Goal: Information Seeking & Learning: Learn about a topic

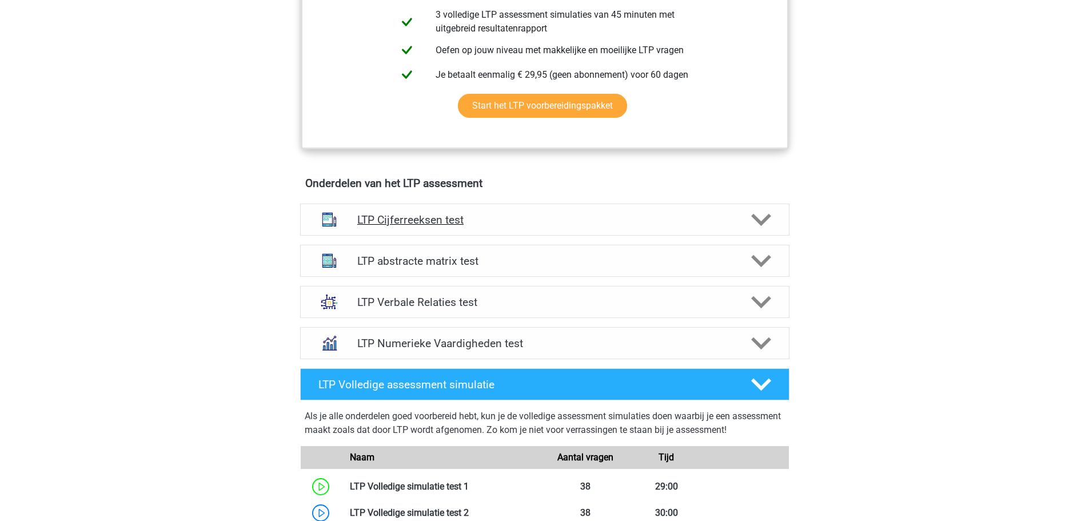
click at [460, 216] on h4 "LTP Cijferreeksen test" at bounding box center [544, 219] width 374 height 13
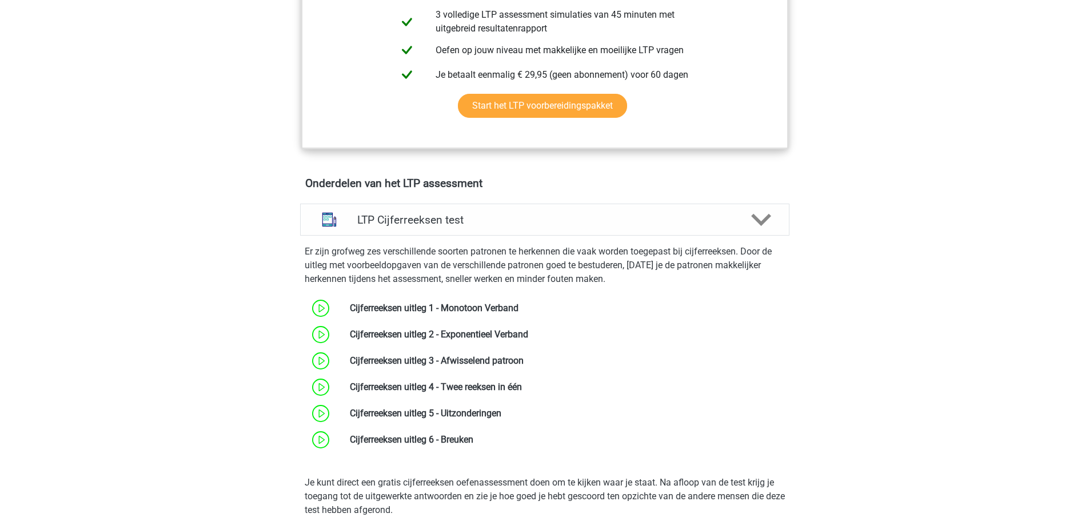
scroll to position [743, 0]
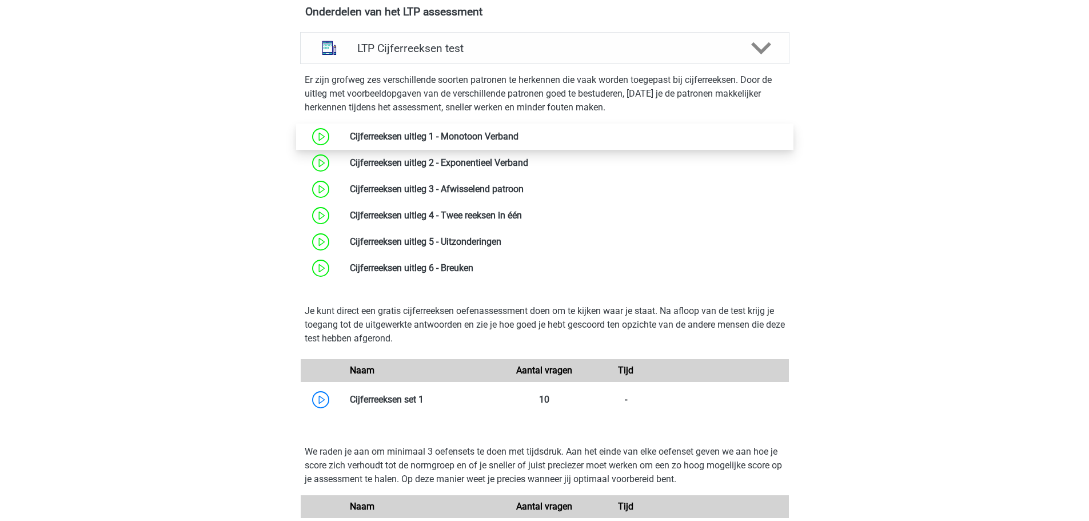
click at [518, 138] on link at bounding box center [518, 136] width 0 height 11
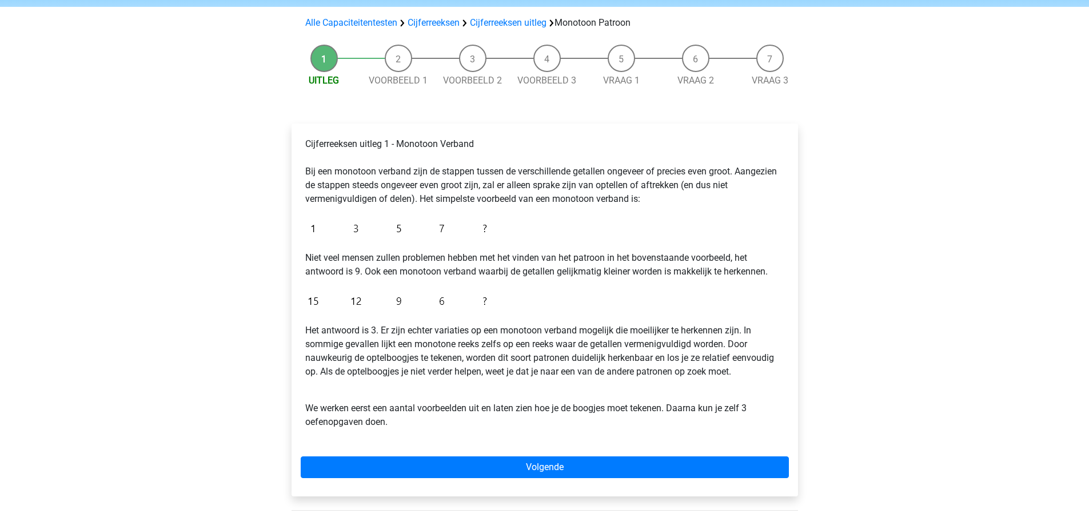
scroll to position [114, 0]
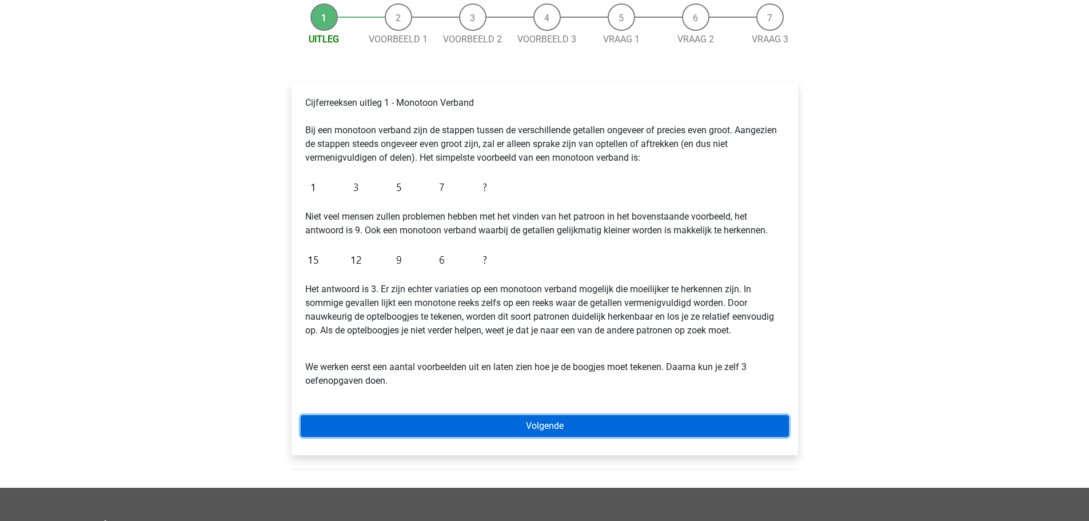
click at [585, 425] on link "Volgende" at bounding box center [545, 426] width 488 height 22
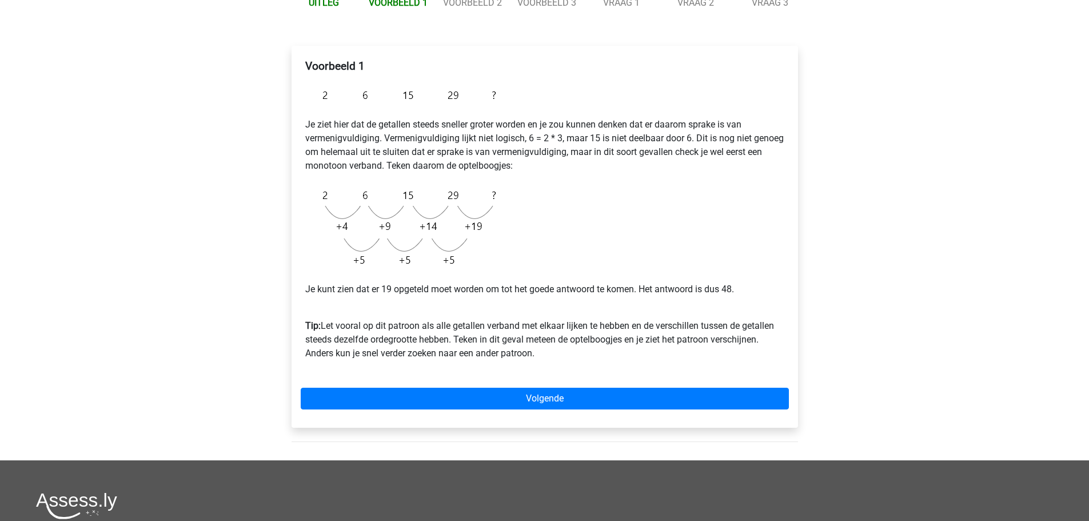
scroll to position [171, 0]
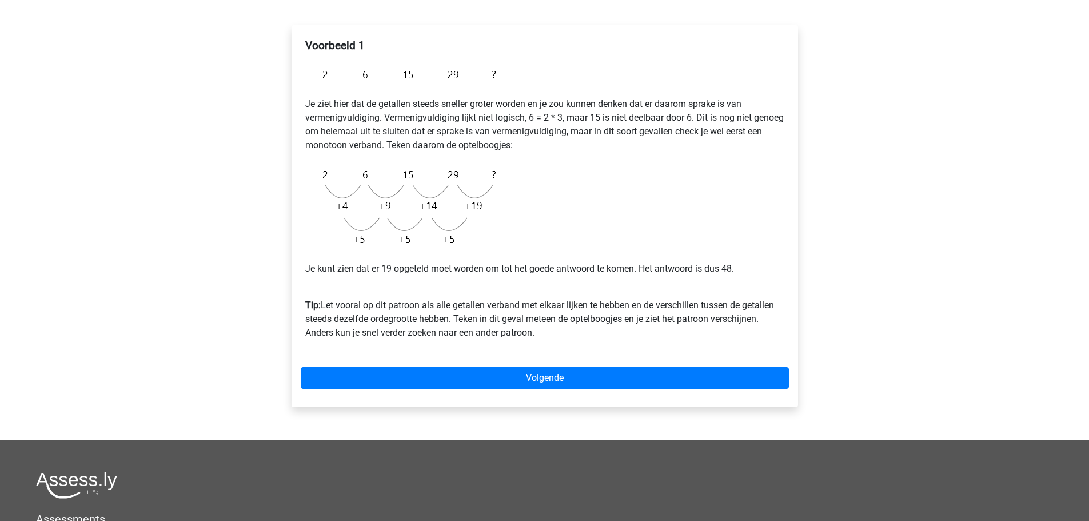
click at [581, 210] on div "Voorbeeld 1 Je ziet hier dat de getallen steeds sneller groter worden en je zou…" at bounding box center [545, 193] width 488 height 319
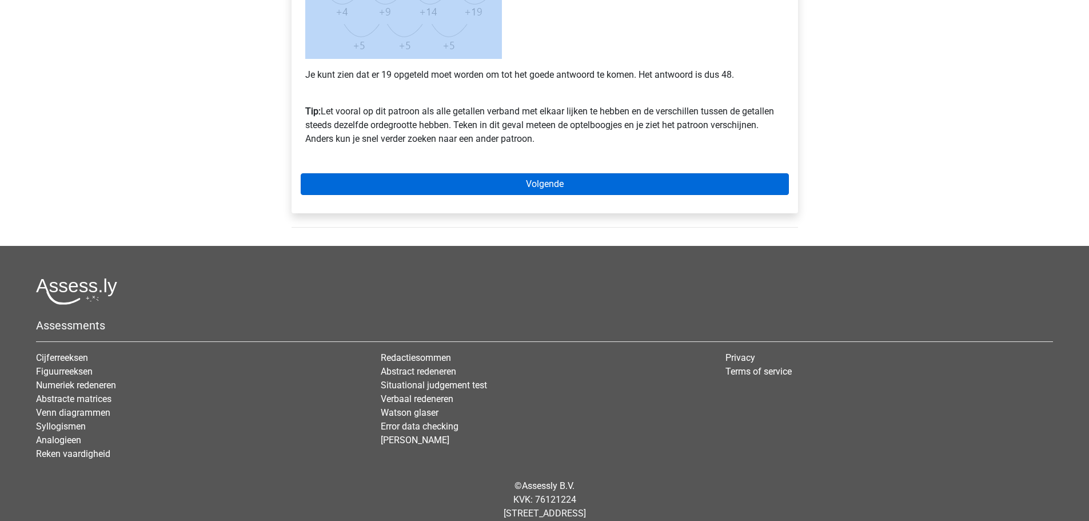
scroll to position [221, 0]
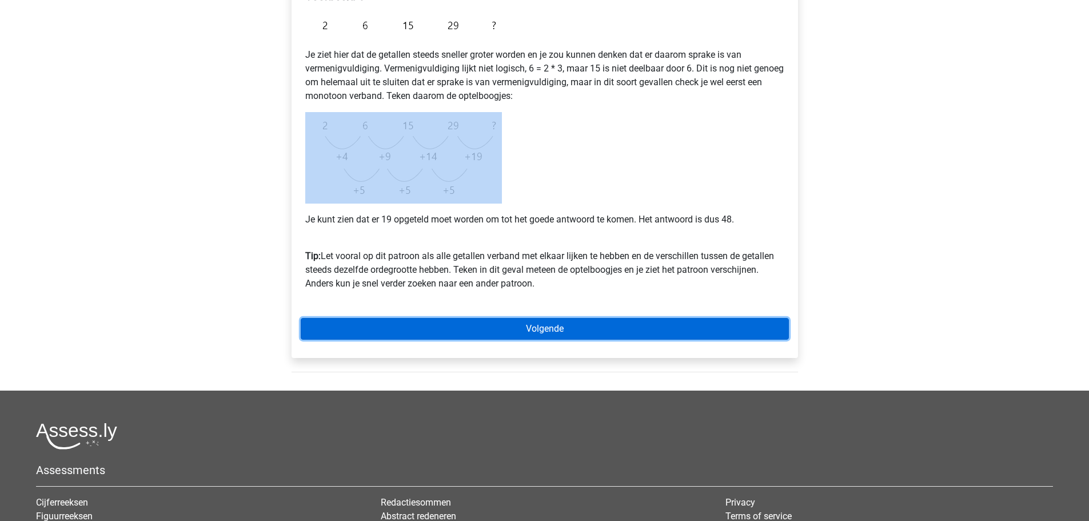
click at [532, 330] on link "Volgende" at bounding box center [545, 329] width 488 height 22
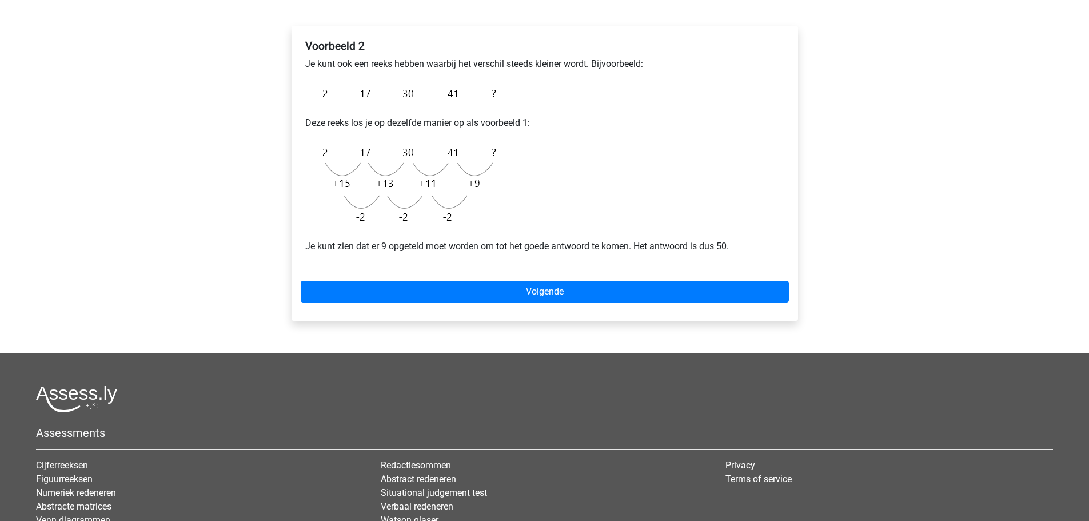
scroll to position [171, 0]
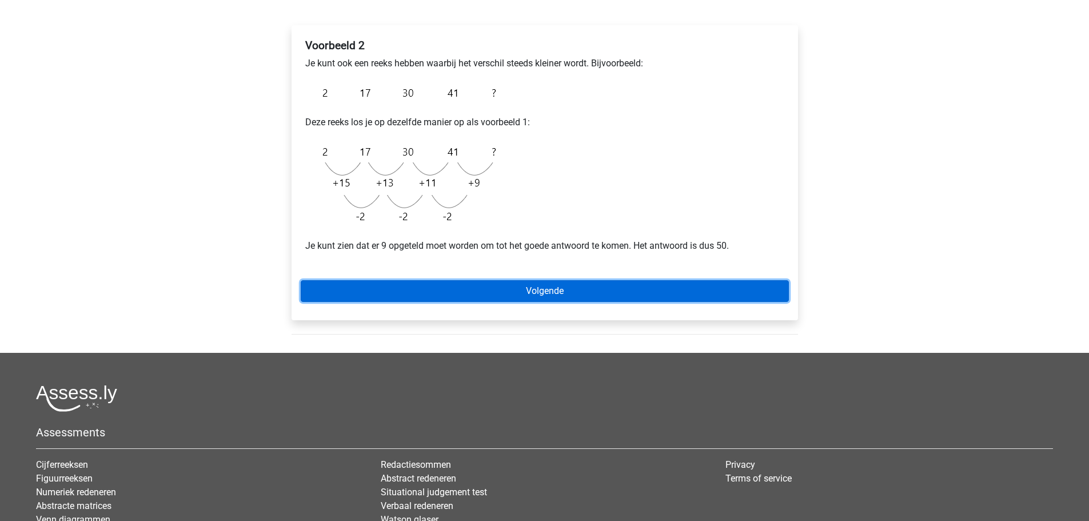
click at [532, 299] on link "Volgende" at bounding box center [545, 291] width 488 height 22
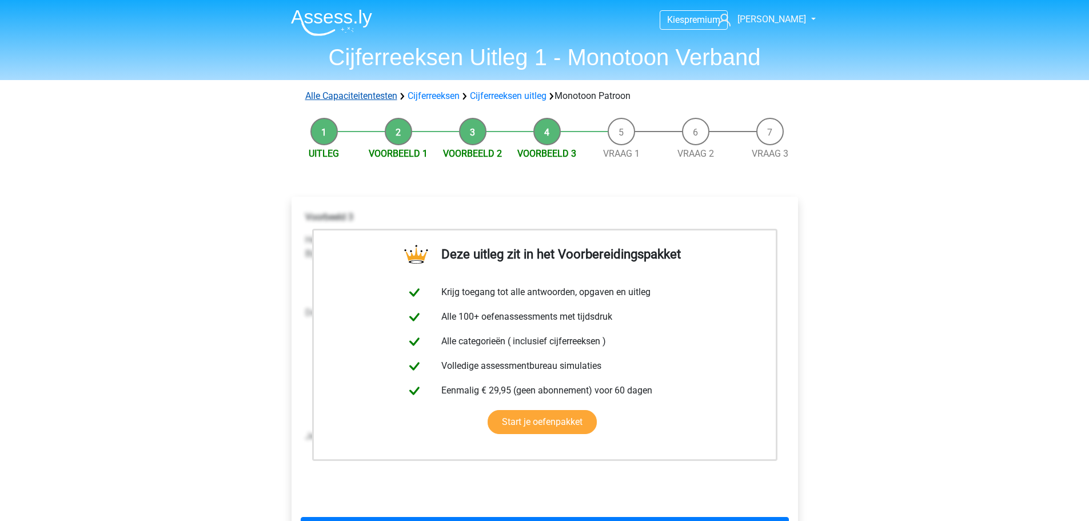
click at [371, 96] on link "Alle Capaciteitentesten" at bounding box center [351, 95] width 92 height 11
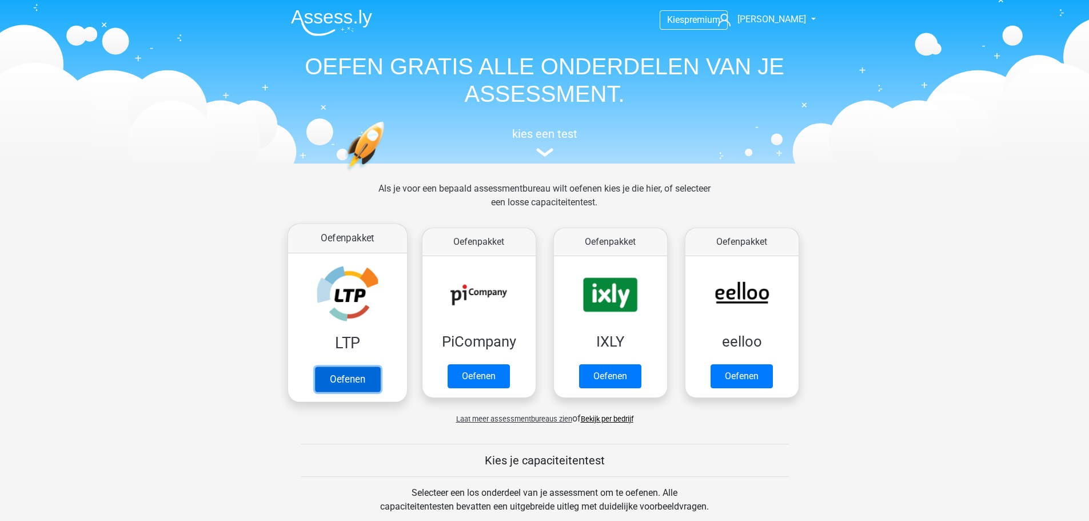
click at [346, 366] on link "Oefenen" at bounding box center [346, 378] width 65 height 25
click at [351, 368] on link "Oefenen" at bounding box center [346, 378] width 65 height 25
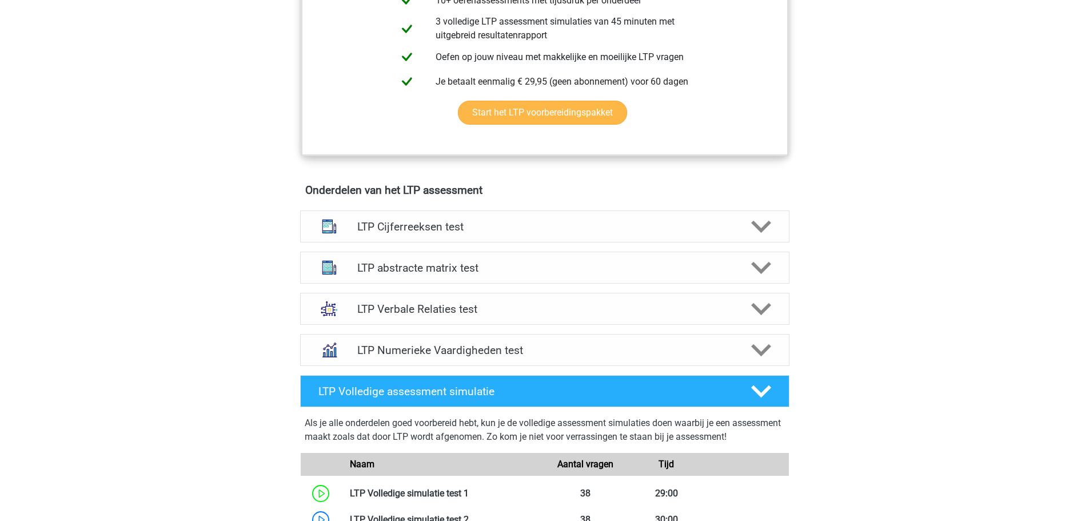
scroll to position [572, 0]
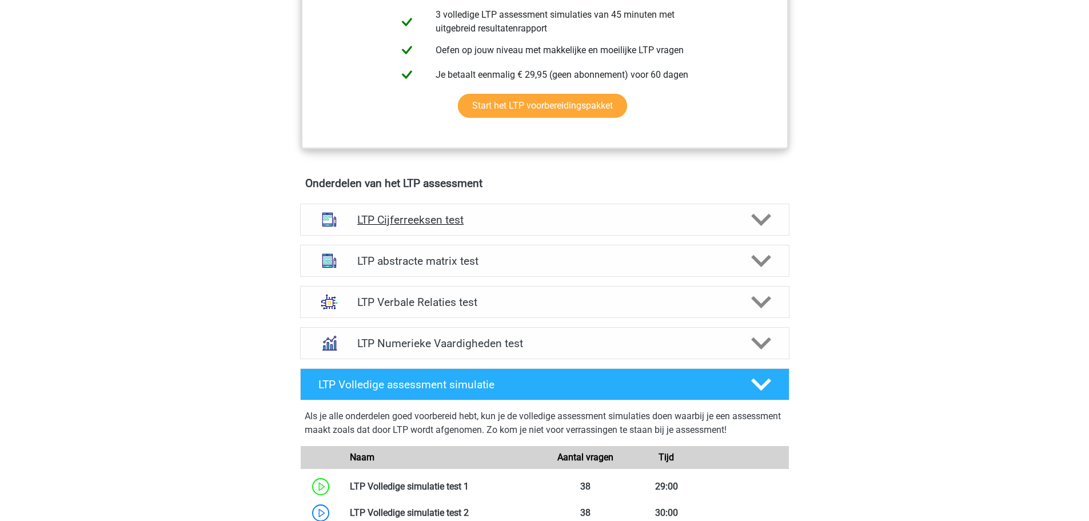
click at [761, 217] on icon at bounding box center [761, 220] width 20 height 20
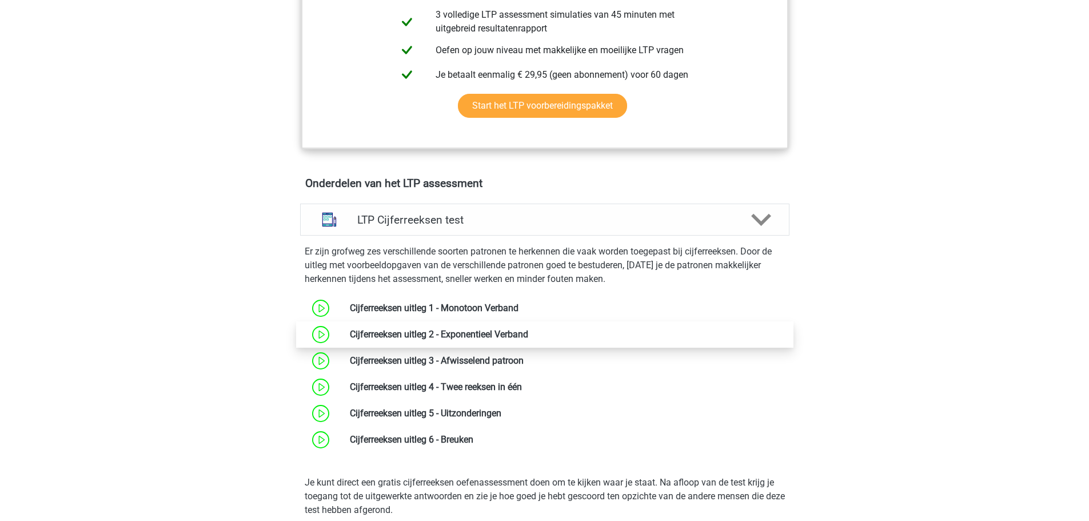
click at [528, 338] on link at bounding box center [528, 334] width 0 height 11
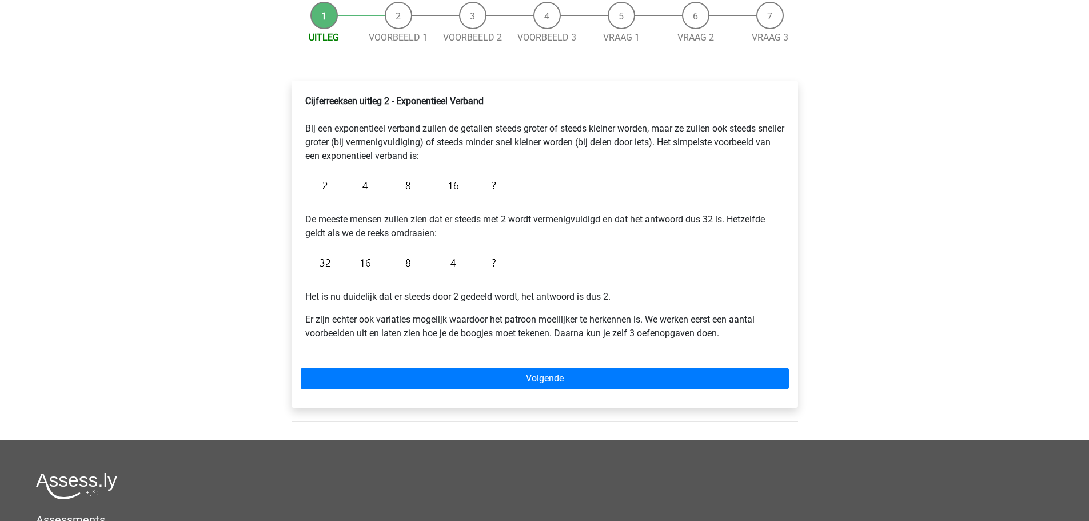
scroll to position [229, 0]
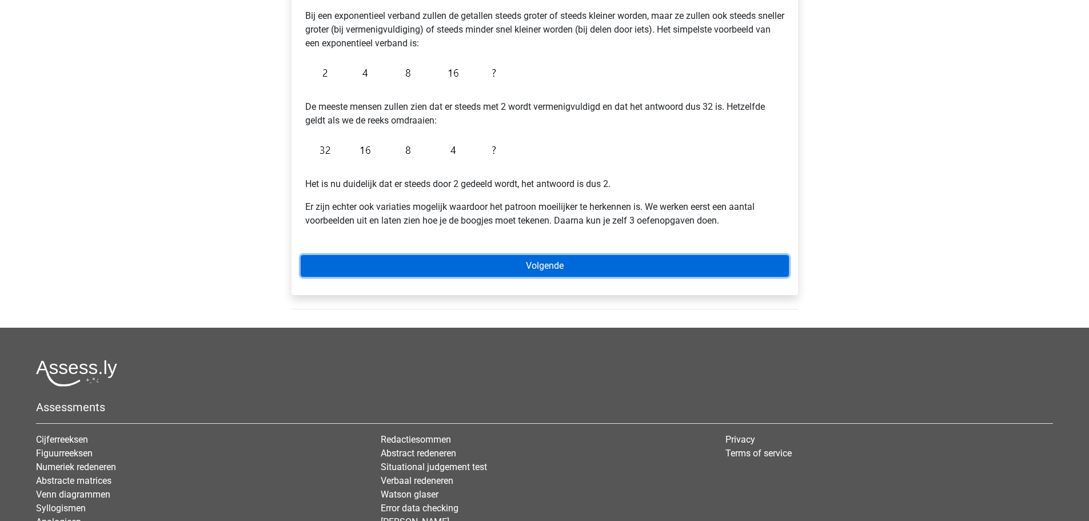
click at [573, 266] on link "Volgende" at bounding box center [545, 266] width 488 height 22
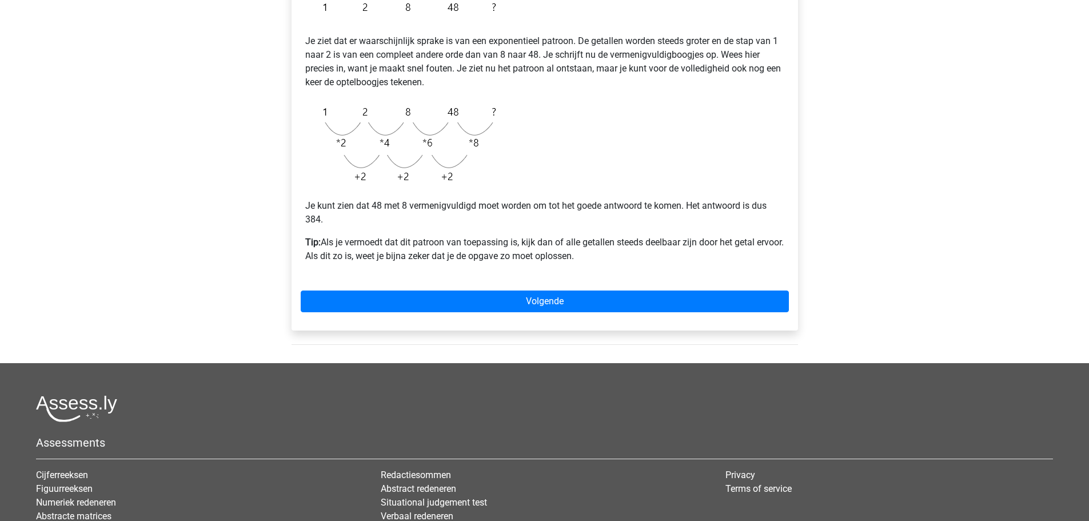
scroll to position [98, 0]
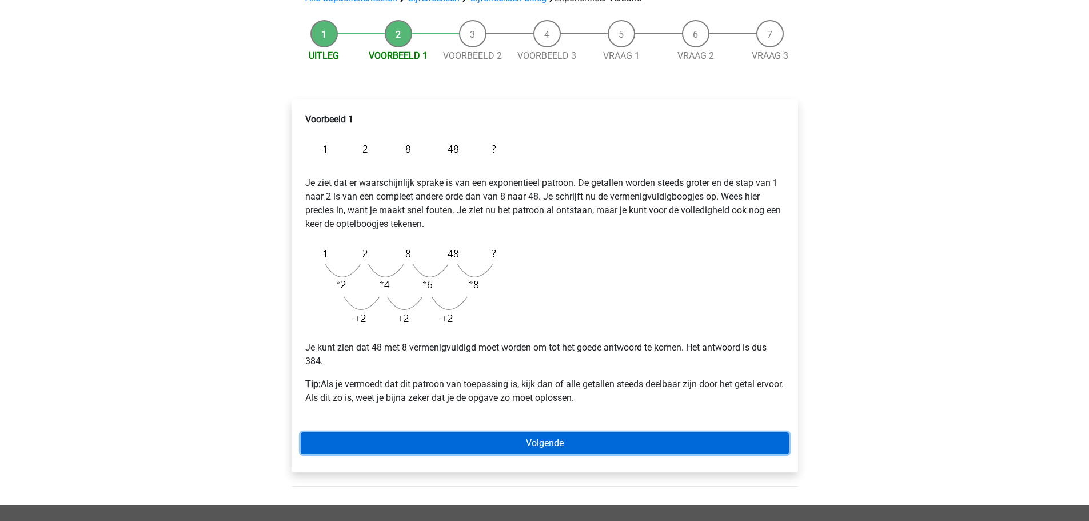
click at [537, 448] on link "Volgende" at bounding box center [545, 443] width 488 height 22
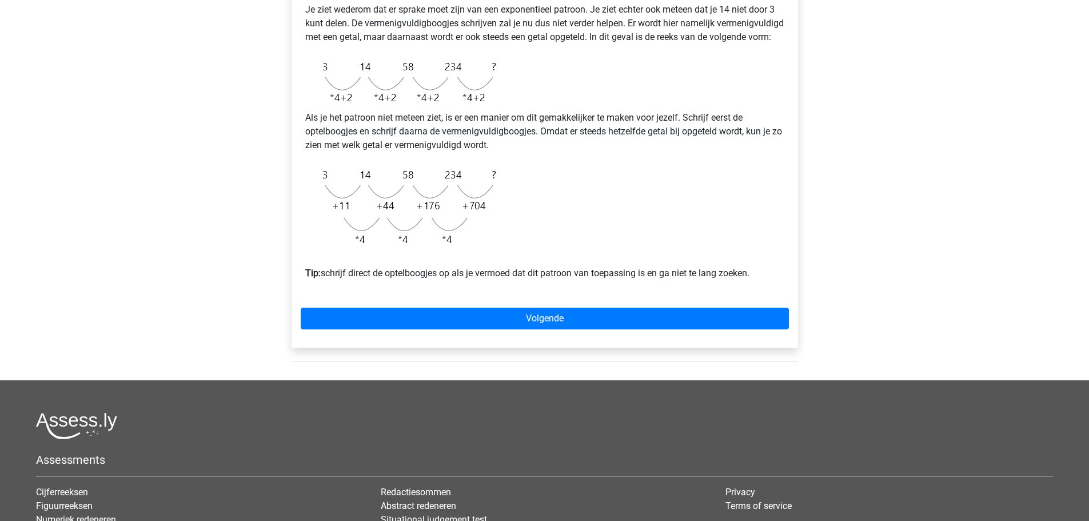
scroll to position [286, 0]
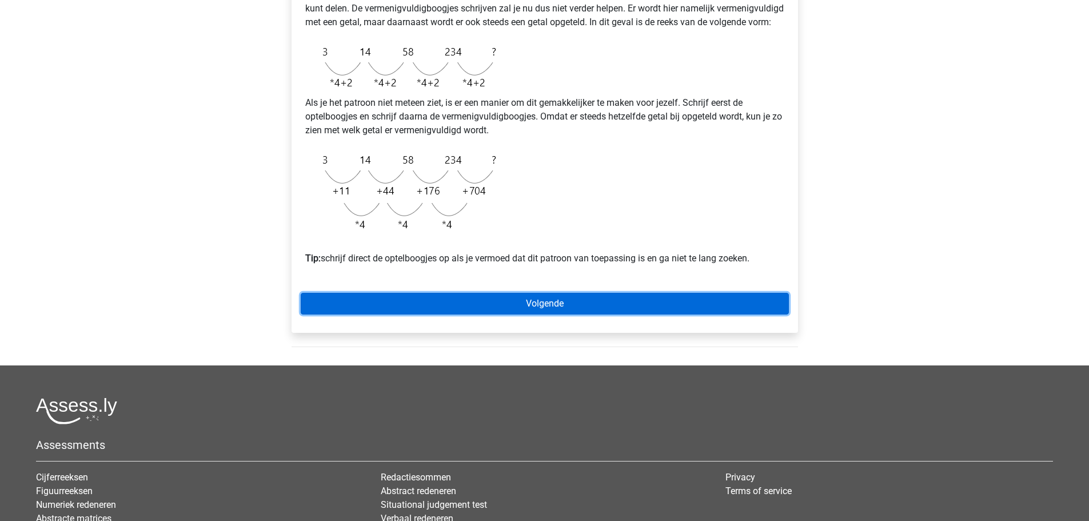
click at [502, 314] on link "Volgende" at bounding box center [545, 304] width 488 height 22
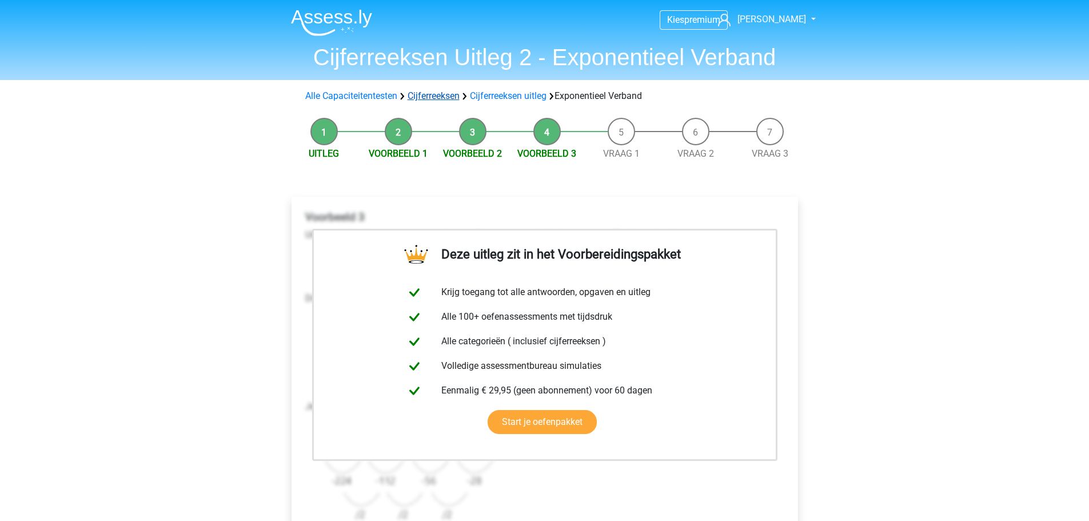
click at [438, 95] on link "Cijferreeksen" at bounding box center [434, 95] width 52 height 11
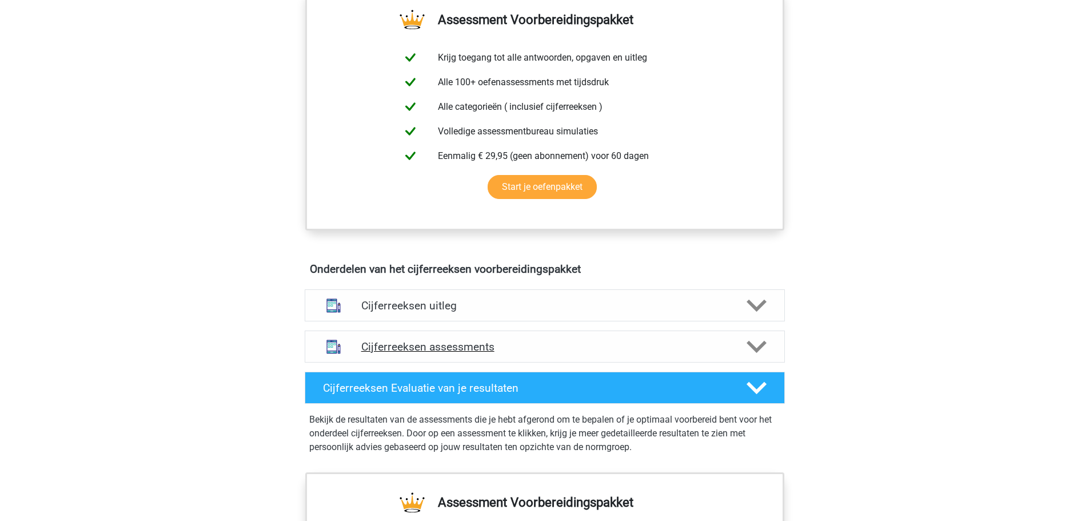
scroll to position [457, 0]
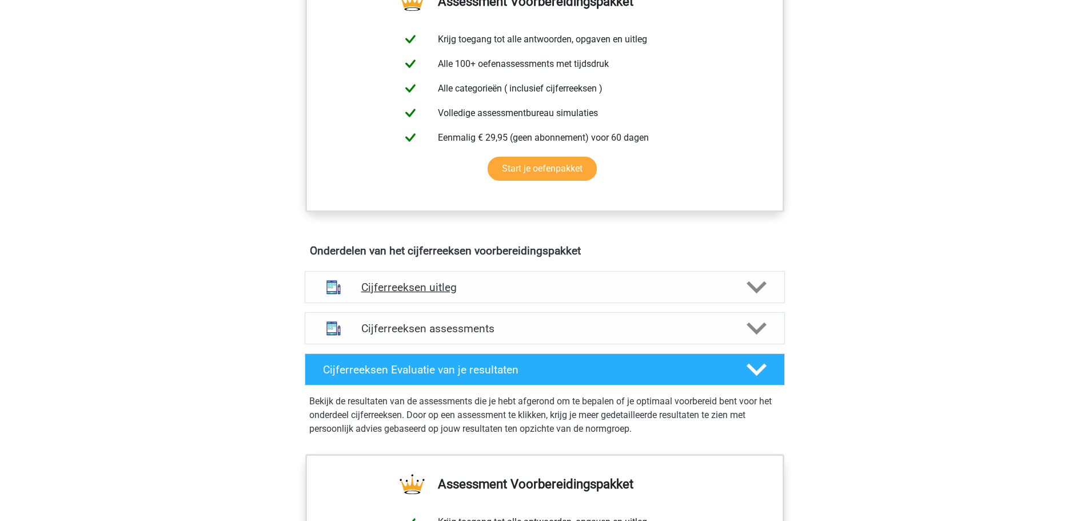
click at [437, 294] on h4 "Cijferreeksen uitleg" at bounding box center [544, 287] width 367 height 13
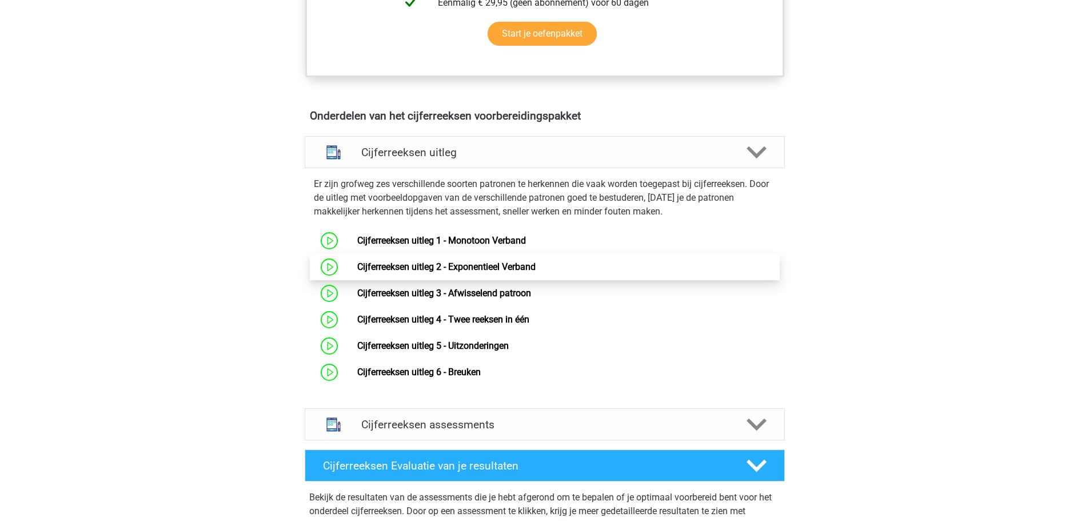
scroll to position [629, 0]
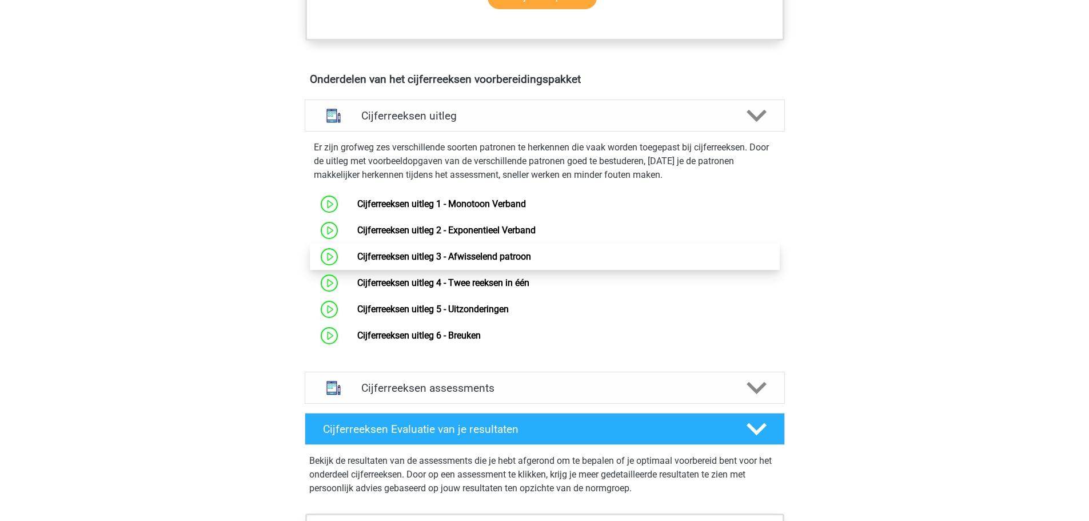
click at [430, 262] on link "Cijferreeksen uitleg 3 - Afwisselend patroon" at bounding box center [444, 256] width 174 height 11
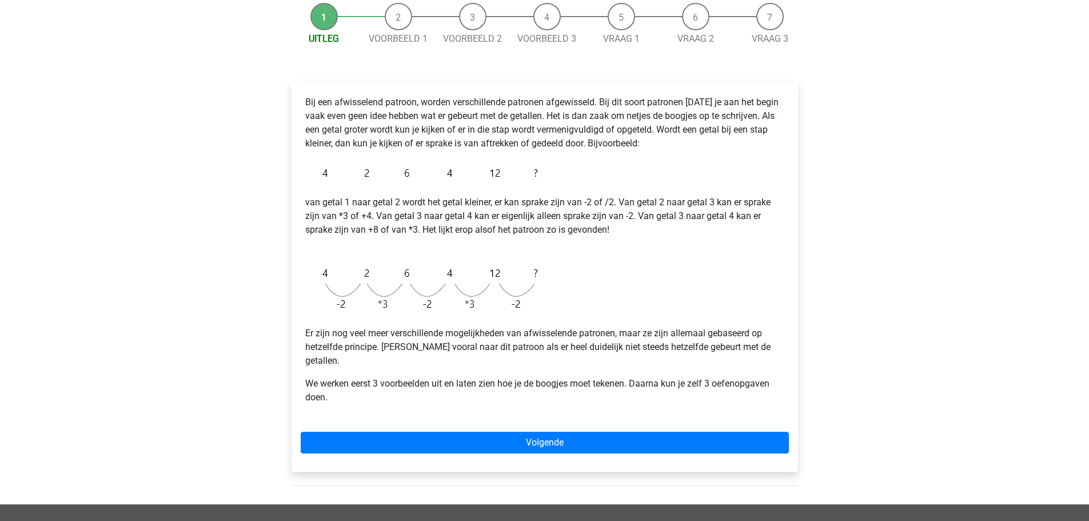
scroll to position [114, 0]
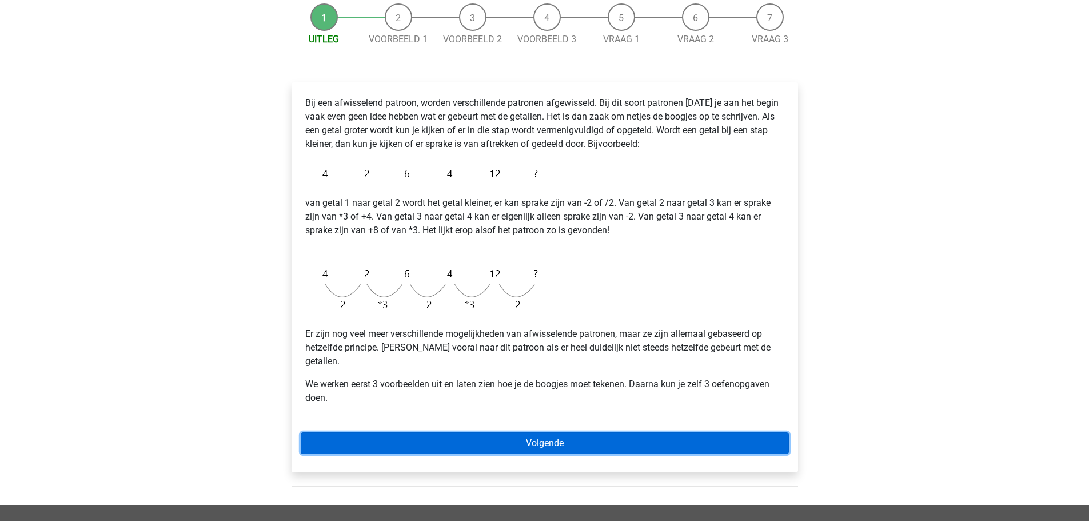
click at [564, 432] on link "Volgende" at bounding box center [545, 443] width 488 height 22
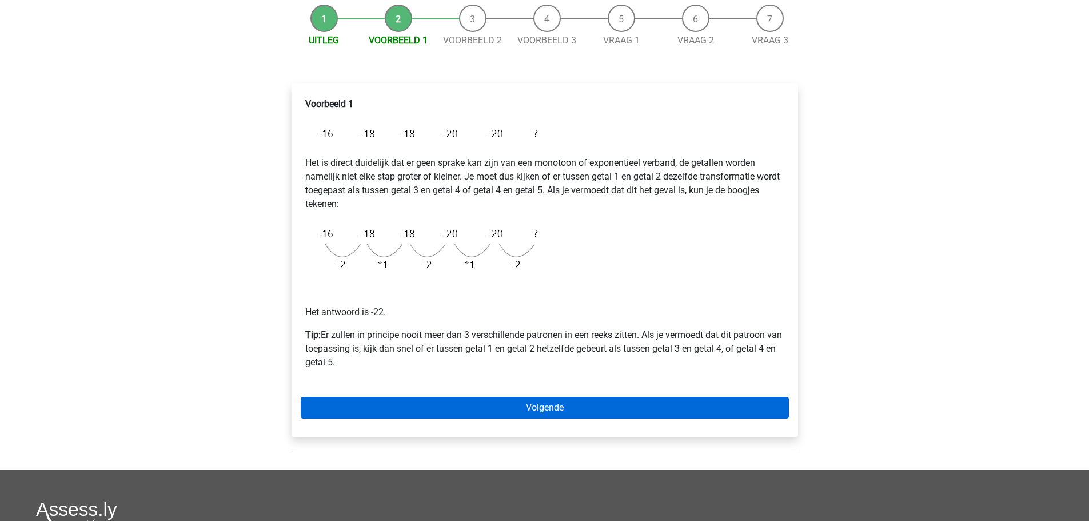
scroll to position [114, 0]
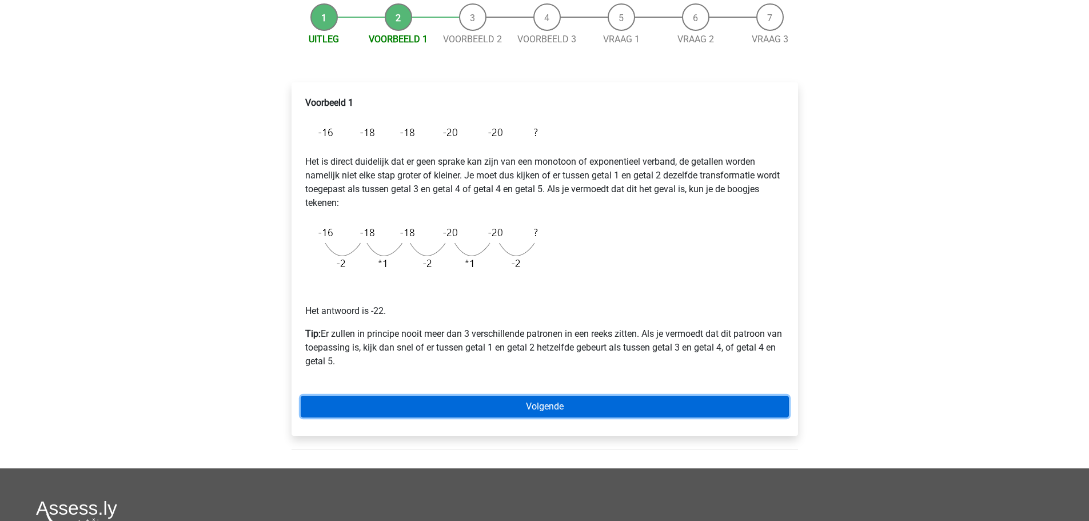
click at [478, 402] on link "Volgende" at bounding box center [545, 407] width 488 height 22
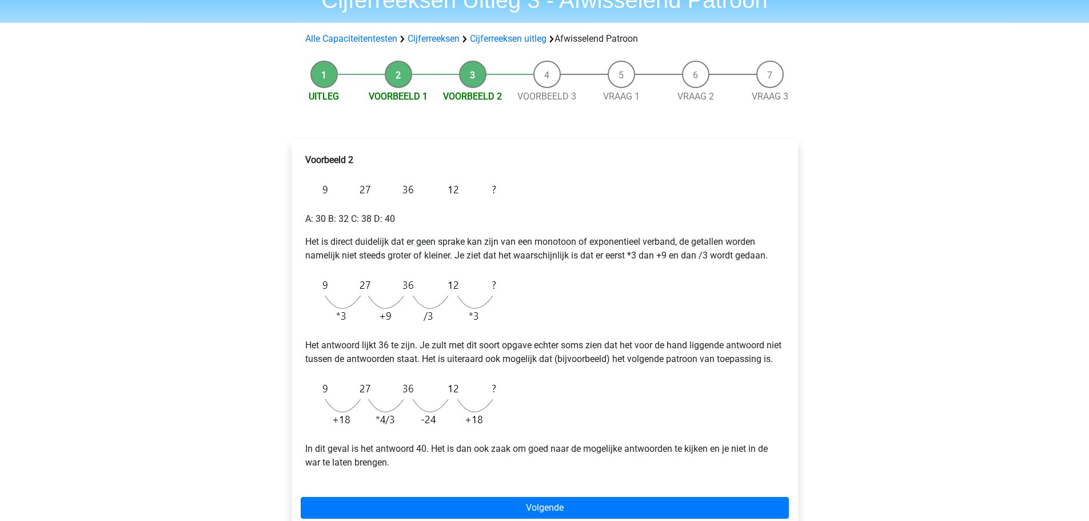
scroll to position [171, 0]
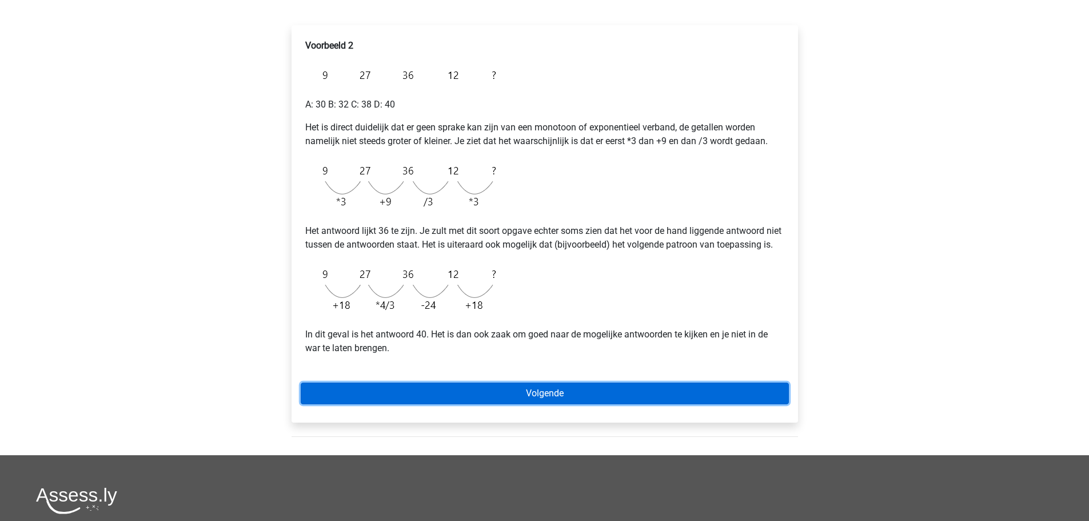
click at [492, 404] on link "Volgende" at bounding box center [545, 393] width 488 height 22
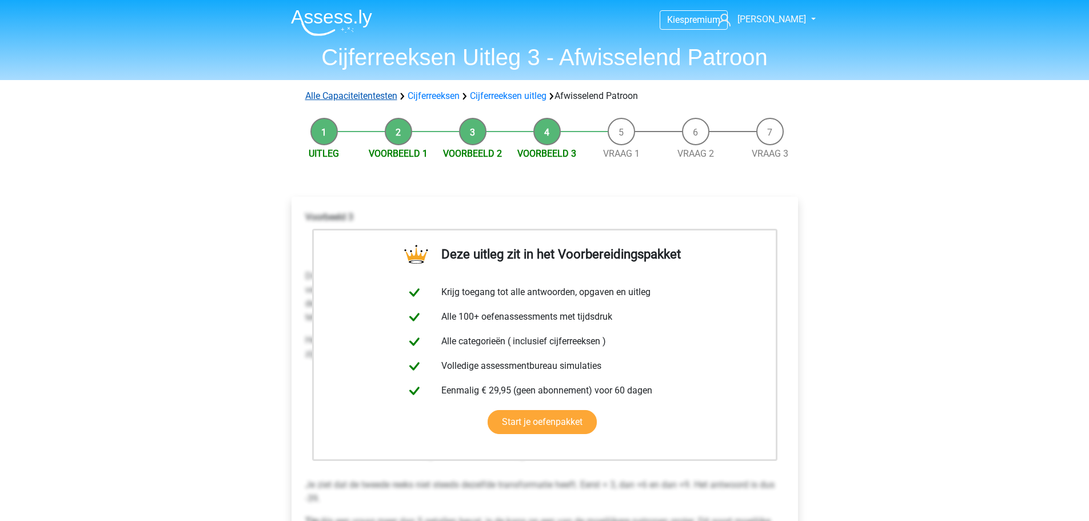
click at [374, 97] on link "Alle Capaciteitentesten" at bounding box center [351, 95] width 92 height 11
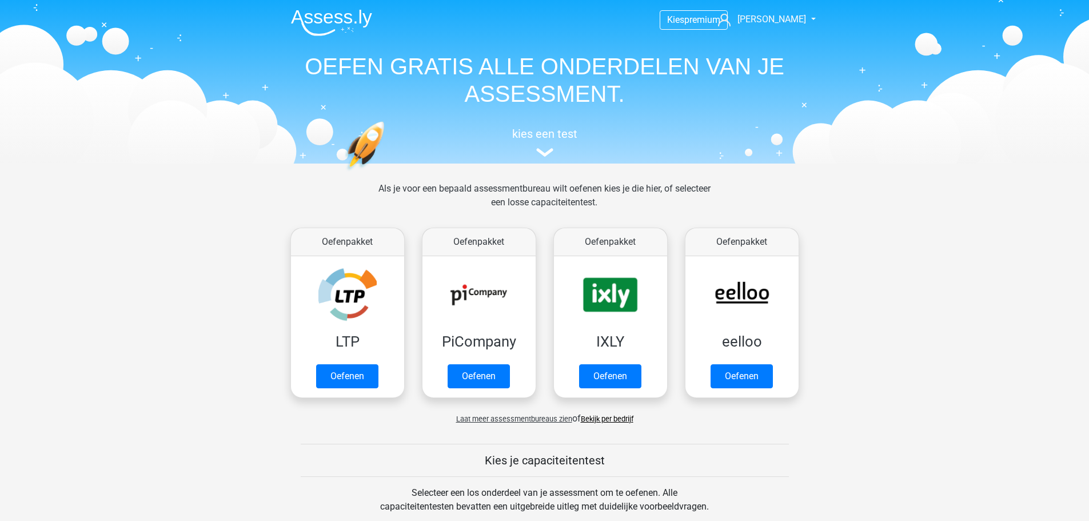
scroll to position [486, 0]
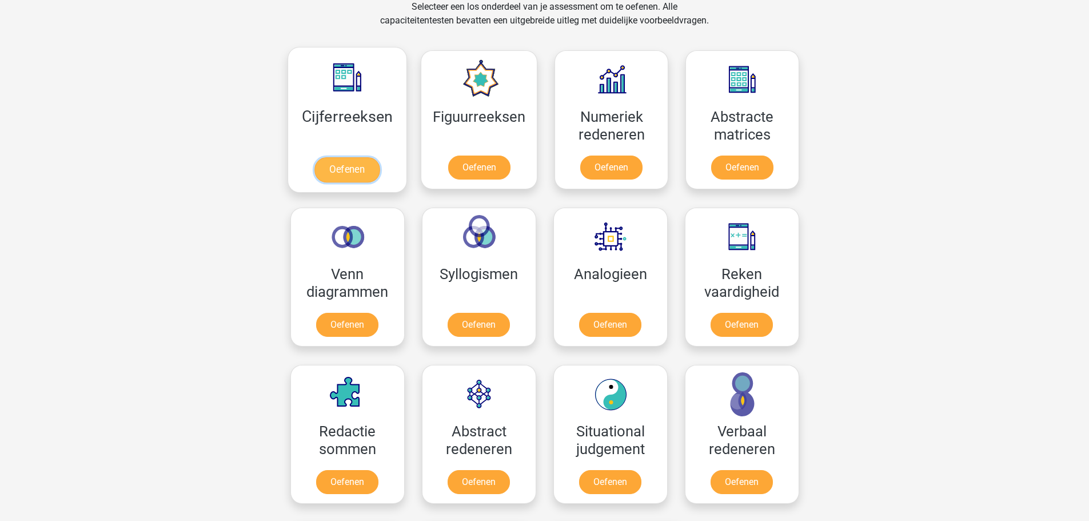
click at [335, 157] on link "Oefenen" at bounding box center [346, 169] width 65 height 25
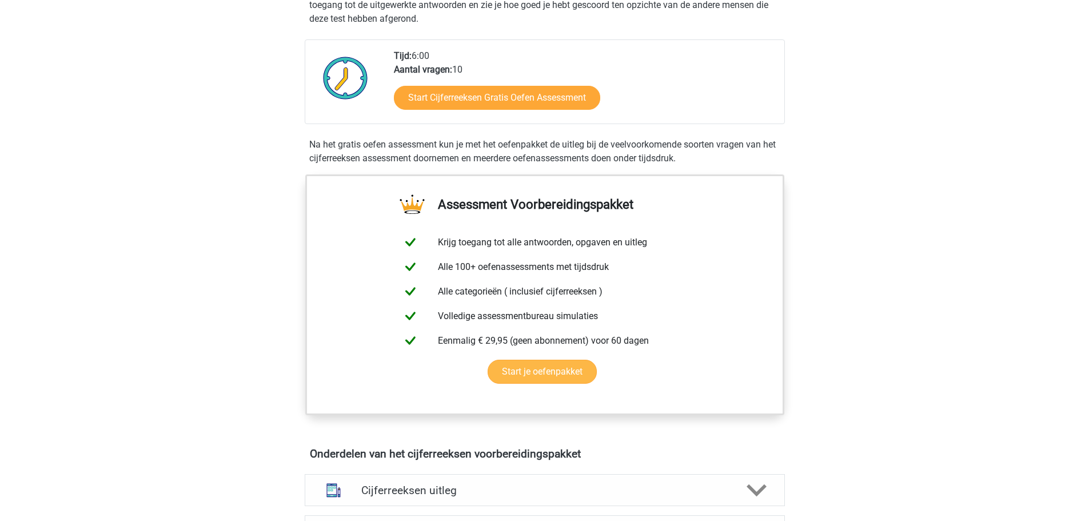
scroll to position [457, 0]
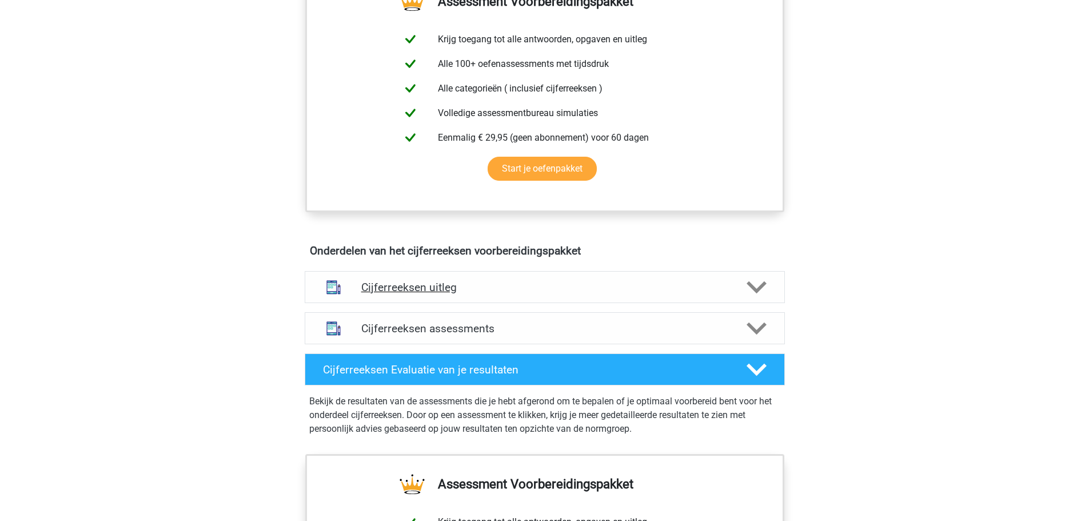
click at [474, 294] on h4 "Cijferreeksen uitleg" at bounding box center [544, 287] width 367 height 13
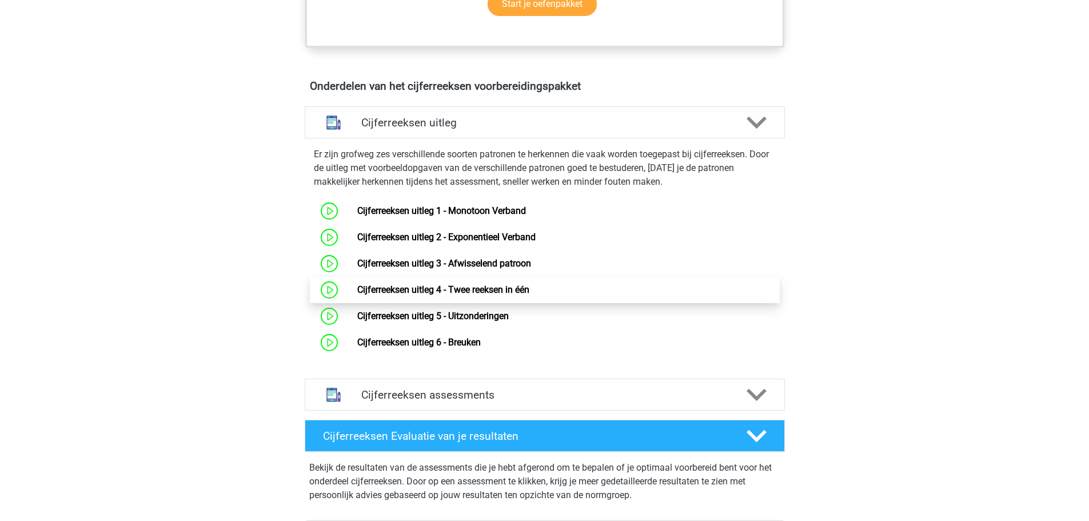
scroll to position [629, 0]
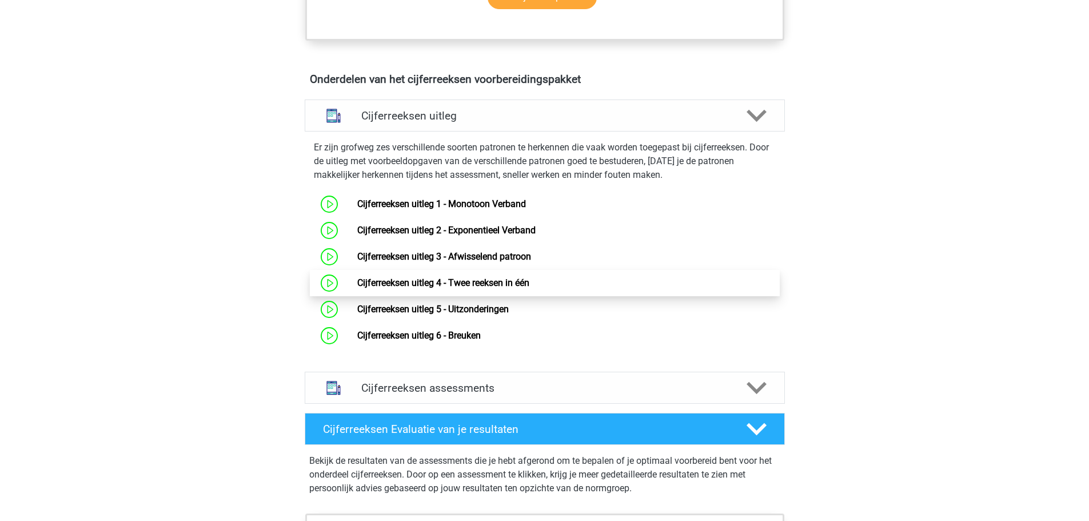
click at [470, 288] on link "Cijferreeksen uitleg 4 - Twee reeksen in één" at bounding box center [443, 282] width 172 height 11
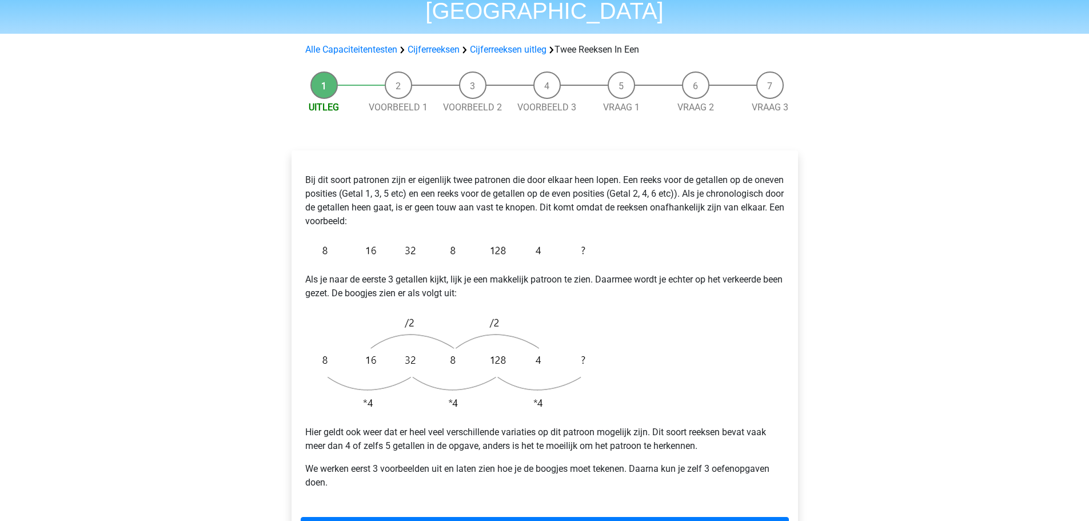
scroll to position [171, 0]
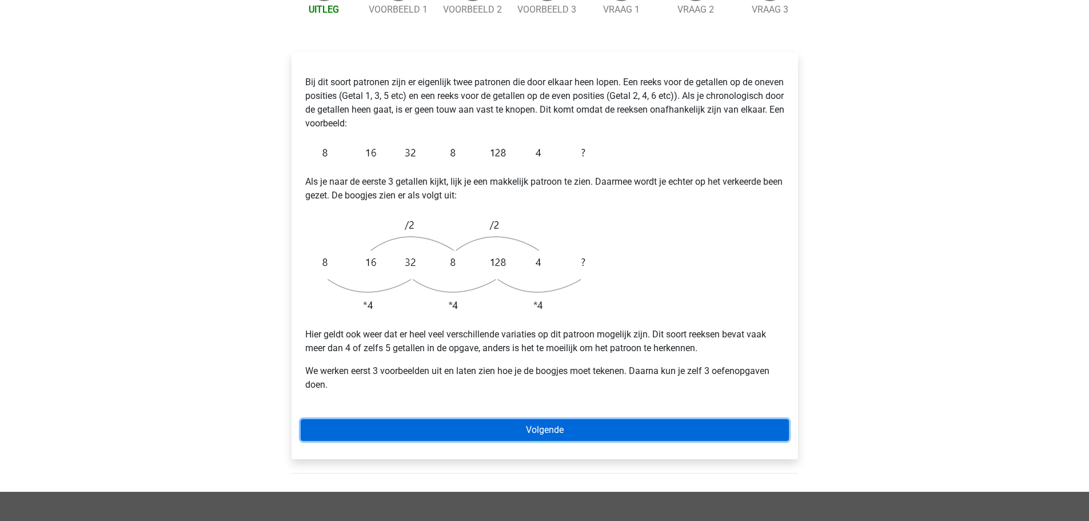
click at [549, 419] on link "Volgende" at bounding box center [545, 430] width 488 height 22
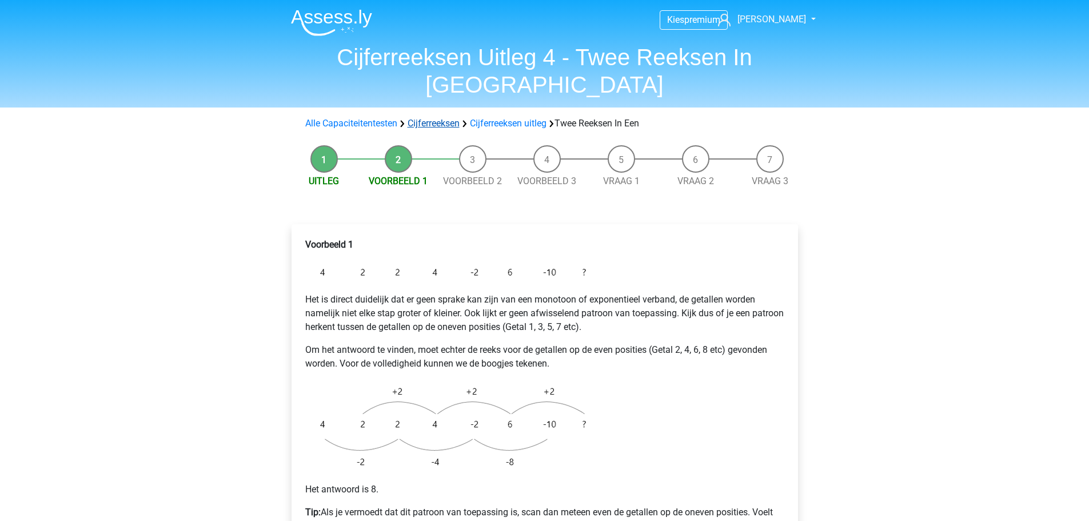
click at [420, 118] on link "Cijferreeksen" at bounding box center [434, 123] width 52 height 11
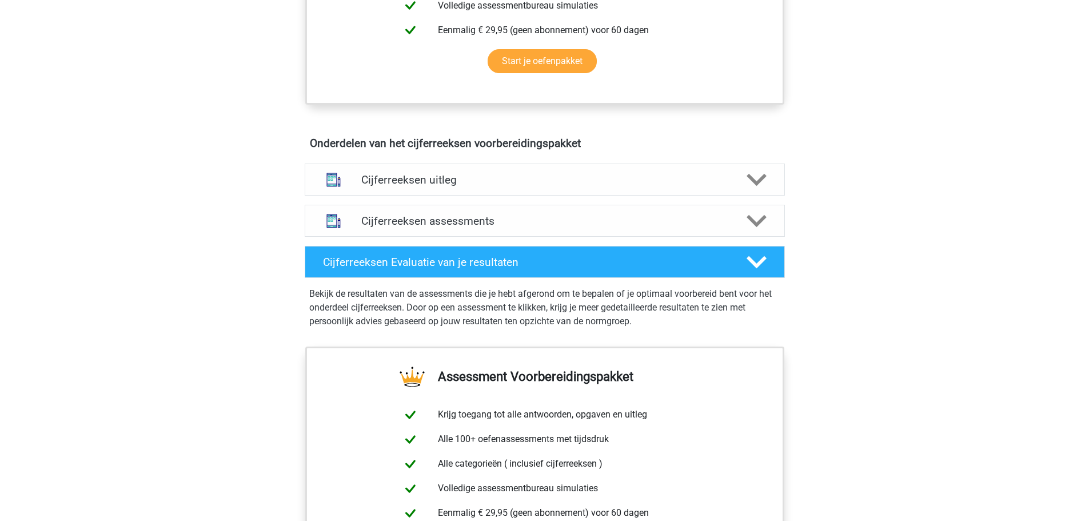
scroll to position [572, 0]
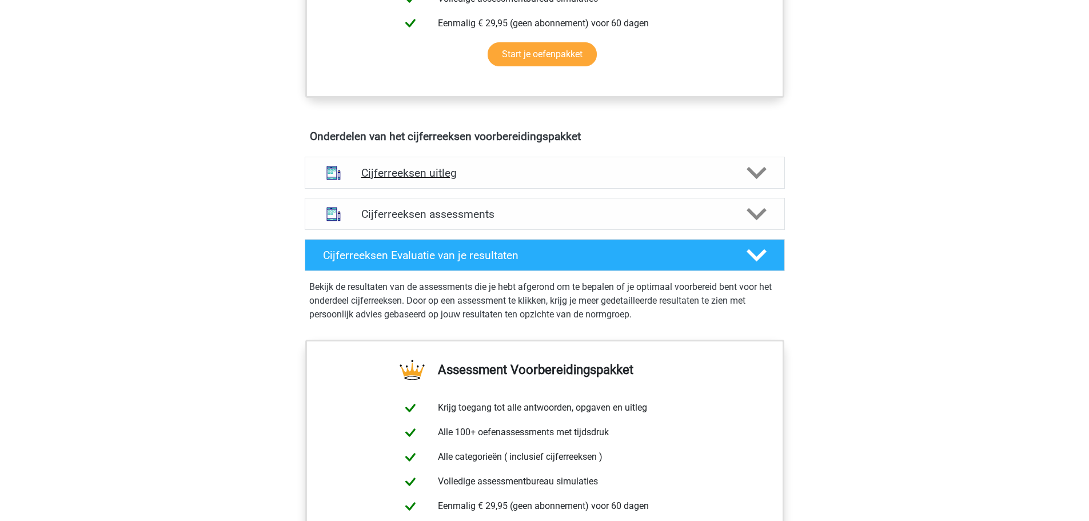
click at [732, 179] on div "Cijferreeksen uitleg" at bounding box center [545, 172] width 384 height 13
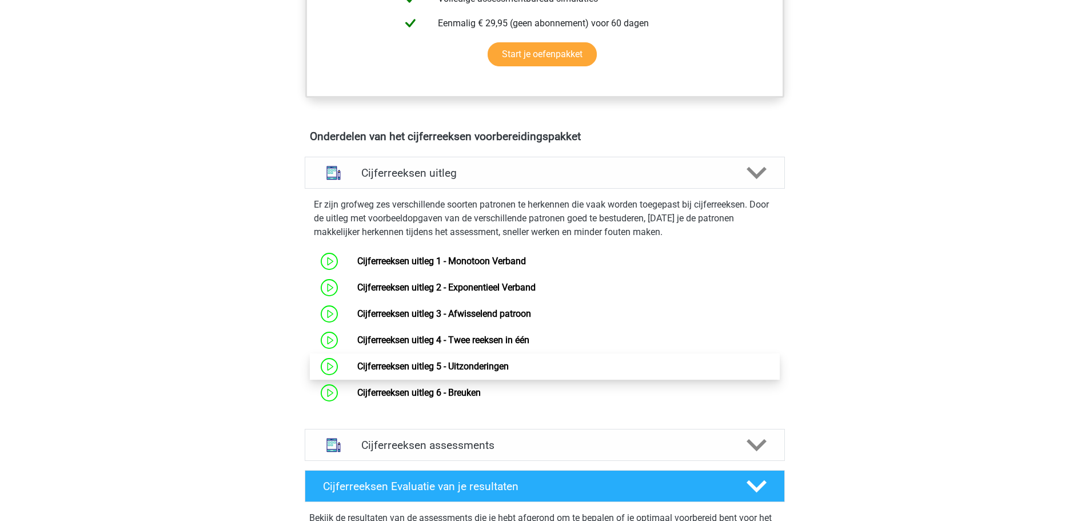
click at [357, 371] on link "Cijferreeksen uitleg 5 - Uitzonderingen" at bounding box center [432, 366] width 151 height 11
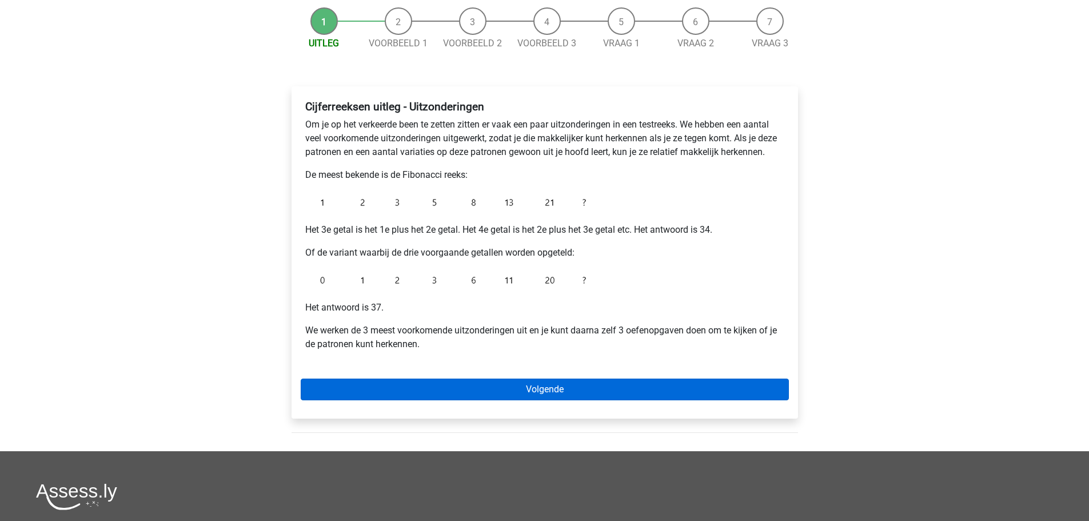
scroll to position [171, 0]
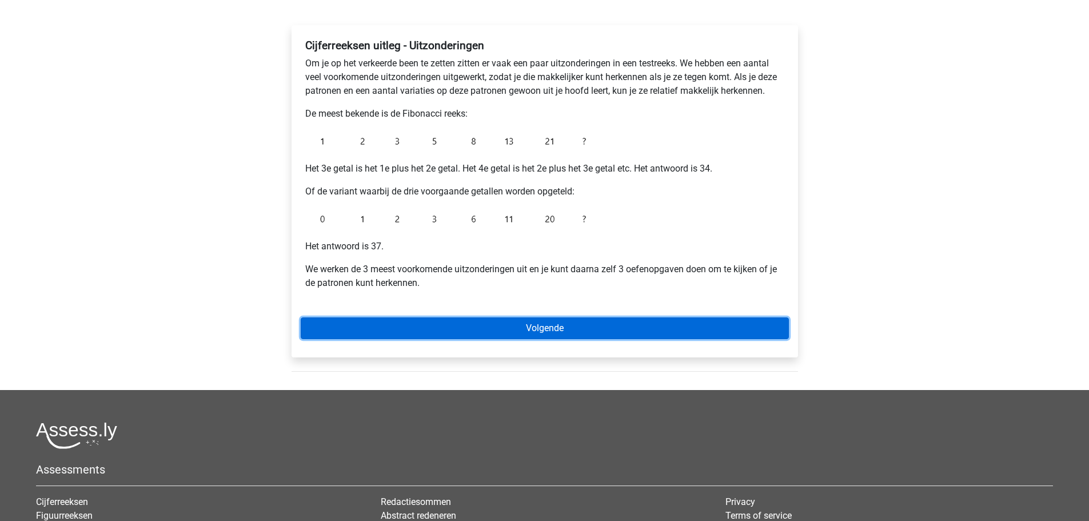
click at [534, 333] on link "Volgende" at bounding box center [545, 328] width 488 height 22
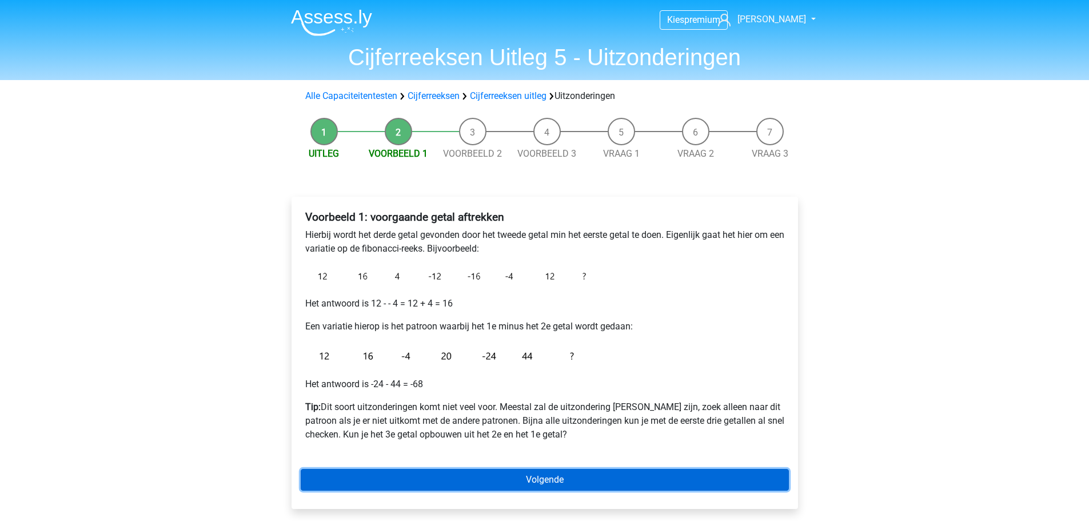
click at [513, 480] on link "Volgende" at bounding box center [545, 480] width 488 height 22
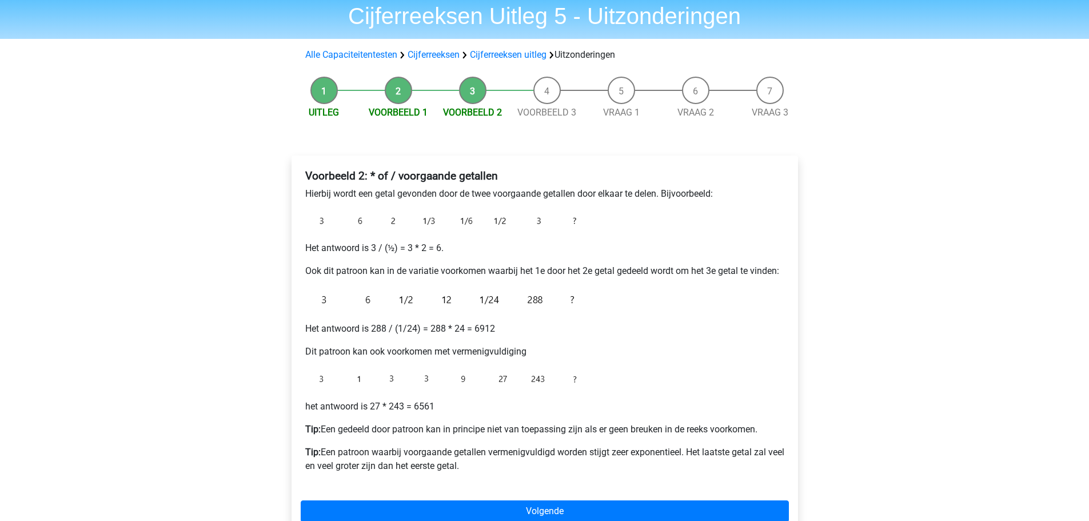
scroll to position [114, 0]
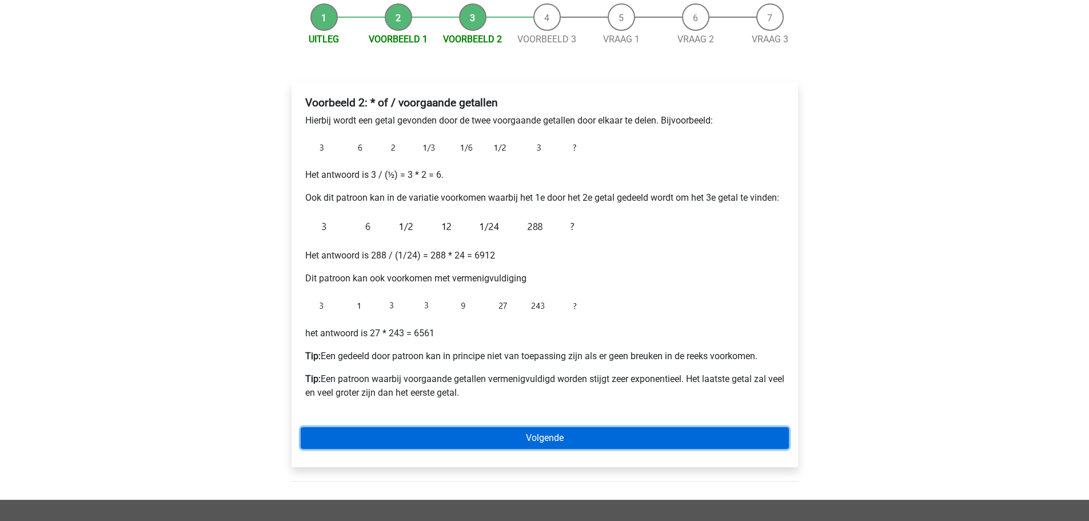
click at [429, 434] on link "Volgende" at bounding box center [545, 438] width 488 height 22
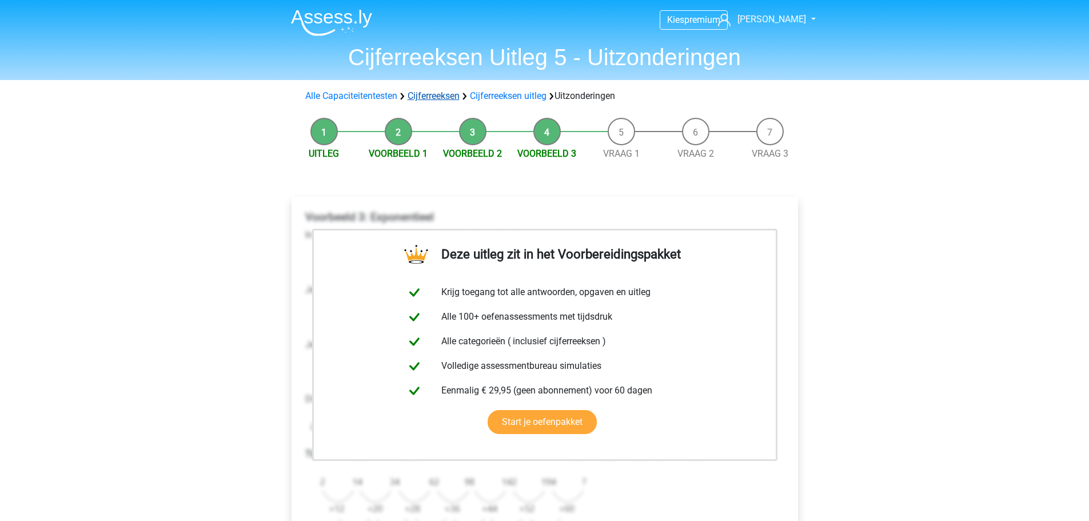
click at [435, 95] on link "Cijferreeksen" at bounding box center [434, 95] width 52 height 11
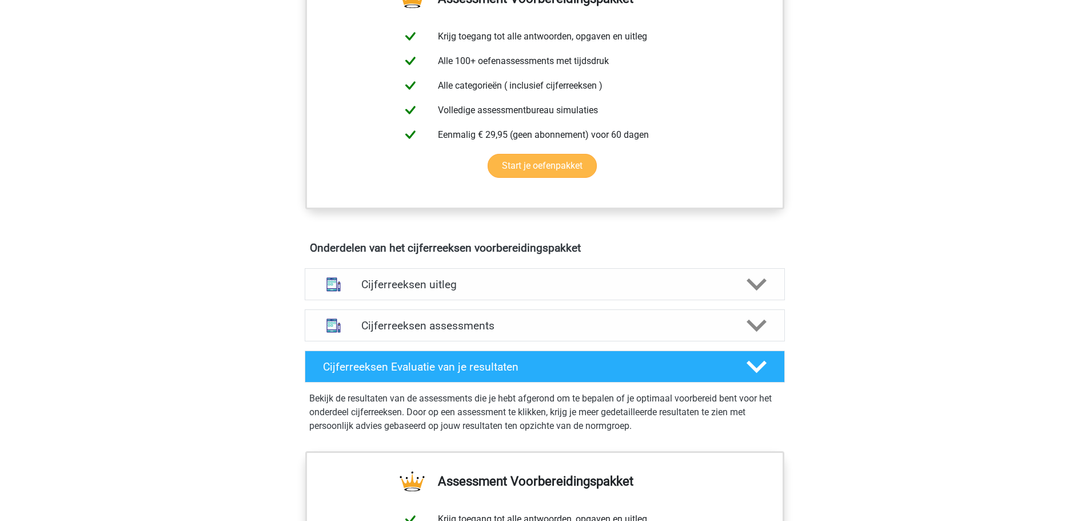
scroll to position [514, 0]
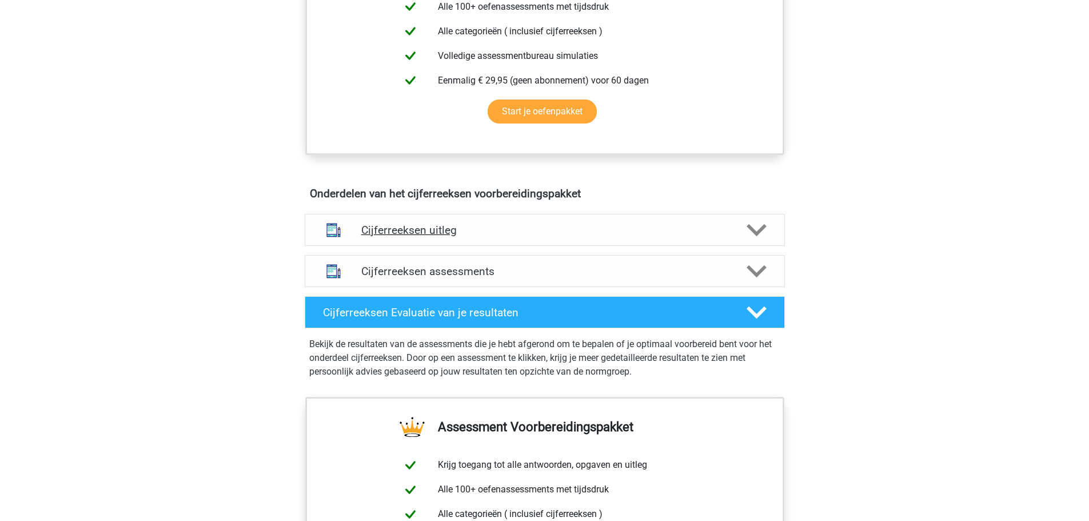
click at [446, 237] on h4 "Cijferreeksen uitleg" at bounding box center [544, 229] width 367 height 13
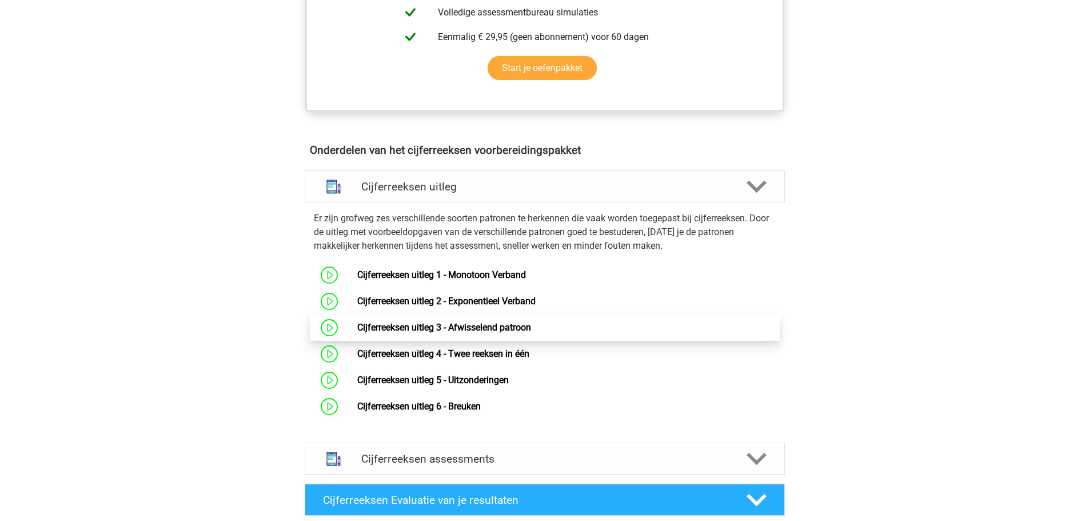
scroll to position [572, 0]
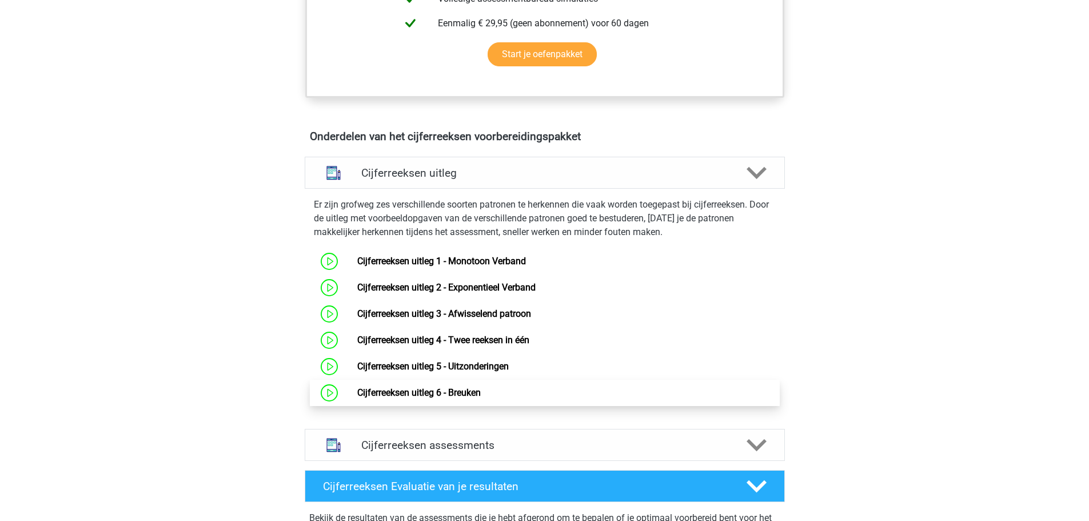
click at [417, 398] on link "Cijferreeksen uitleg 6 - Breuken" at bounding box center [418, 392] width 123 height 11
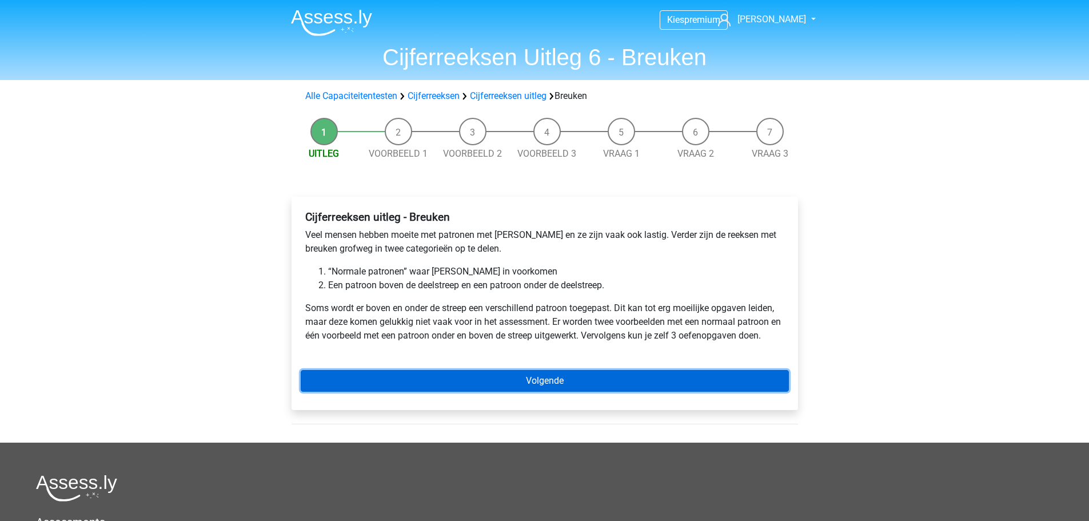
click at [521, 384] on link "Volgende" at bounding box center [545, 381] width 488 height 22
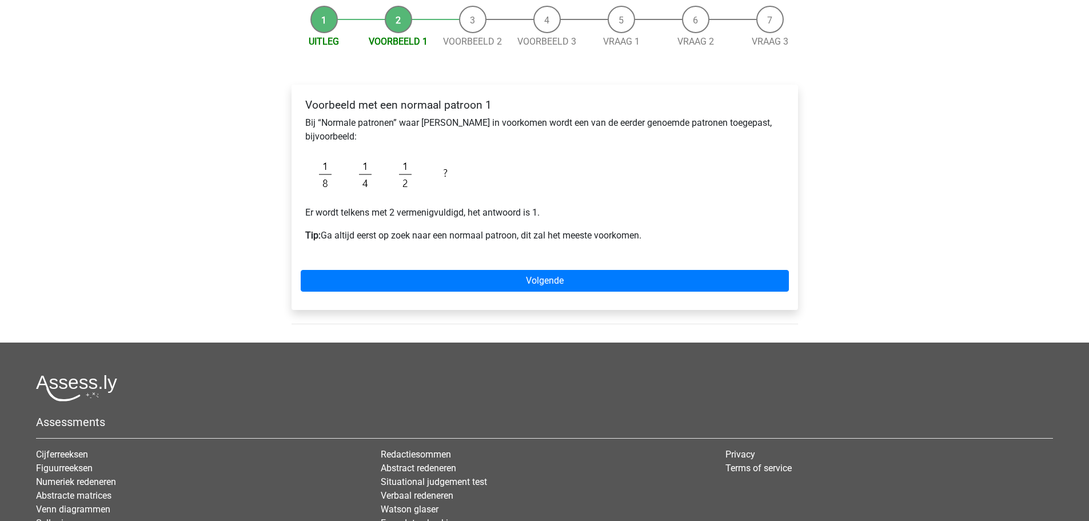
scroll to position [57, 0]
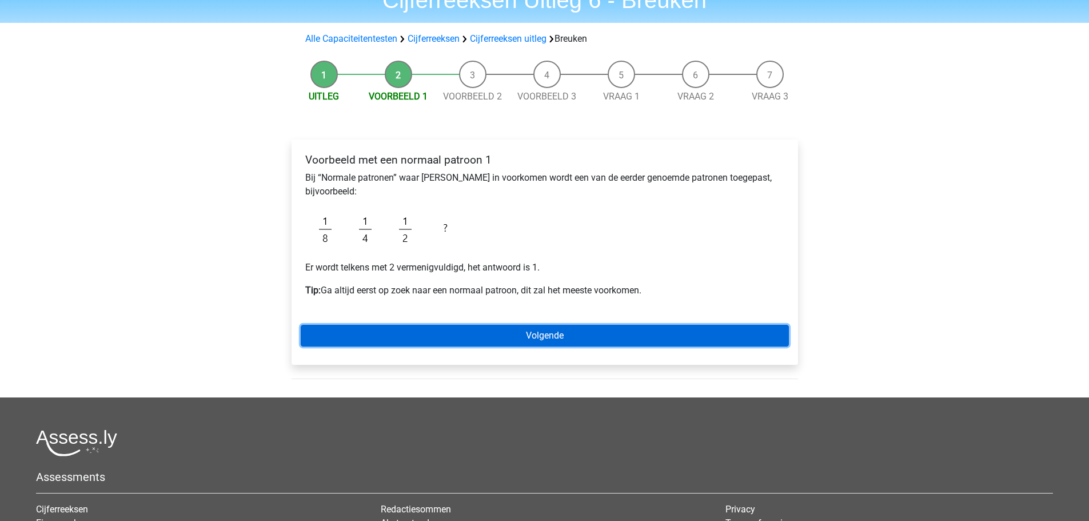
click at [495, 331] on link "Volgende" at bounding box center [545, 336] width 488 height 22
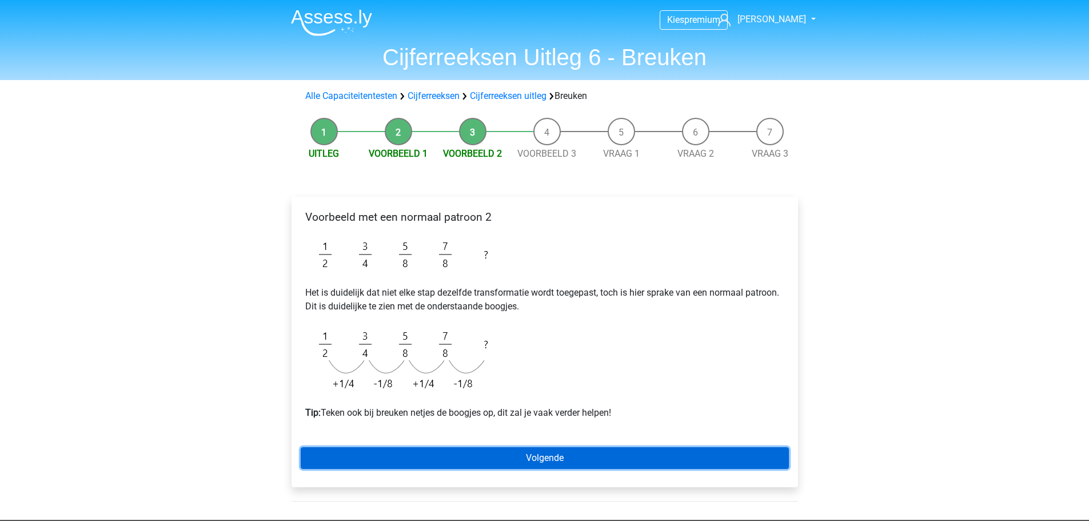
click at [488, 459] on link "Volgende" at bounding box center [545, 458] width 488 height 22
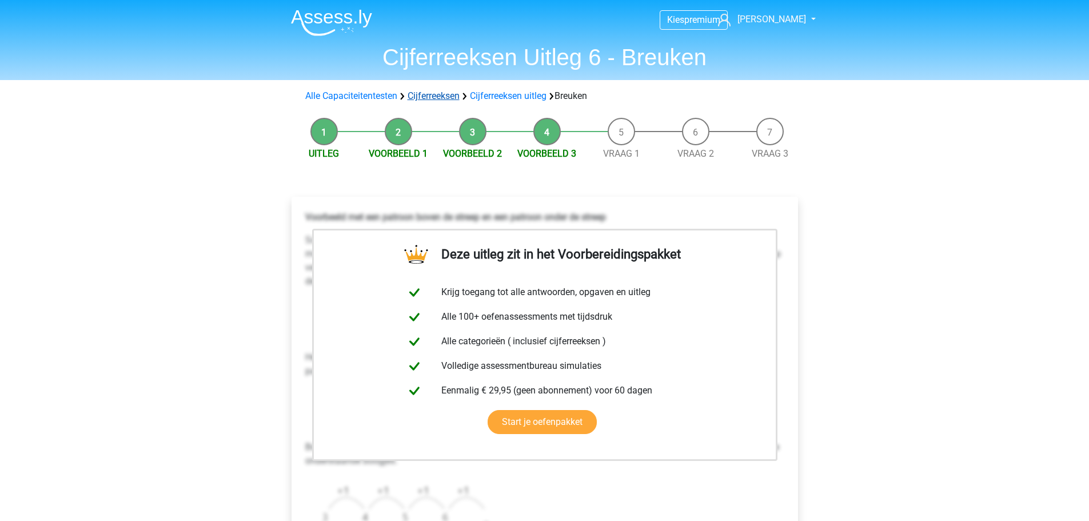
click at [438, 98] on link "Cijferreeksen" at bounding box center [434, 95] width 52 height 11
click at [440, 97] on link "Cijferreeksen" at bounding box center [434, 95] width 52 height 11
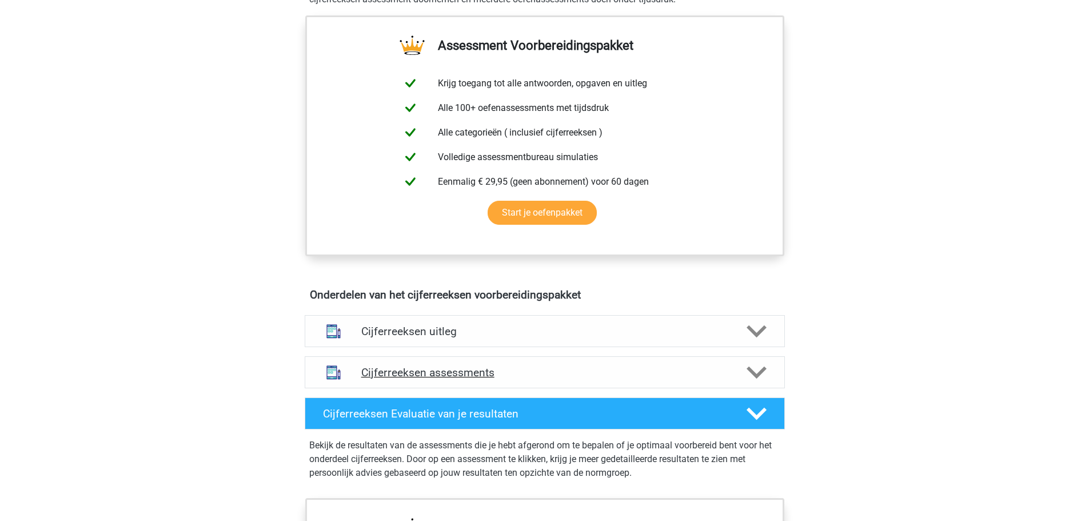
scroll to position [514, 0]
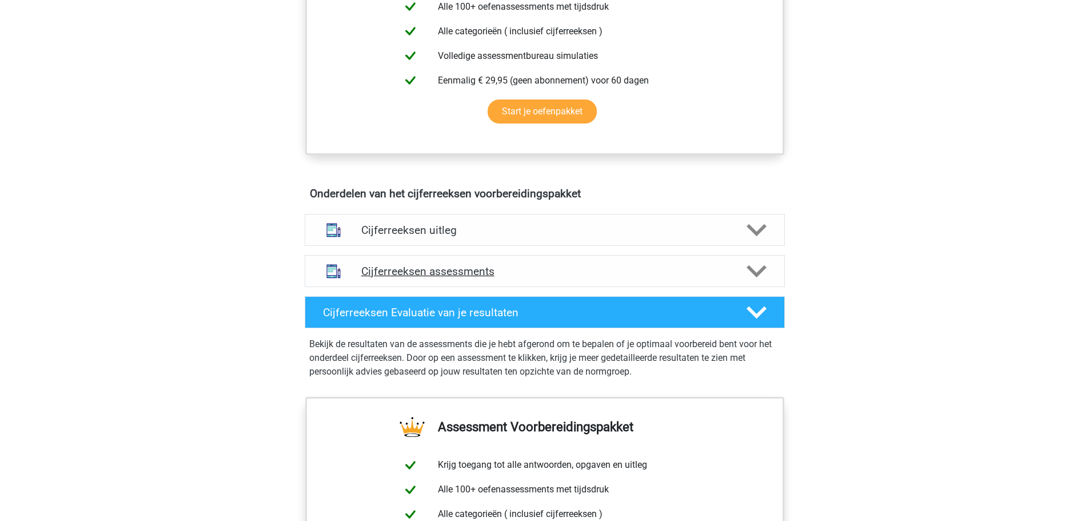
click at [456, 278] on h4 "Cijferreeksen assessments" at bounding box center [544, 271] width 367 height 13
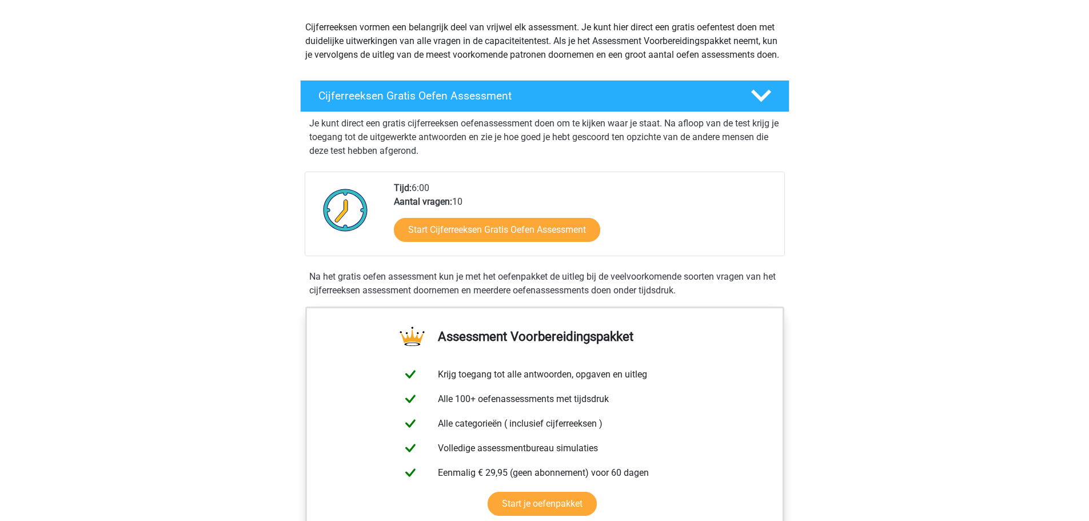
scroll to position [0, 0]
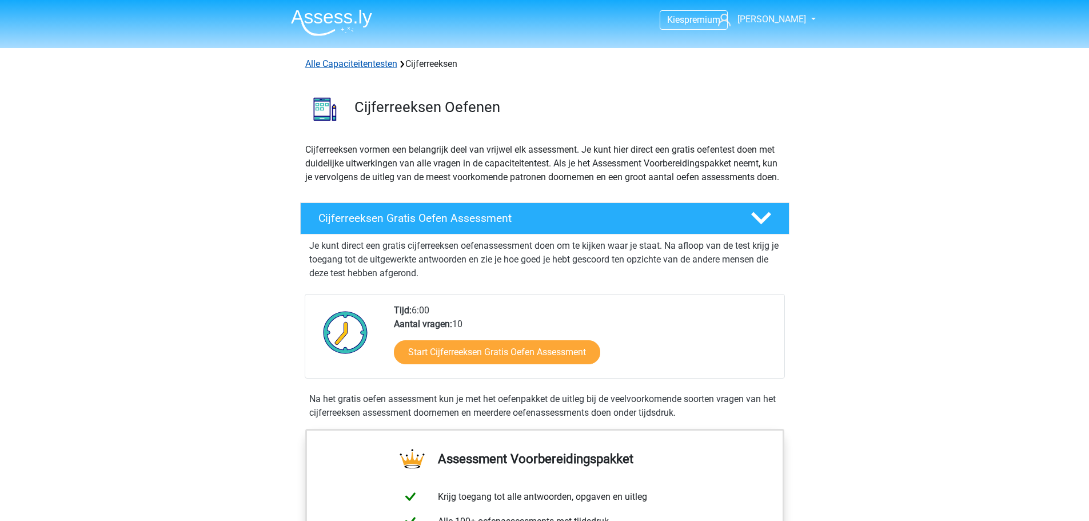
click at [327, 62] on link "Alle Capaciteitentesten" at bounding box center [351, 63] width 92 height 11
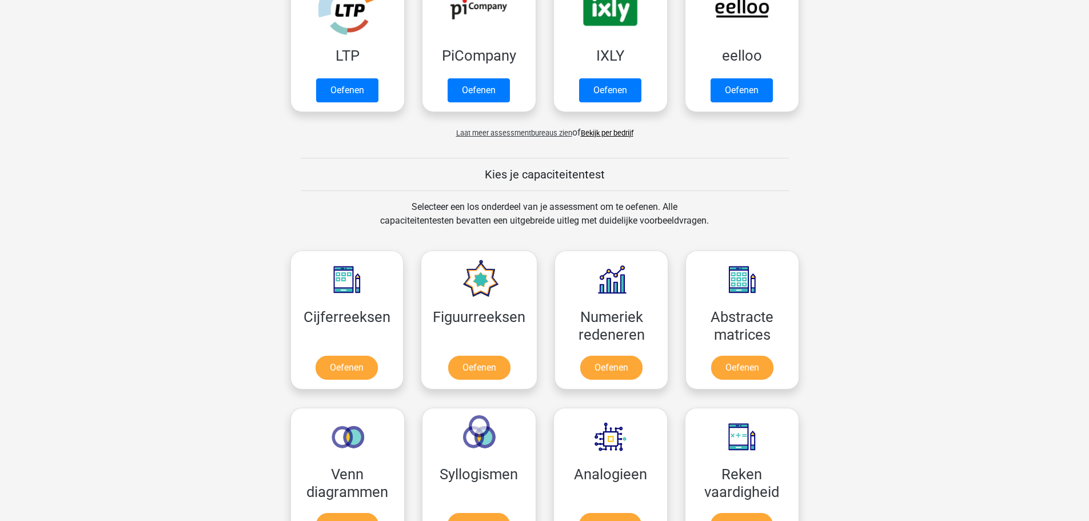
scroll to position [200, 0]
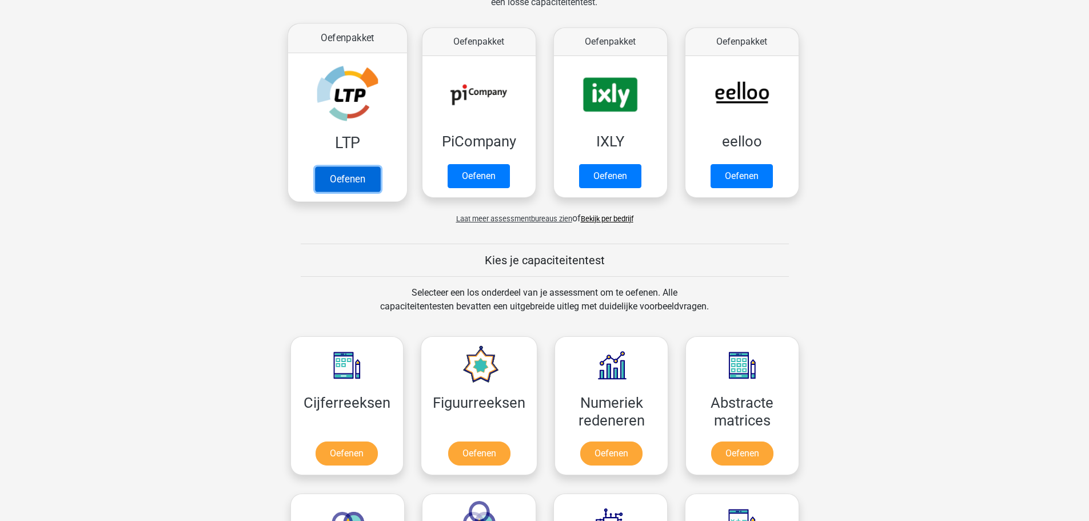
click at [339, 166] on link "Oefenen" at bounding box center [346, 178] width 65 height 25
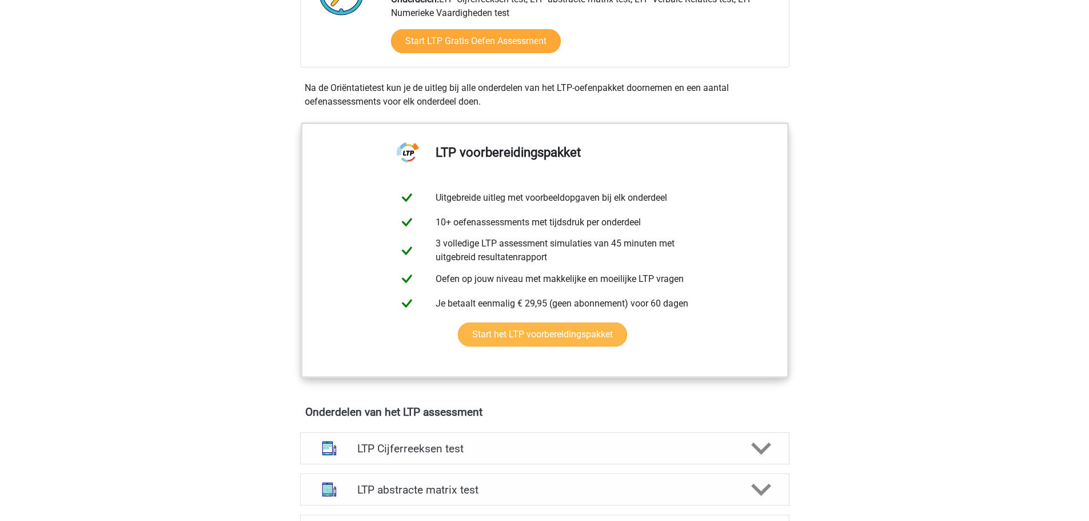
scroll to position [572, 0]
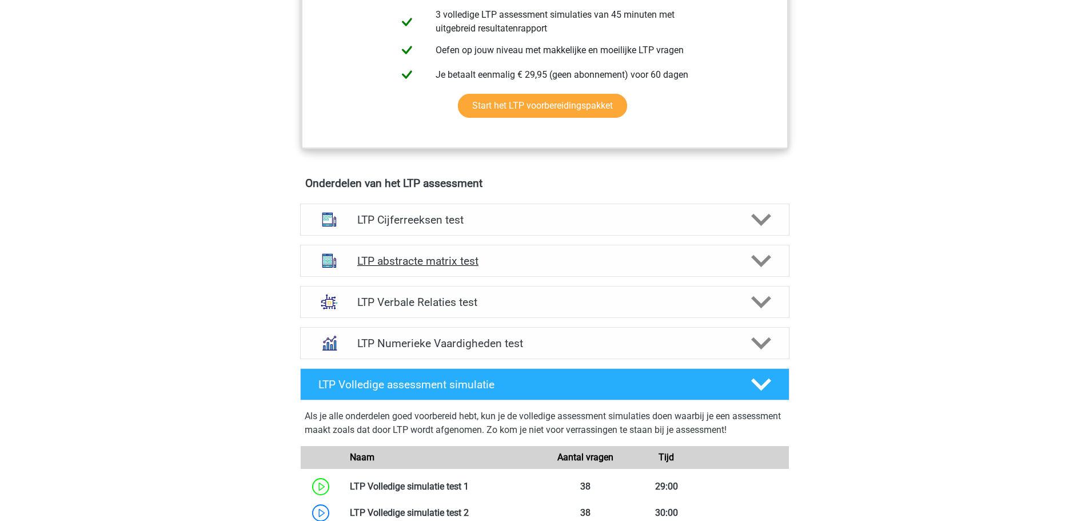
click at [424, 255] on h4 "LTP abstracte matrix test" at bounding box center [544, 260] width 374 height 13
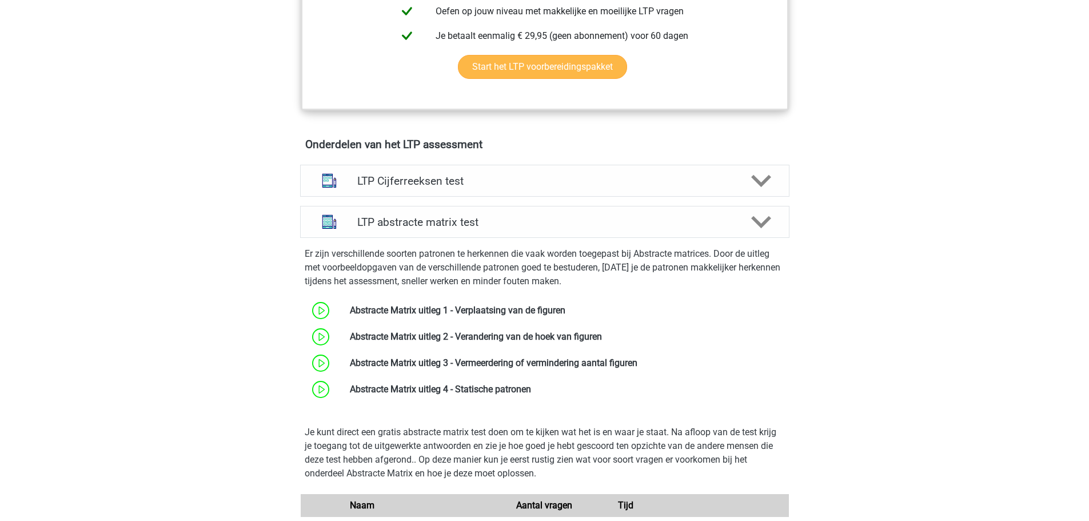
scroll to position [457, 0]
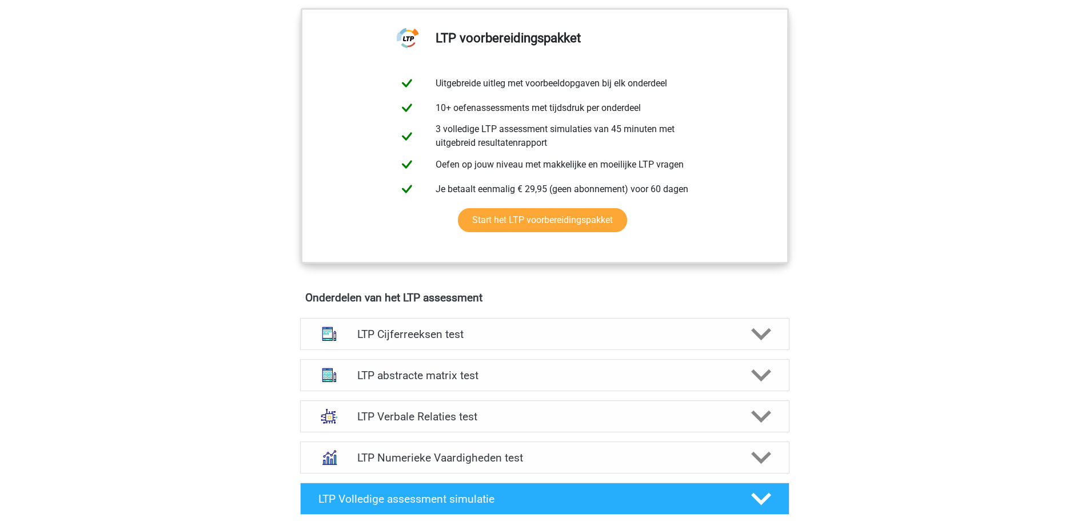
scroll to position [572, 0]
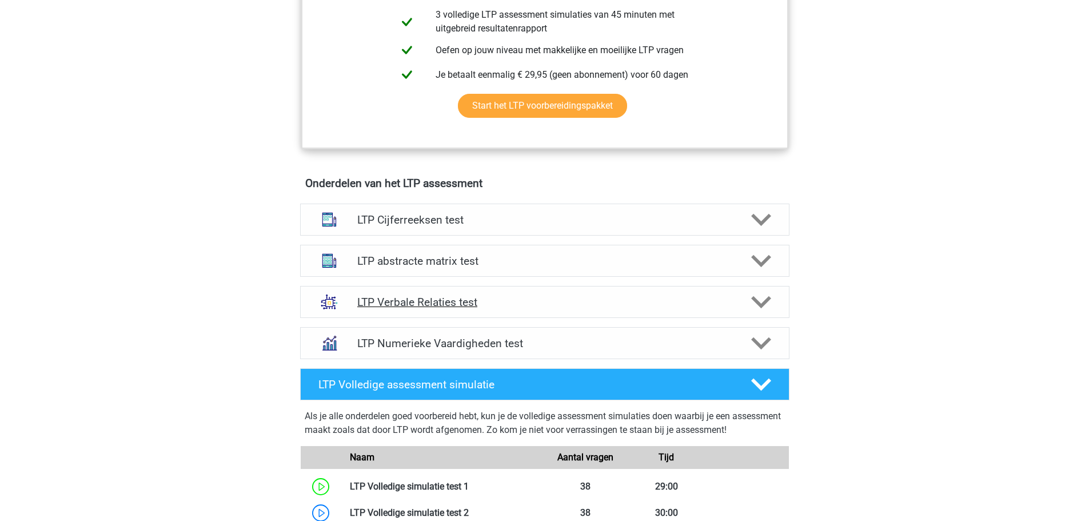
click at [438, 302] on h4 "LTP Verbale Relaties test" at bounding box center [544, 301] width 374 height 13
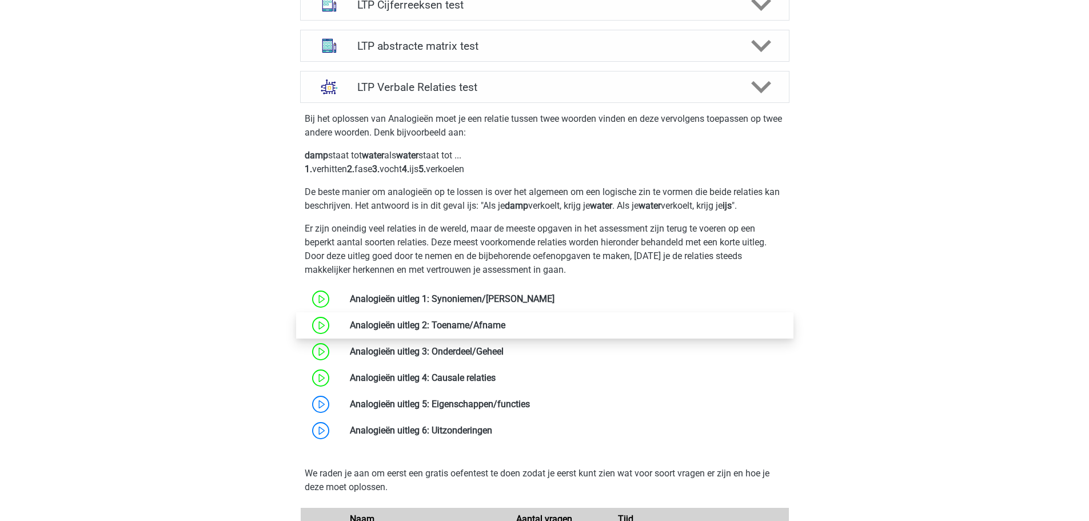
scroll to position [800, 0]
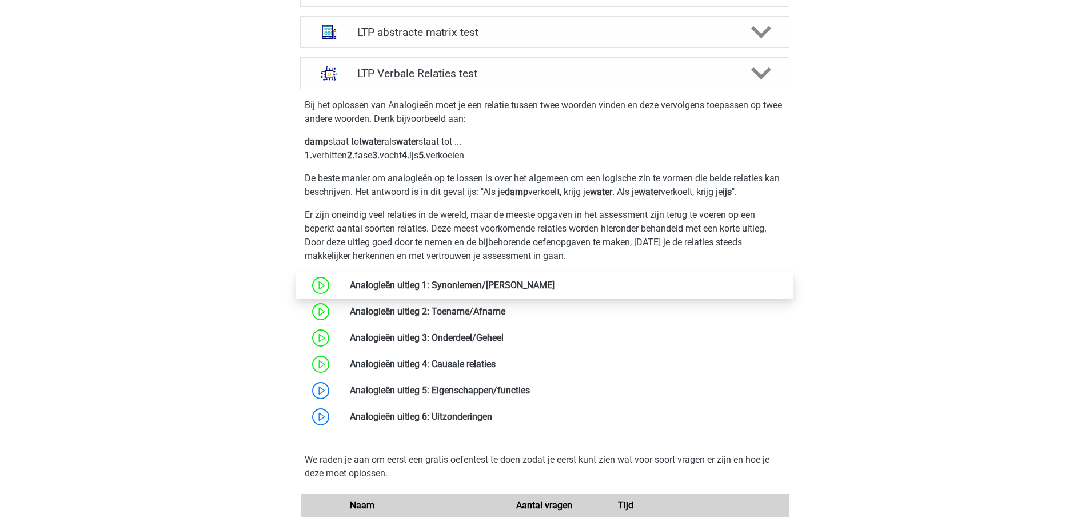
click at [554, 284] on link at bounding box center [554, 284] width 0 height 11
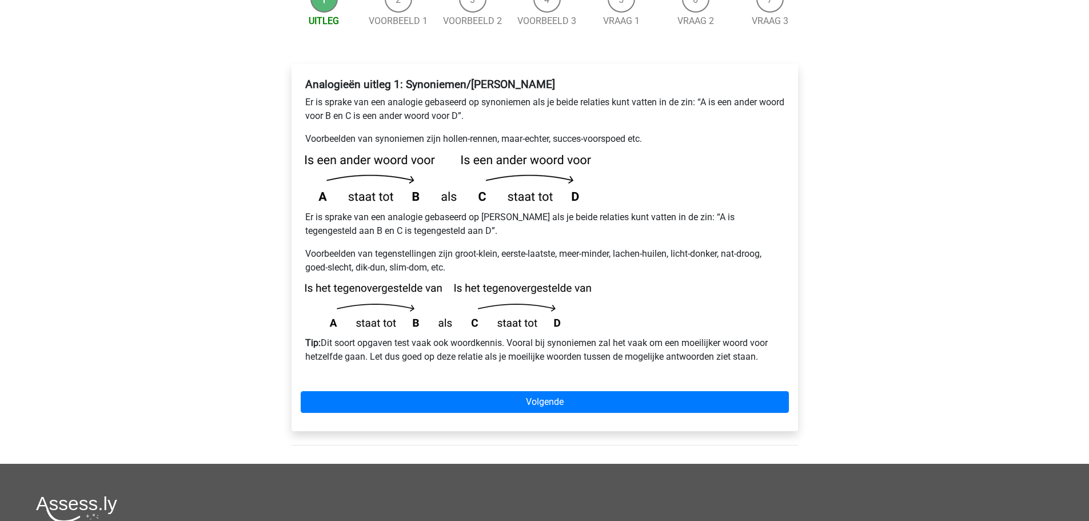
scroll to position [171, 0]
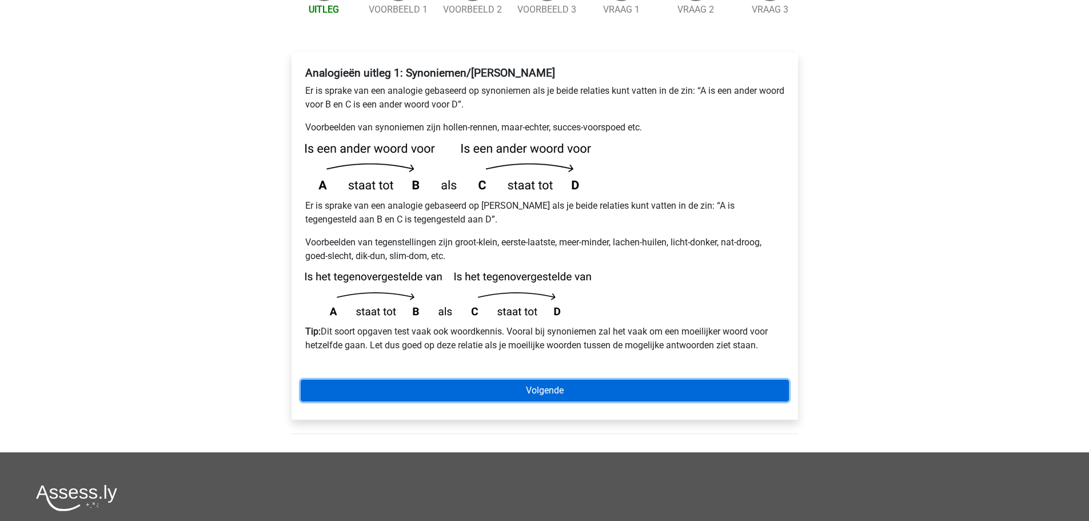
click at [557, 380] on link "Volgende" at bounding box center [545, 391] width 488 height 22
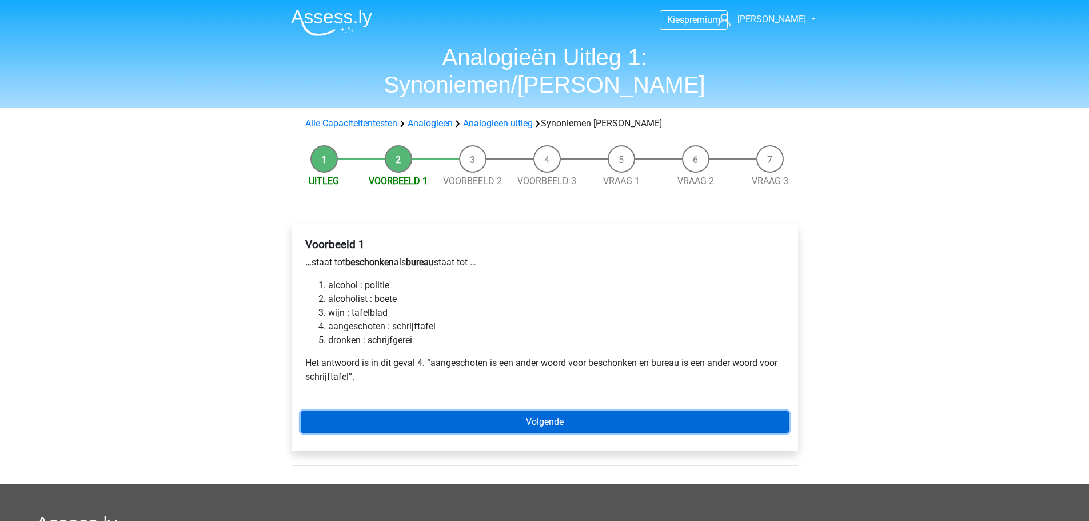
click at [544, 411] on link "Volgende" at bounding box center [545, 422] width 488 height 22
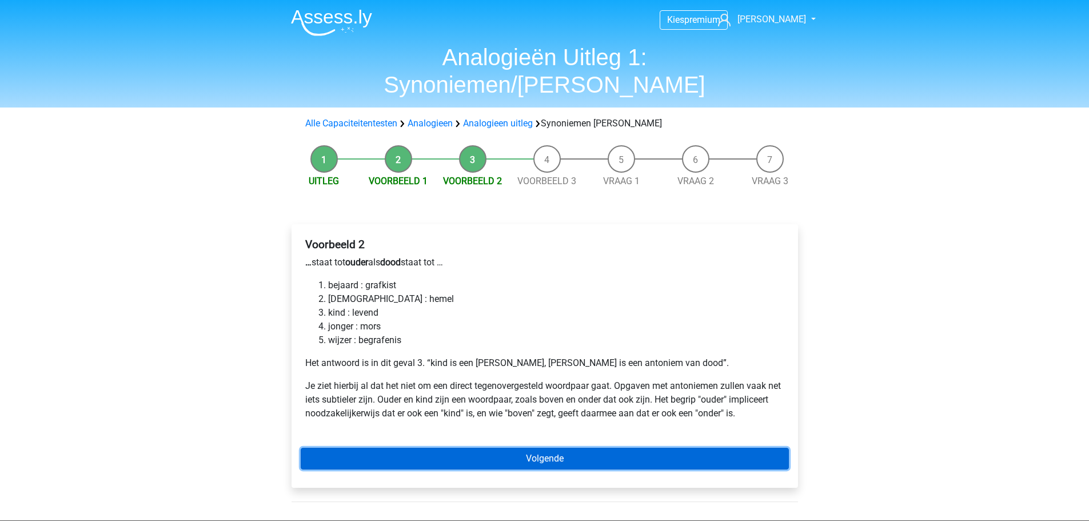
click at [605, 448] on link "Volgende" at bounding box center [545, 459] width 488 height 22
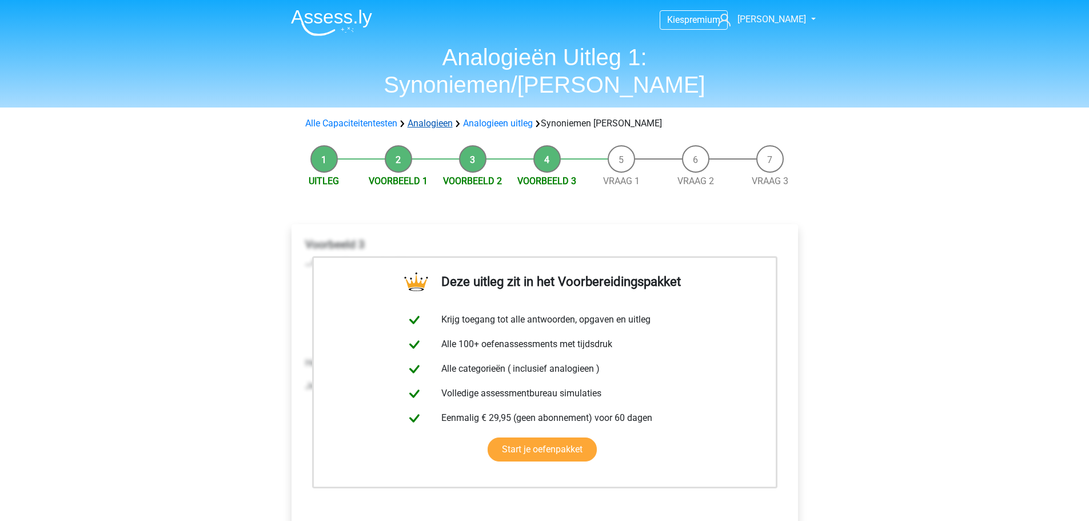
click at [421, 118] on link "Analogieen" at bounding box center [430, 123] width 45 height 11
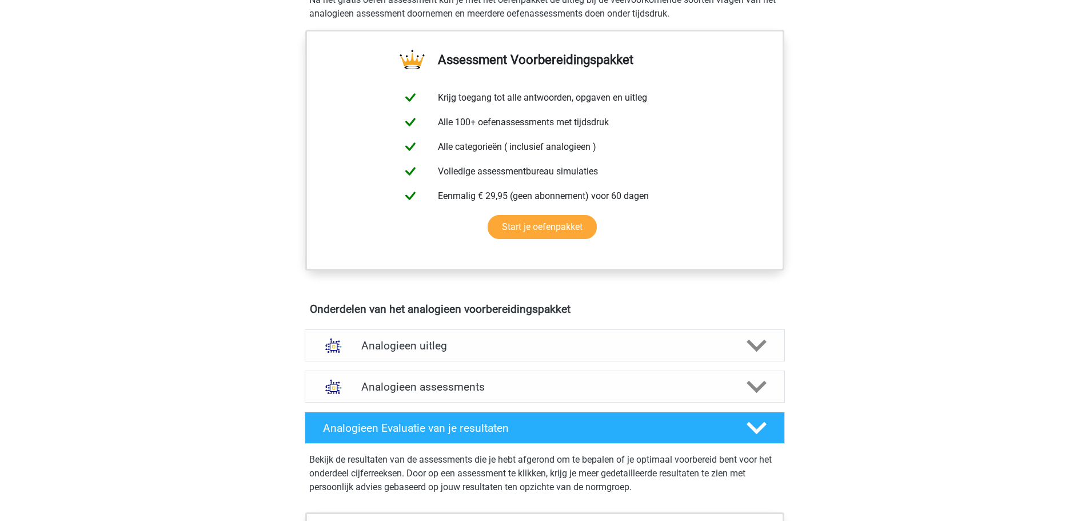
scroll to position [400, 0]
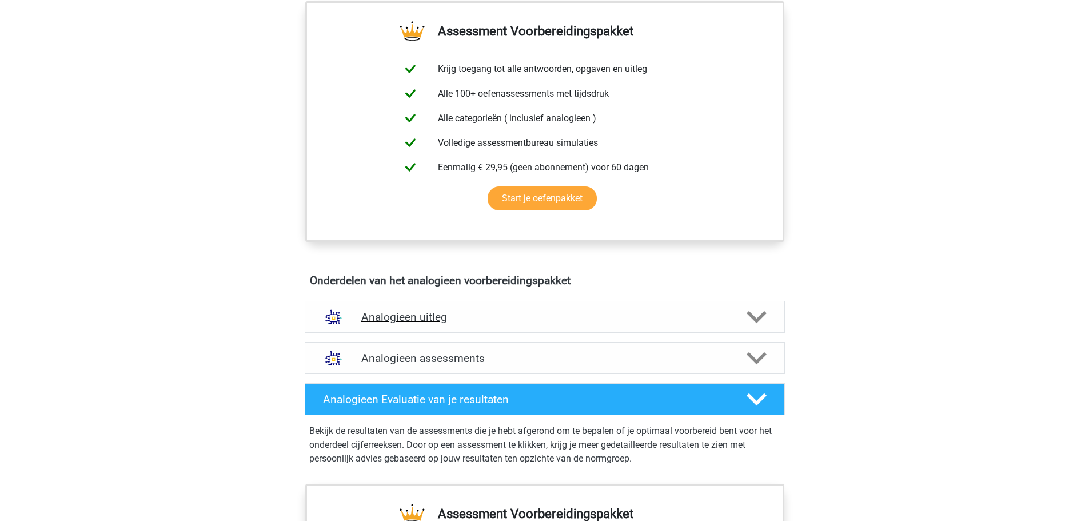
click at [408, 318] on h4 "Analogieen uitleg" at bounding box center [544, 316] width 367 height 13
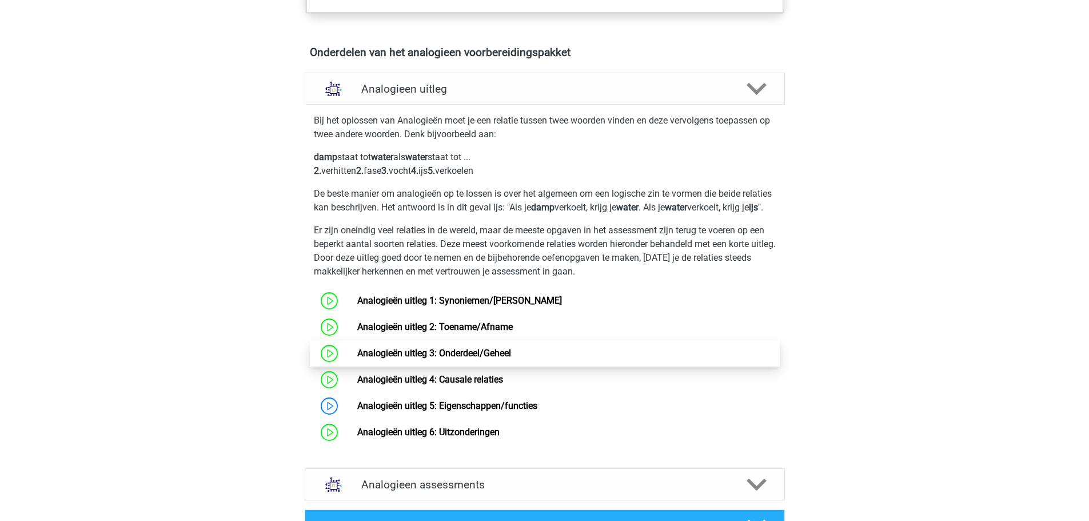
scroll to position [629, 0]
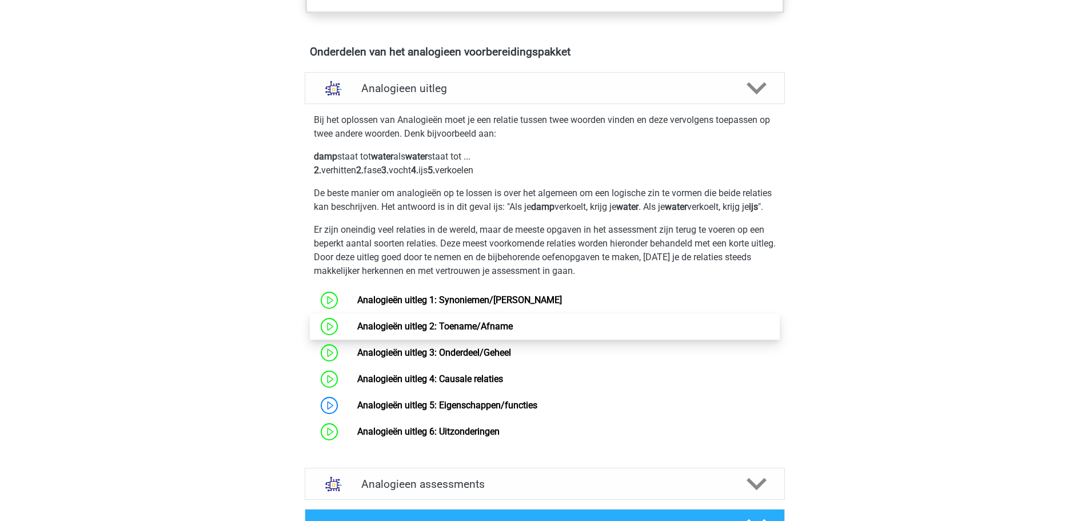
click at [452, 331] on link "Analogieën uitleg 2: Toename/Afname" at bounding box center [434, 326] width 155 height 11
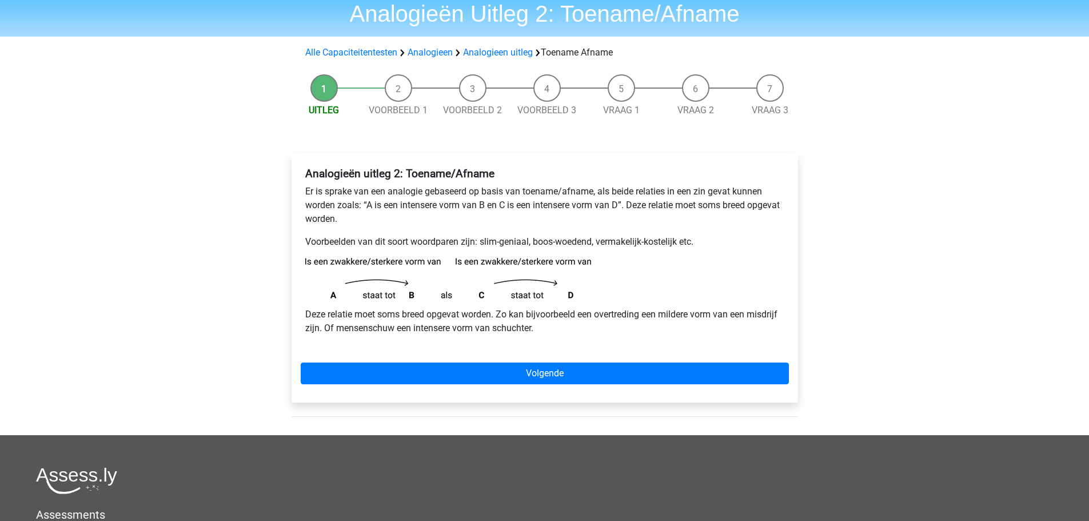
scroll to position [57, 0]
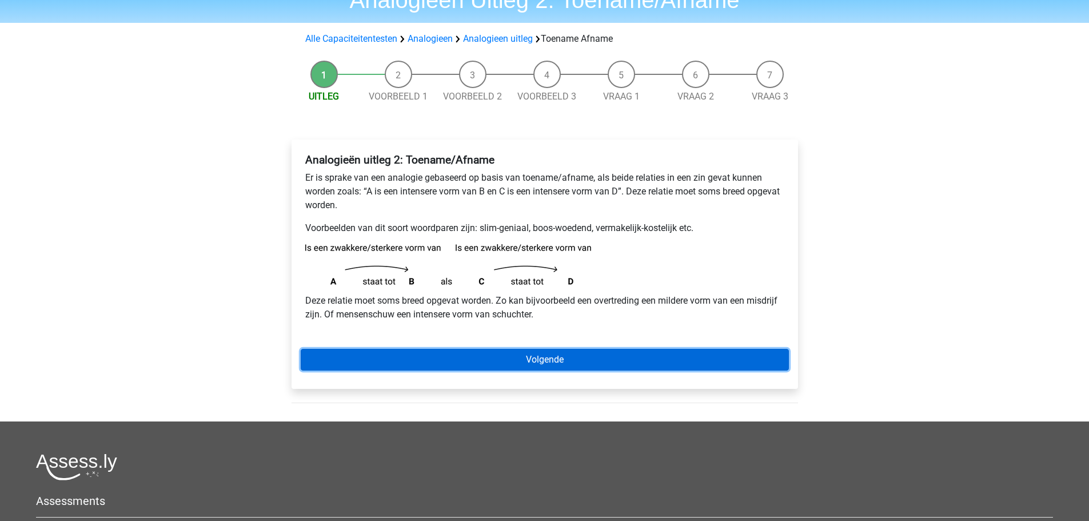
click at [458, 360] on link "Volgende" at bounding box center [545, 360] width 488 height 22
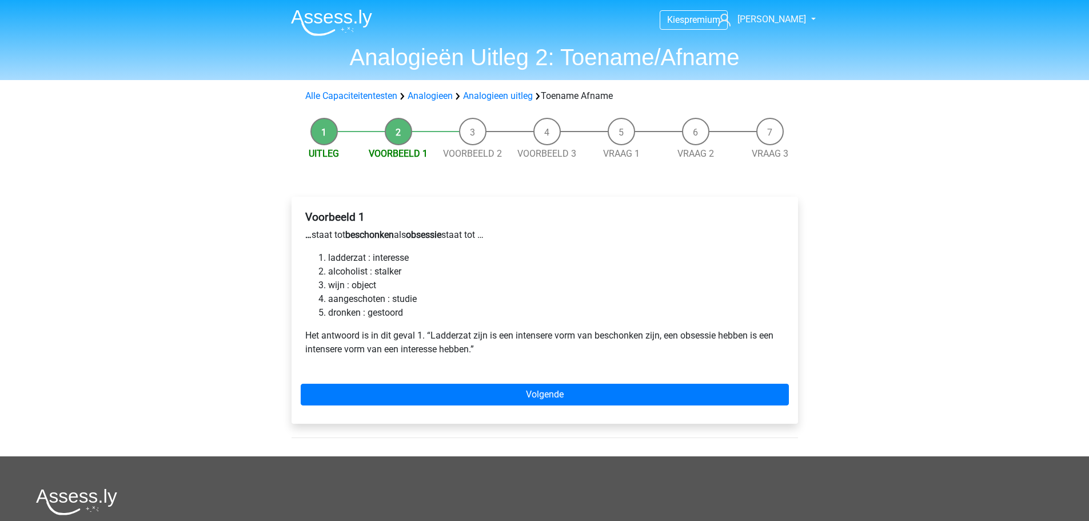
click at [324, 135] on li "Uitleg" at bounding box center [324, 139] width 74 height 43
click at [445, 97] on link "Analogieen" at bounding box center [430, 95] width 45 height 11
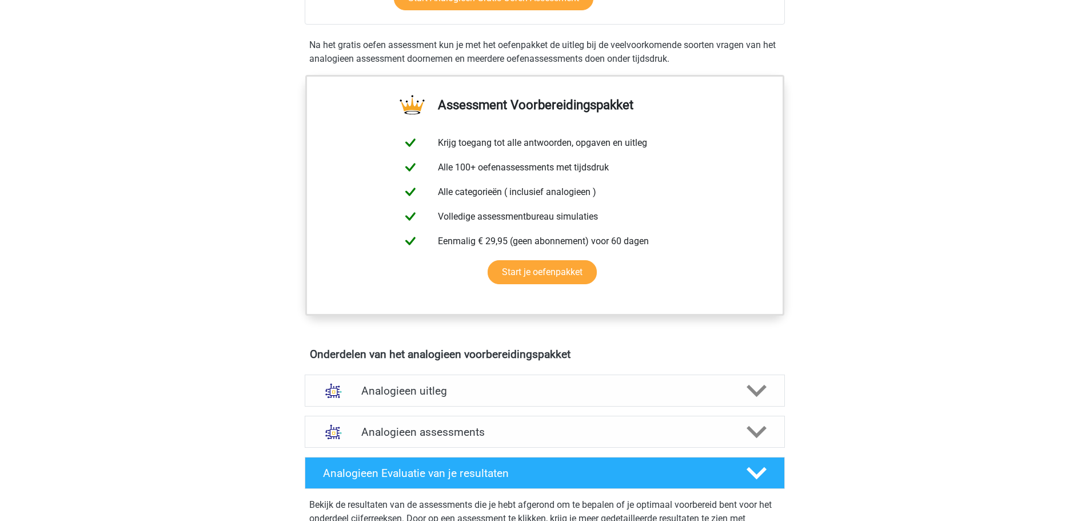
scroll to position [343, 0]
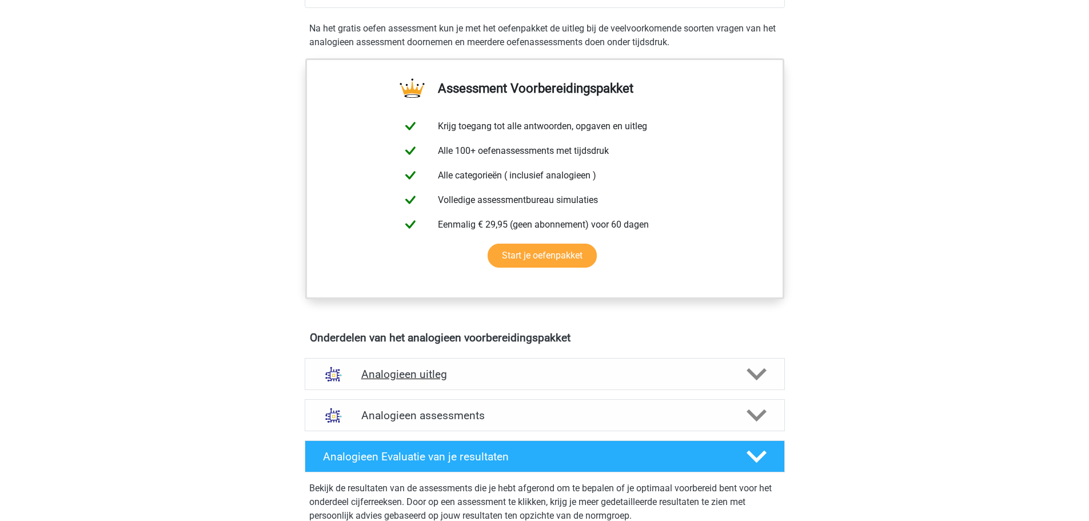
click at [419, 369] on h4 "Analogieen uitleg" at bounding box center [544, 373] width 367 height 13
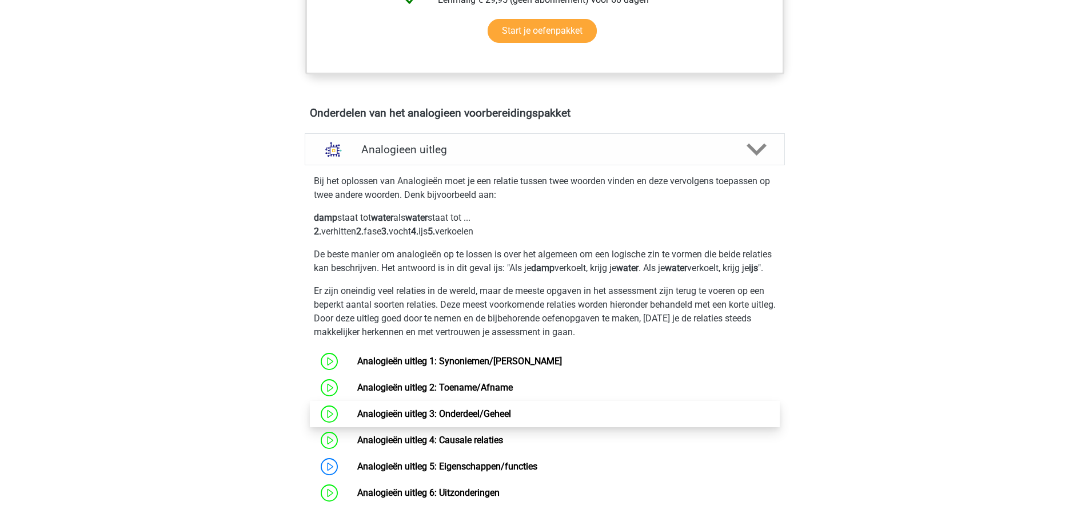
scroll to position [629, 0]
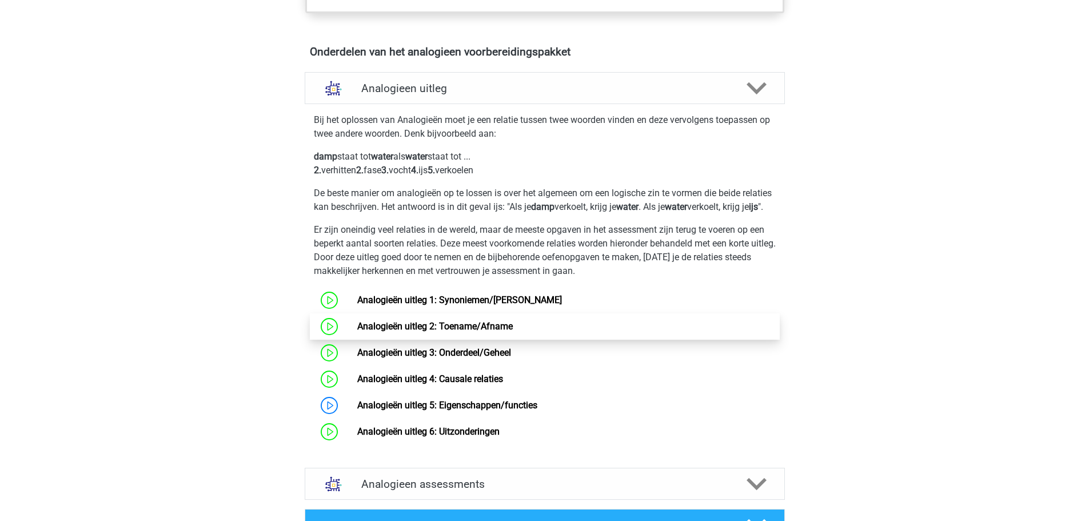
click at [441, 331] on link "Analogieën uitleg 2: Toename/Afname" at bounding box center [434, 326] width 155 height 11
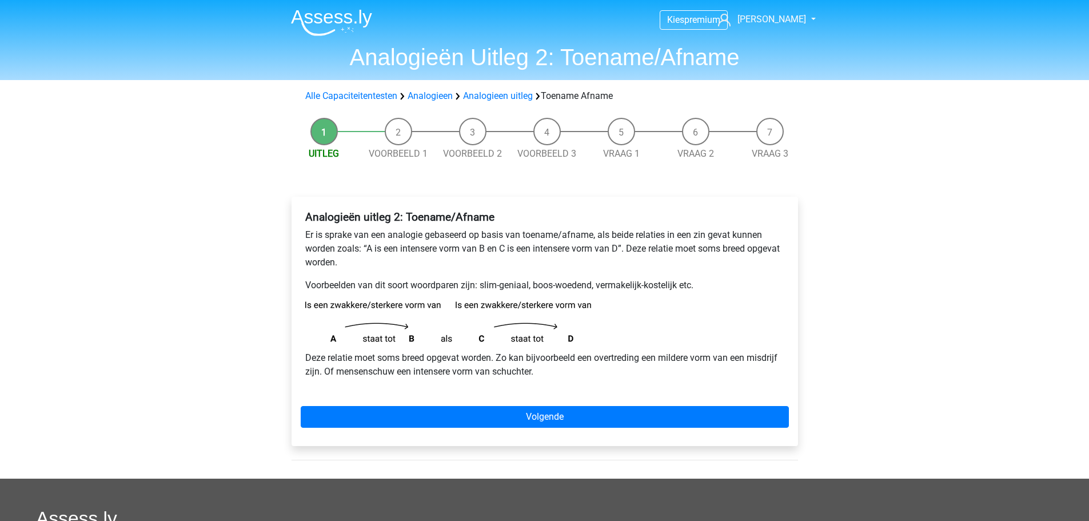
scroll to position [57, 0]
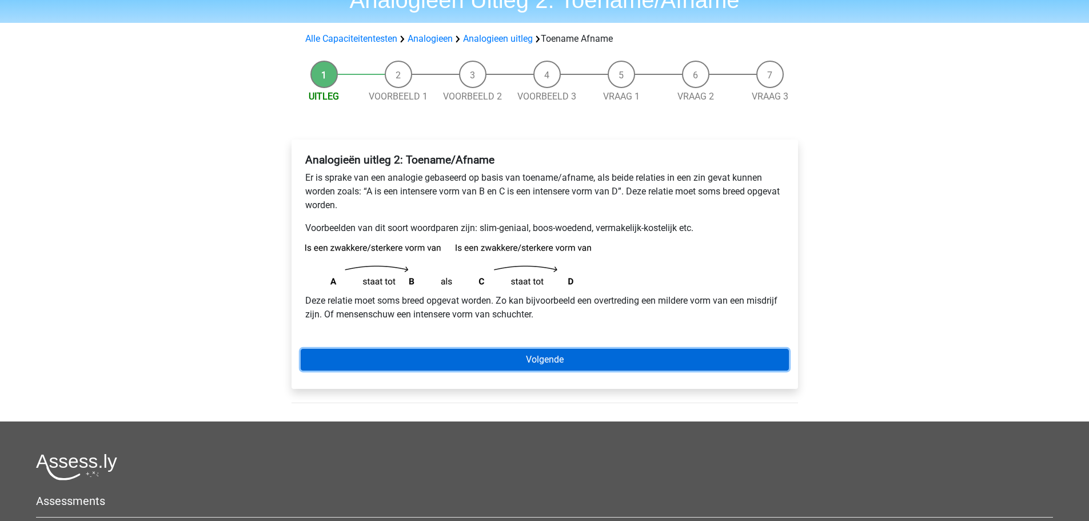
click at [474, 351] on link "Volgende" at bounding box center [545, 360] width 488 height 22
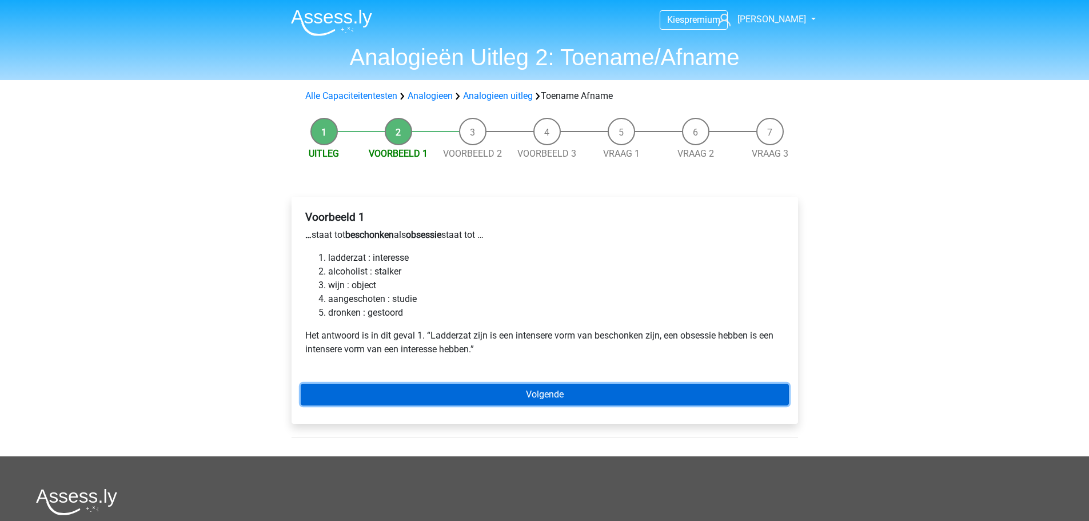
click at [442, 397] on link "Volgende" at bounding box center [545, 395] width 488 height 22
click at [555, 394] on link "Volgende" at bounding box center [545, 395] width 488 height 22
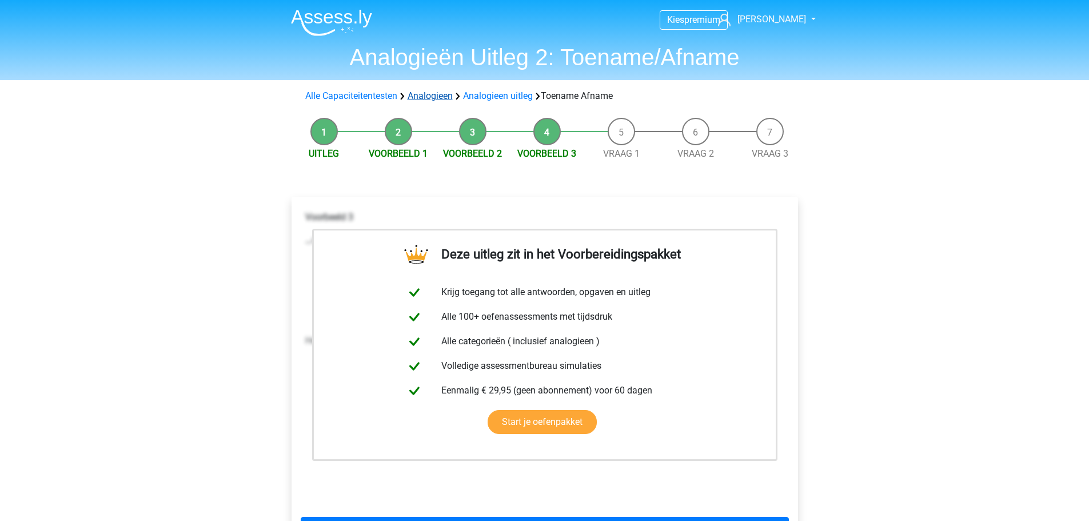
click at [422, 95] on link "Analogieen" at bounding box center [430, 95] width 45 height 11
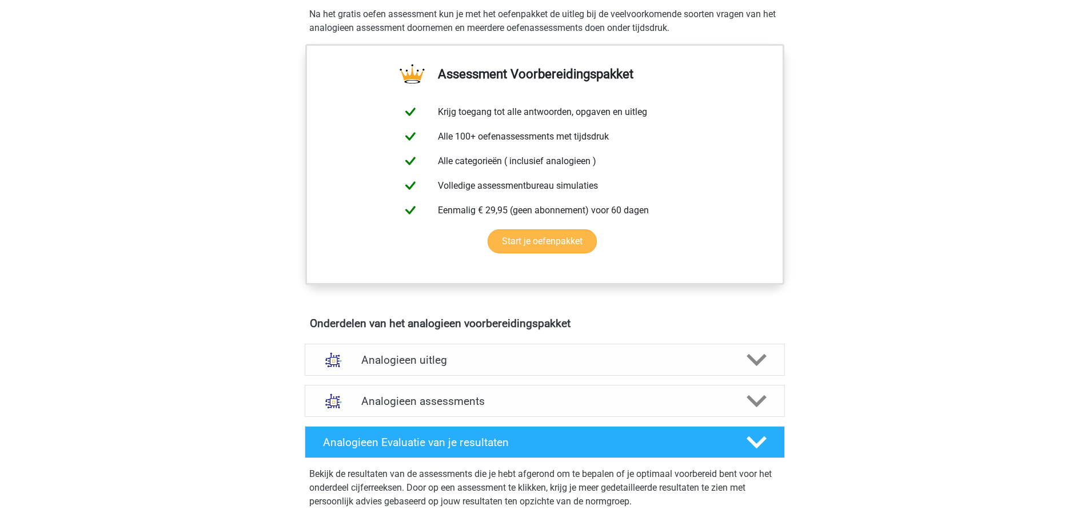
scroll to position [400, 0]
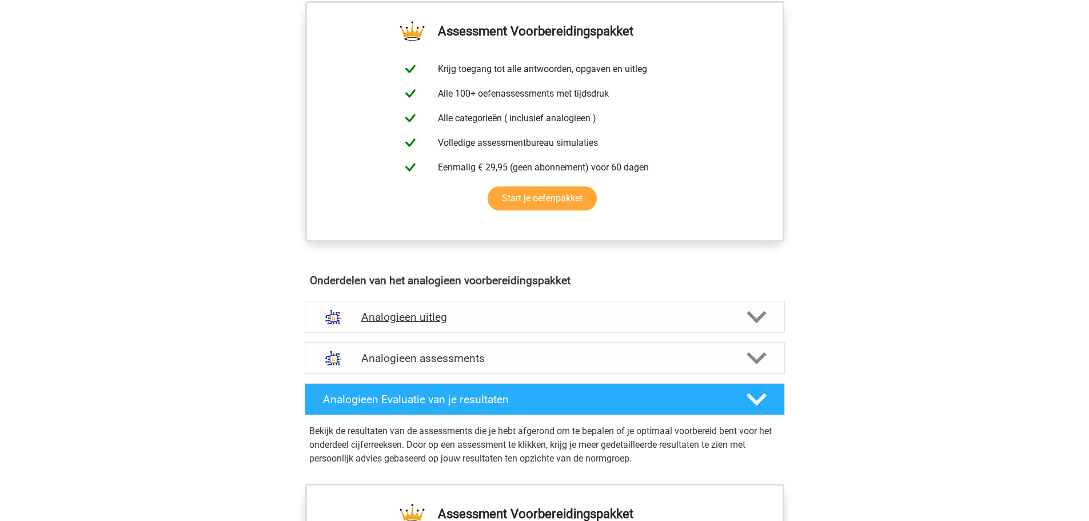
click at [497, 317] on h4 "Analogieen uitleg" at bounding box center [544, 316] width 367 height 13
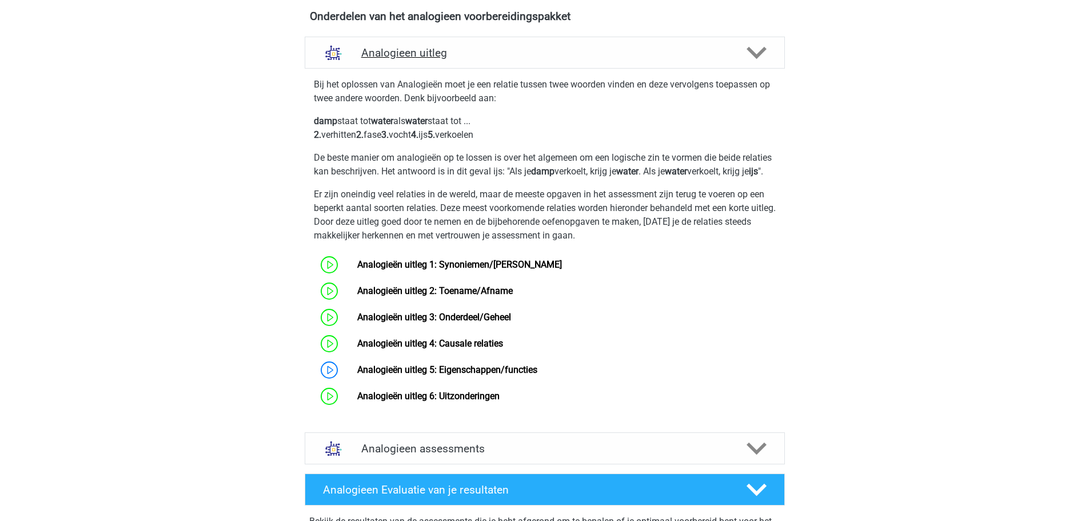
scroll to position [686, 0]
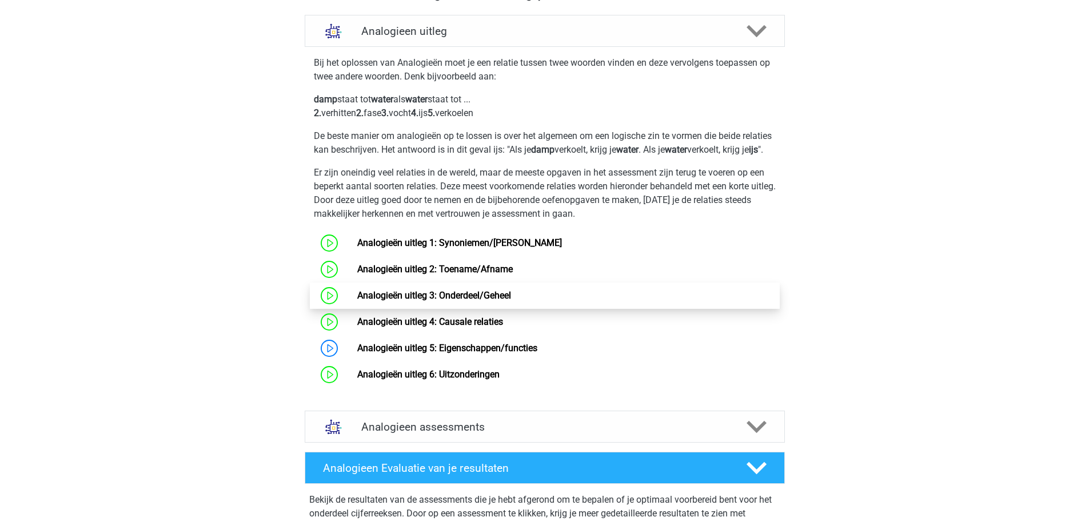
click at [446, 301] on link "Analogieën uitleg 3: Onderdeel/Geheel" at bounding box center [434, 295] width 154 height 11
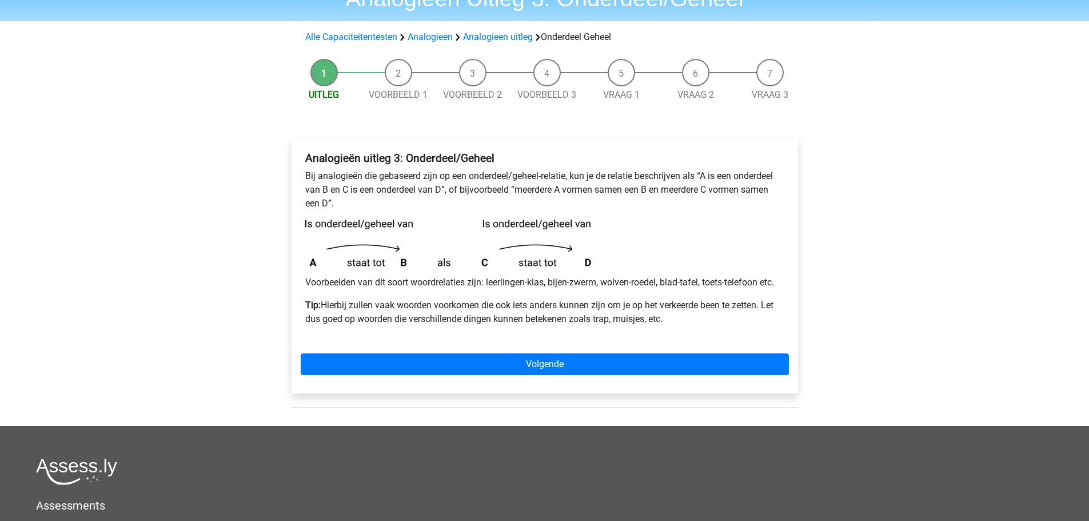
scroll to position [57, 0]
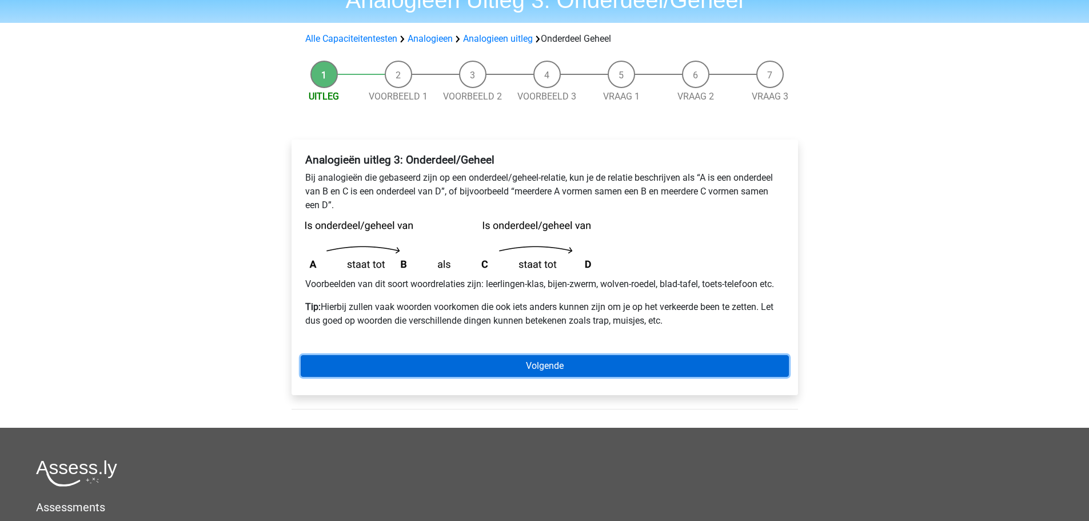
click at [569, 369] on link "Volgende" at bounding box center [545, 366] width 488 height 22
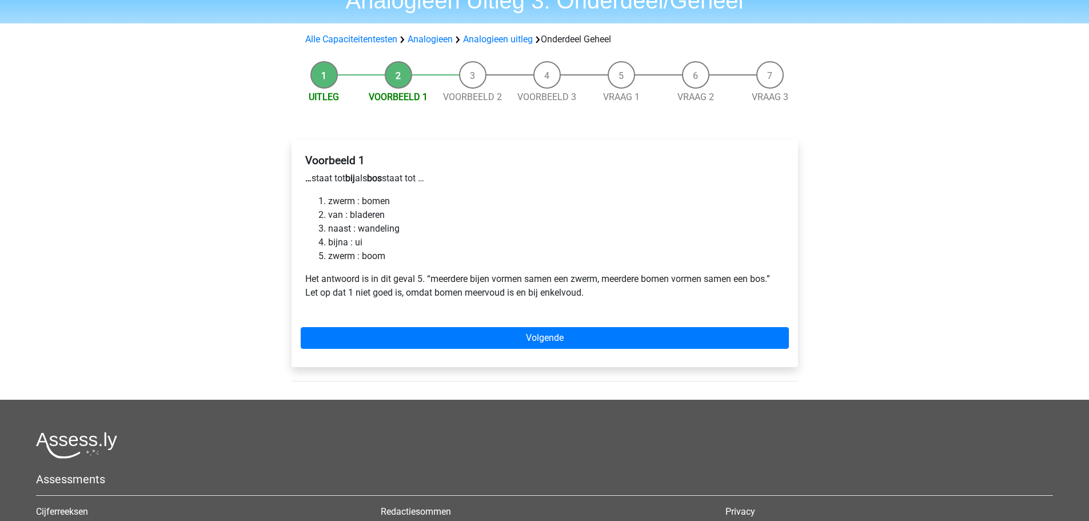
scroll to position [114, 0]
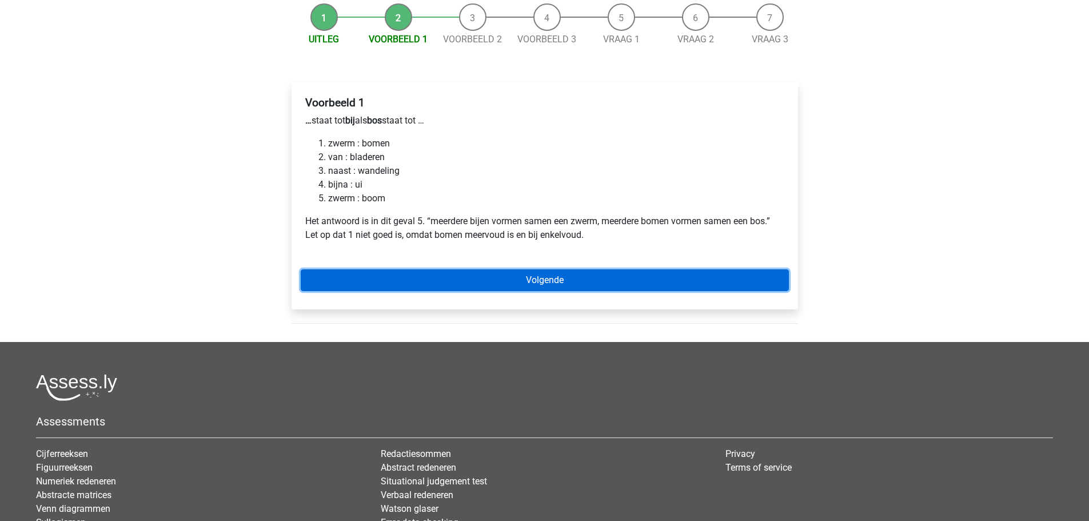
click at [516, 288] on link "Volgende" at bounding box center [545, 280] width 488 height 22
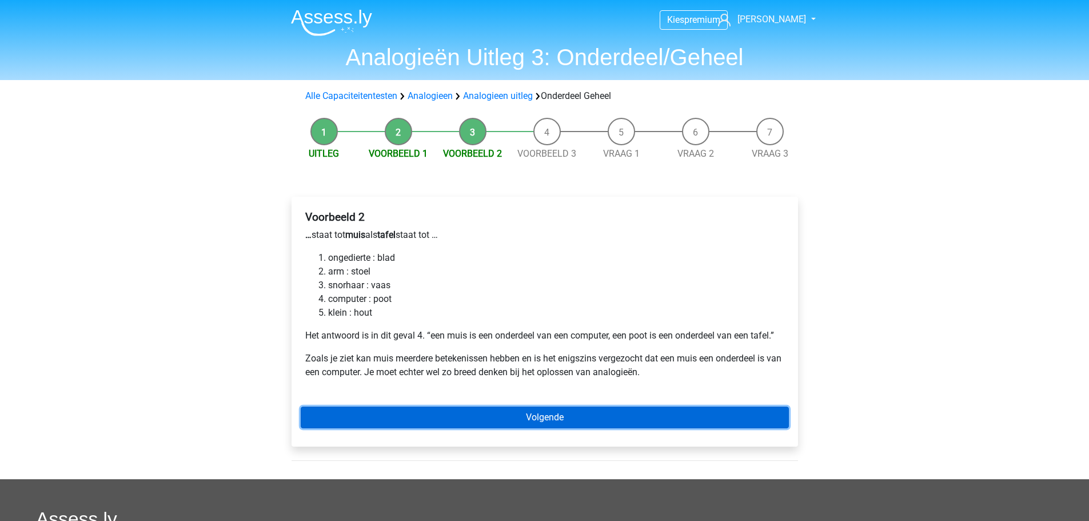
click at [534, 415] on link "Volgende" at bounding box center [545, 417] width 488 height 22
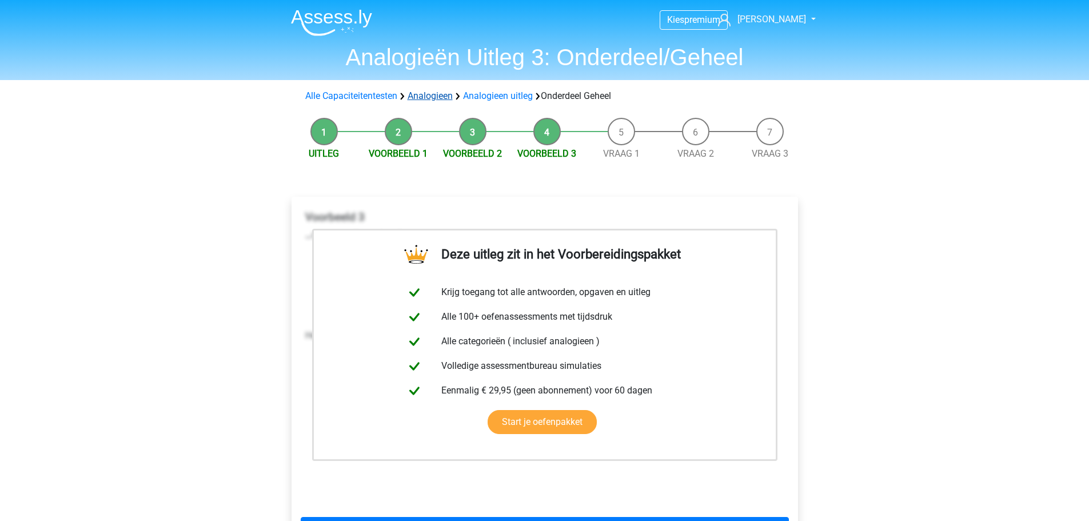
click at [429, 94] on link "Analogieen" at bounding box center [430, 95] width 45 height 11
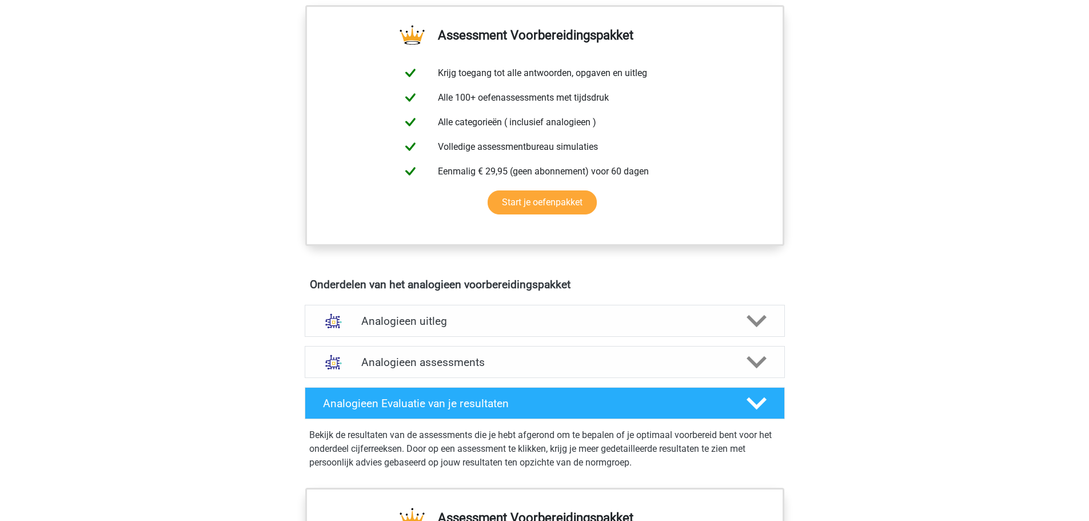
scroll to position [400, 0]
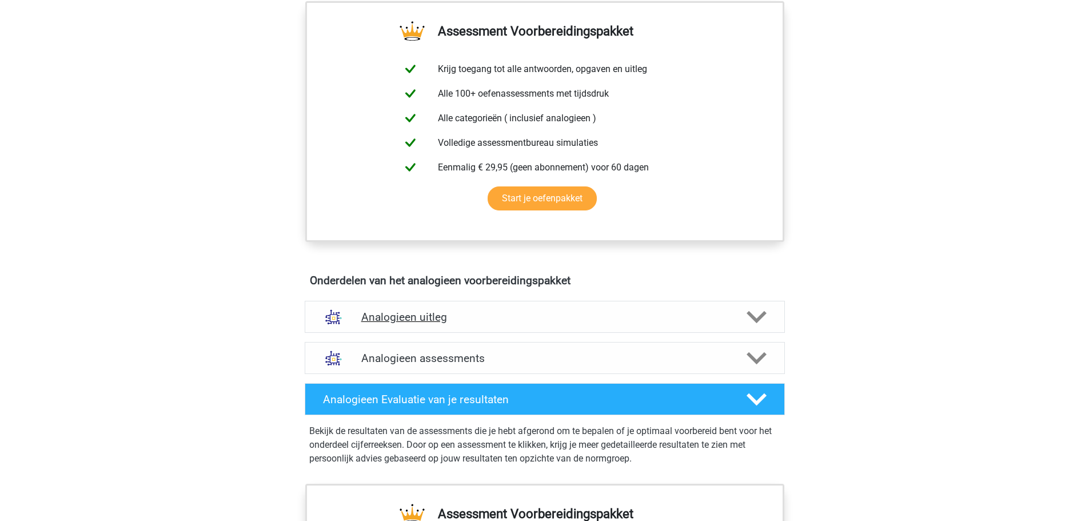
click at [422, 310] on h4 "Analogieen uitleg" at bounding box center [544, 316] width 367 height 13
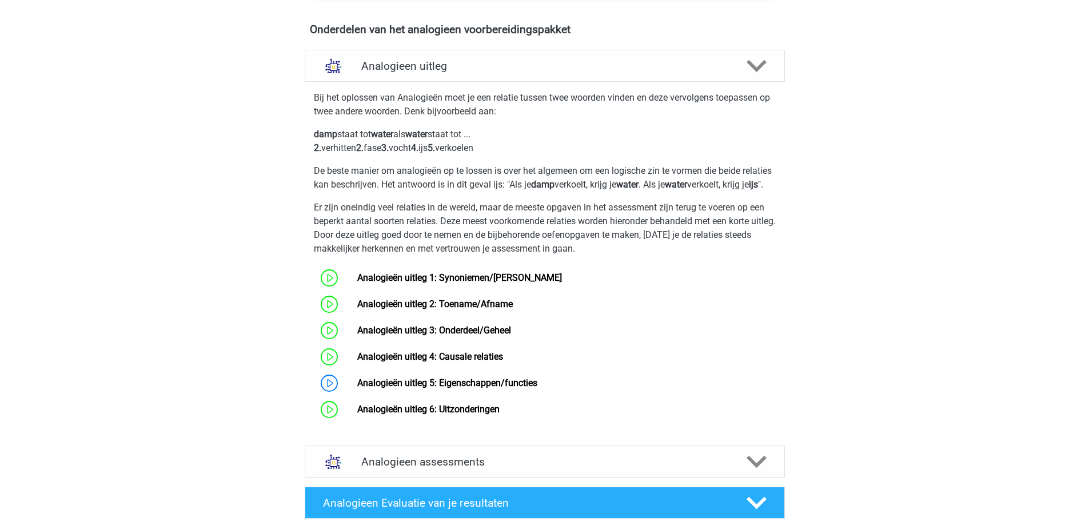
scroll to position [686, 0]
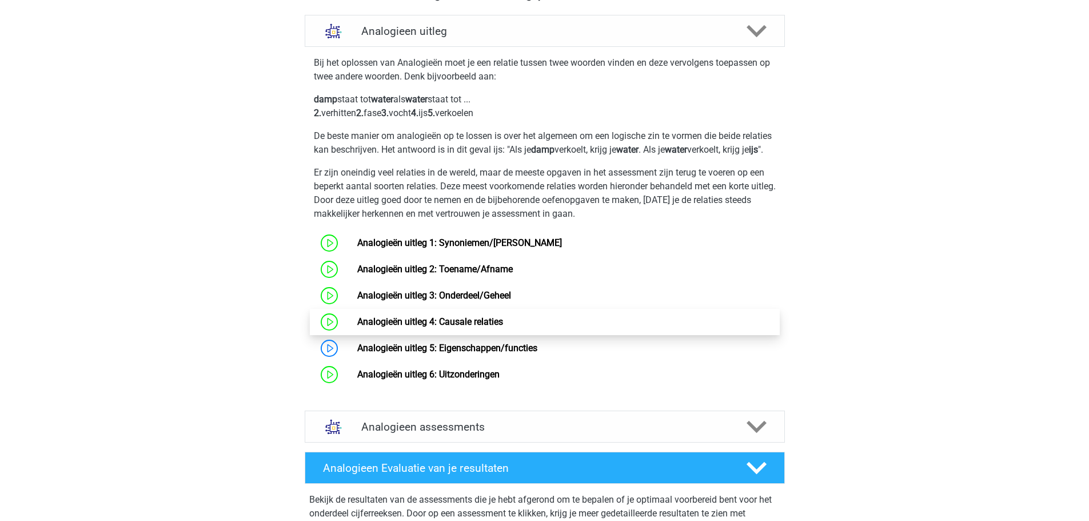
click at [465, 327] on link "Analogieën uitleg 4: Causale relaties" at bounding box center [430, 321] width 146 height 11
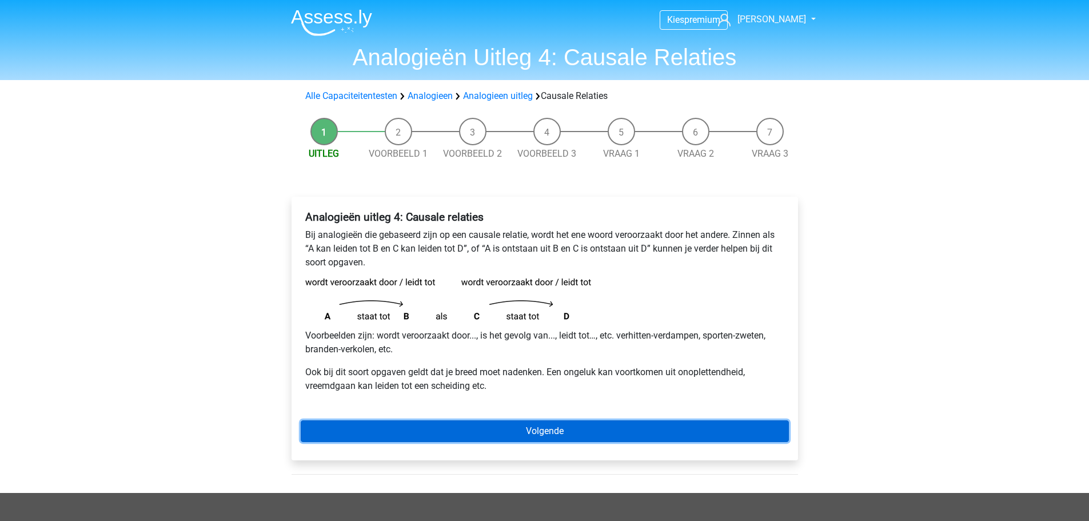
click at [489, 429] on link "Volgende" at bounding box center [545, 431] width 488 height 22
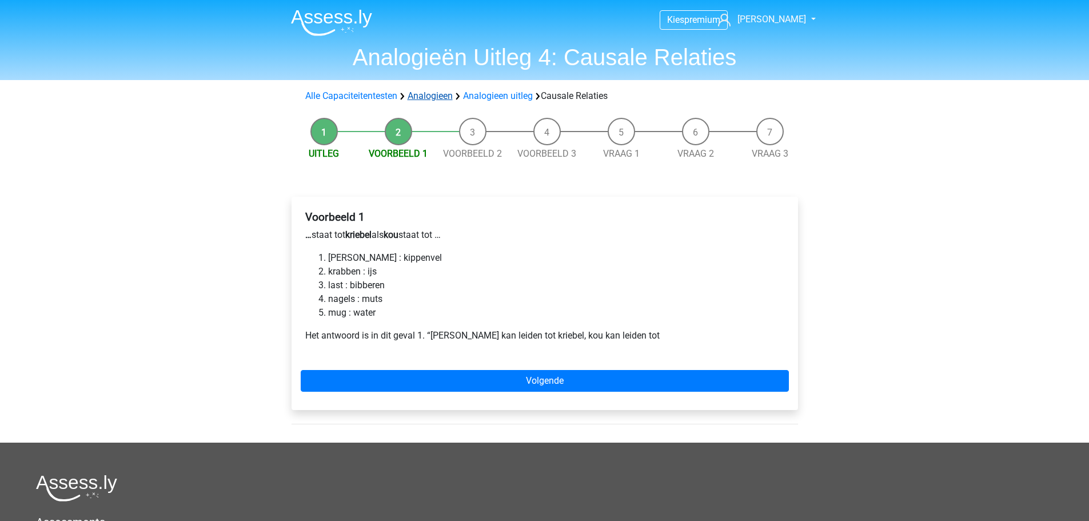
click at [441, 97] on link "Analogieen" at bounding box center [430, 95] width 45 height 11
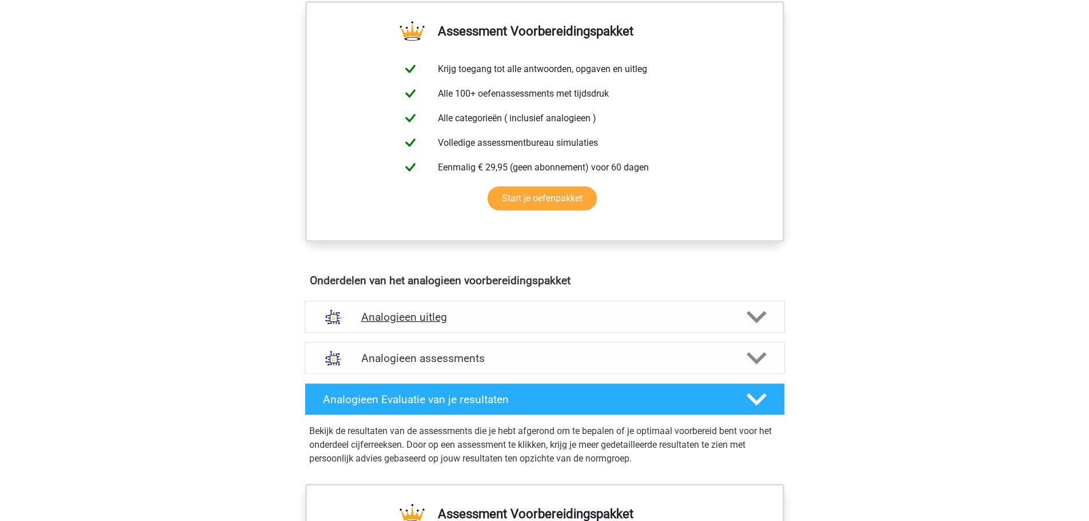
scroll to position [457, 0]
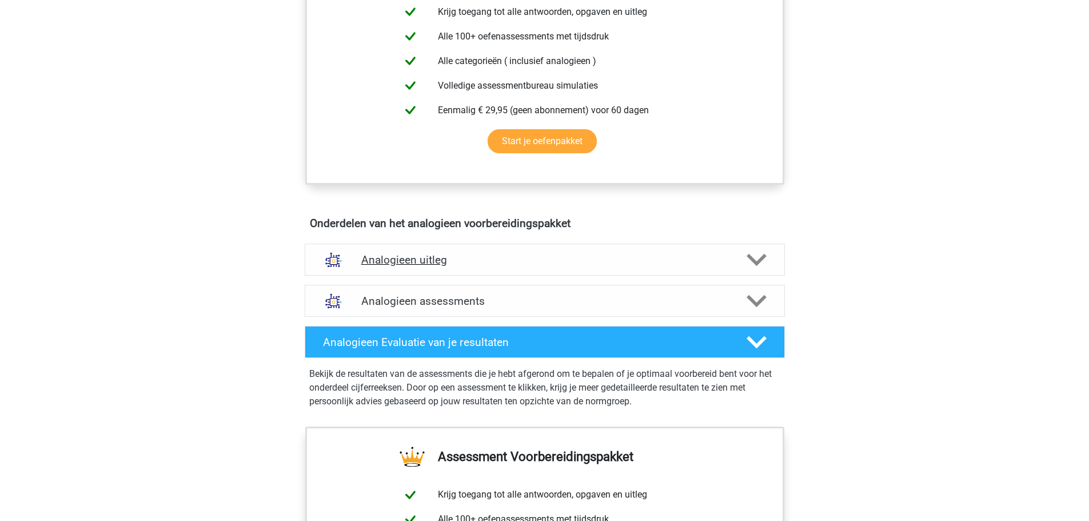
click at [426, 257] on h4 "Analogieen uitleg" at bounding box center [544, 259] width 367 height 13
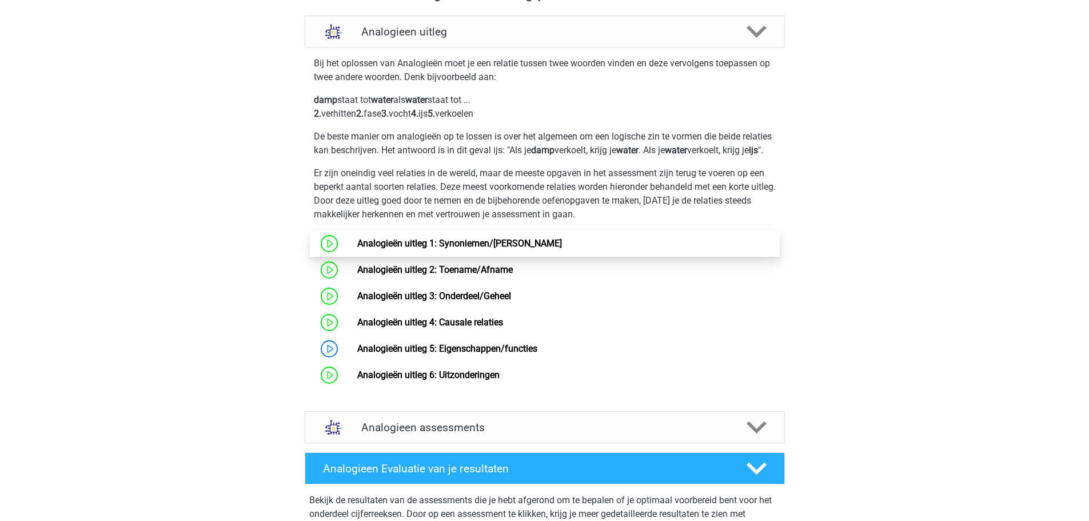
scroll to position [686, 0]
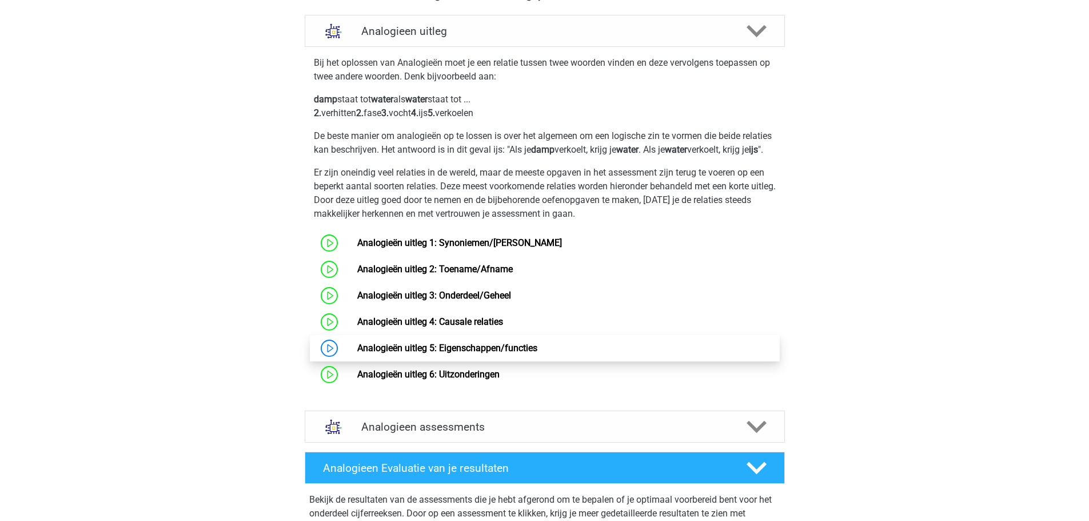
click at [488, 353] on link "Analogieën uitleg 5: Eigenschappen/functies" at bounding box center [447, 347] width 180 height 11
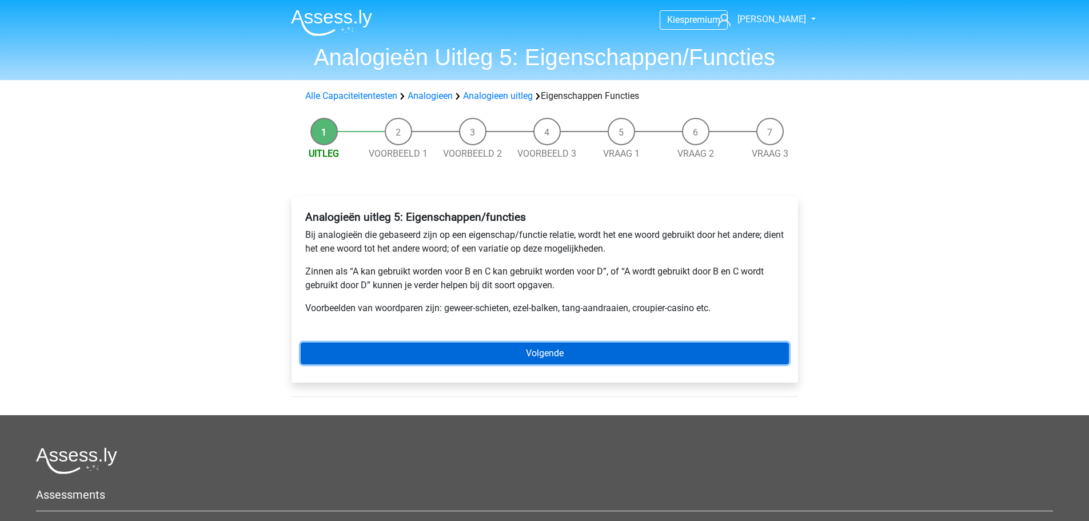
click at [399, 353] on link "Volgende" at bounding box center [545, 353] width 488 height 22
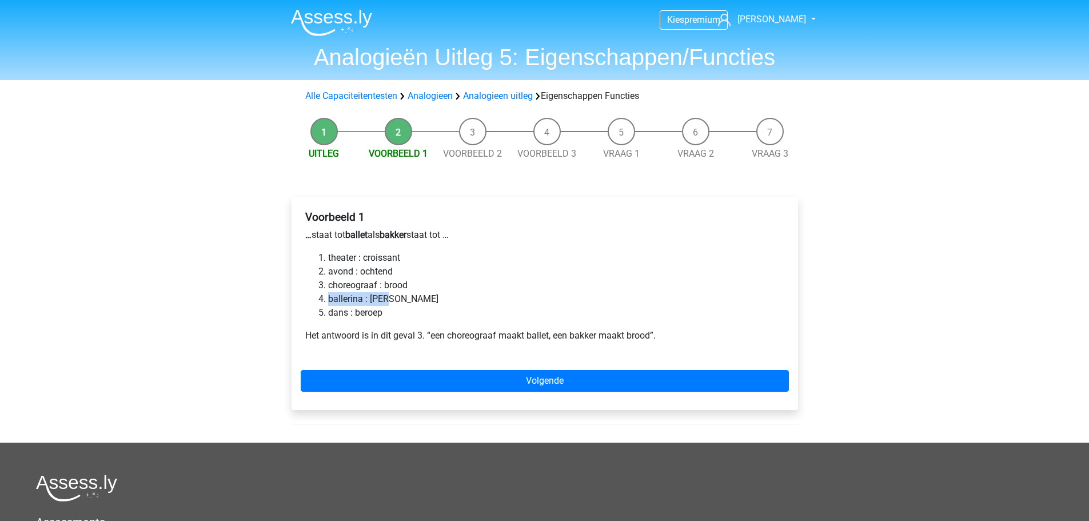
drag, startPoint x: 331, startPoint y: 299, endPoint x: 406, endPoint y: 299, distance: 74.3
click at [406, 299] on li "ballerina : meel" at bounding box center [556, 299] width 456 height 14
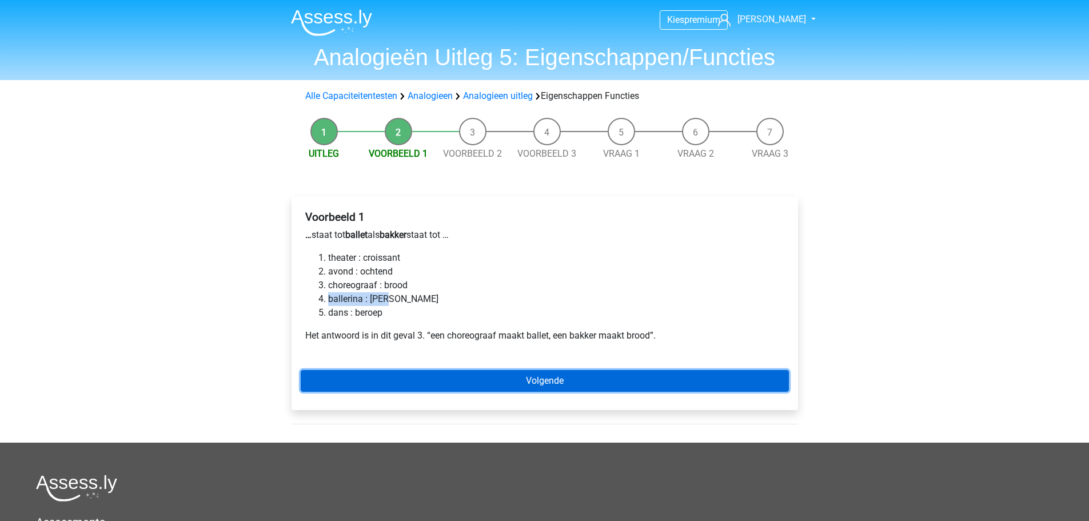
click at [459, 388] on link "Volgende" at bounding box center [545, 381] width 488 height 22
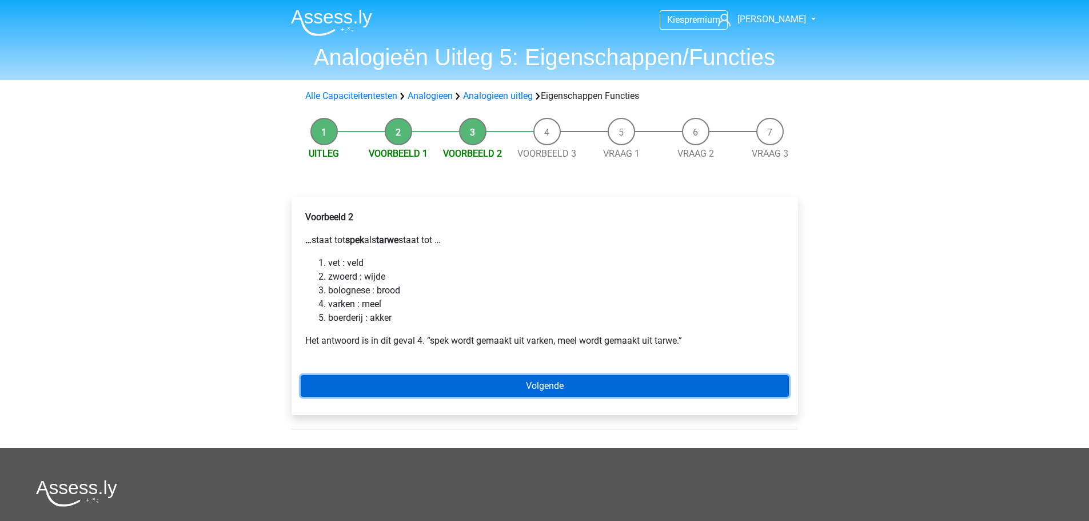
click at [513, 389] on link "Volgende" at bounding box center [545, 386] width 488 height 22
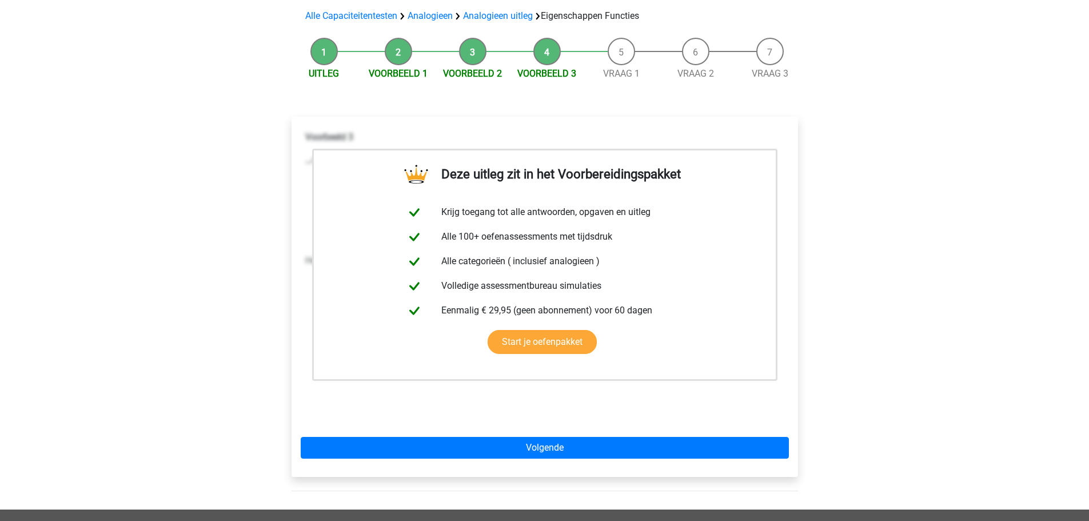
scroll to position [171, 0]
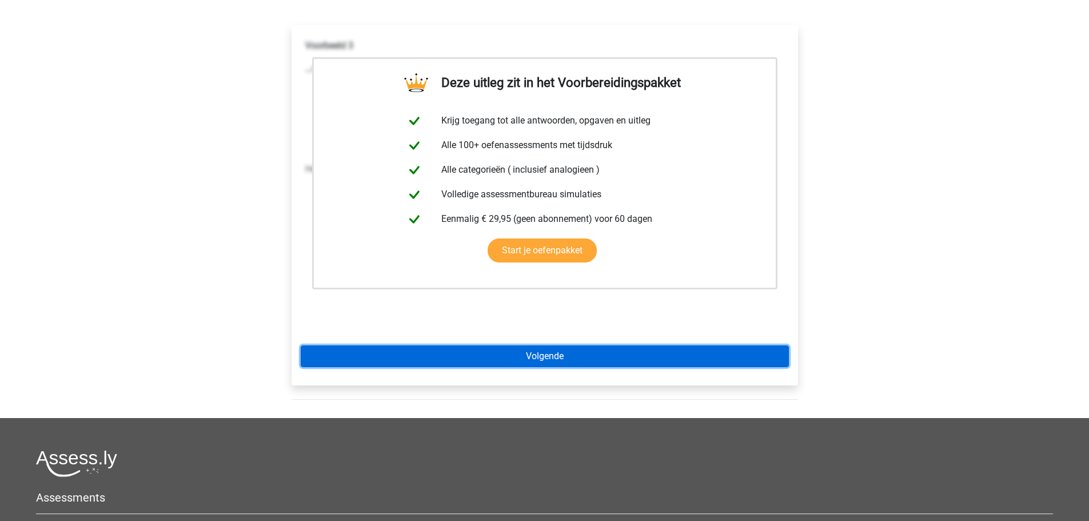
click at [494, 356] on link "Volgende" at bounding box center [545, 356] width 488 height 22
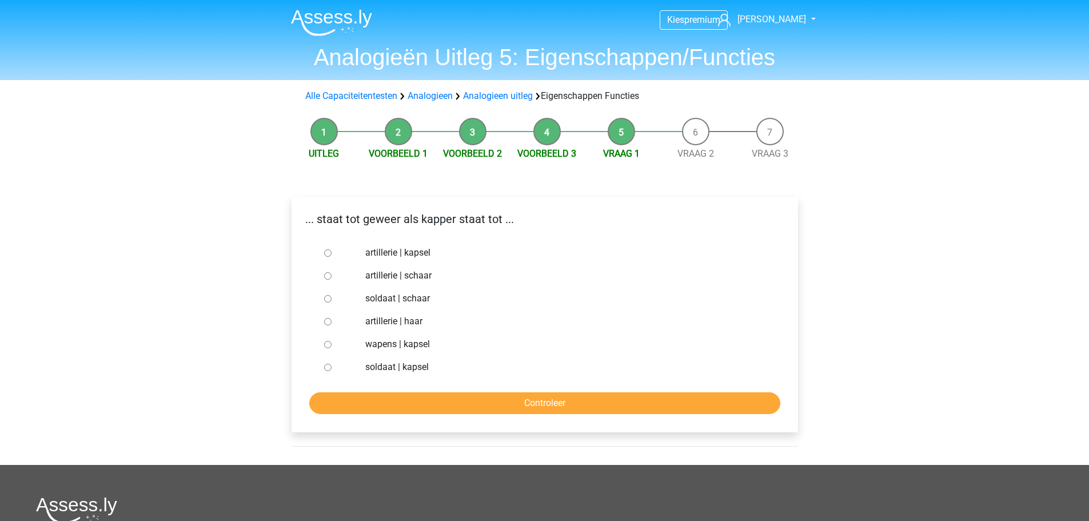
click at [330, 299] on input "soldaat | schaar" at bounding box center [327, 298] width 7 height 7
radio input "true"
click at [404, 398] on input "Controleer" at bounding box center [544, 403] width 471 height 22
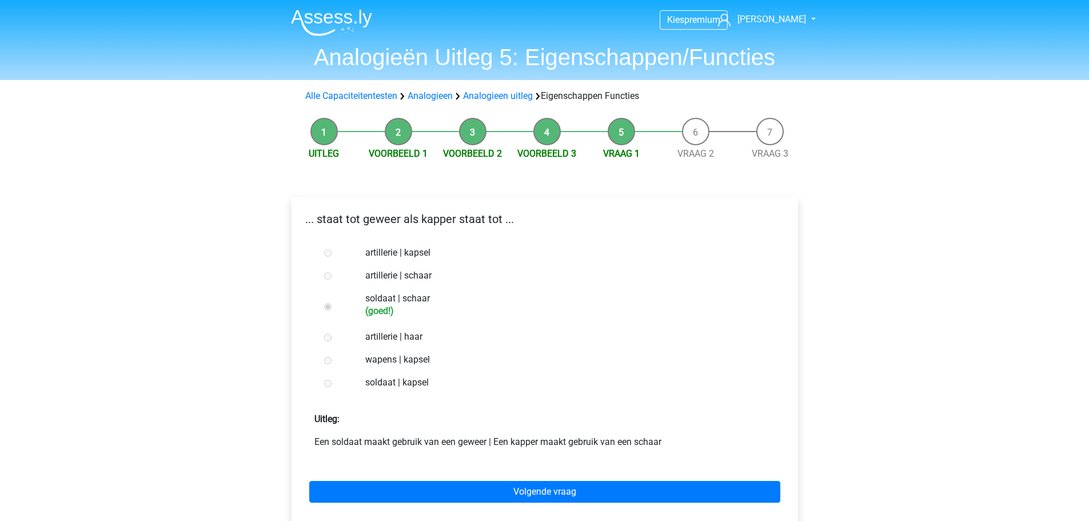
scroll to position [57, 0]
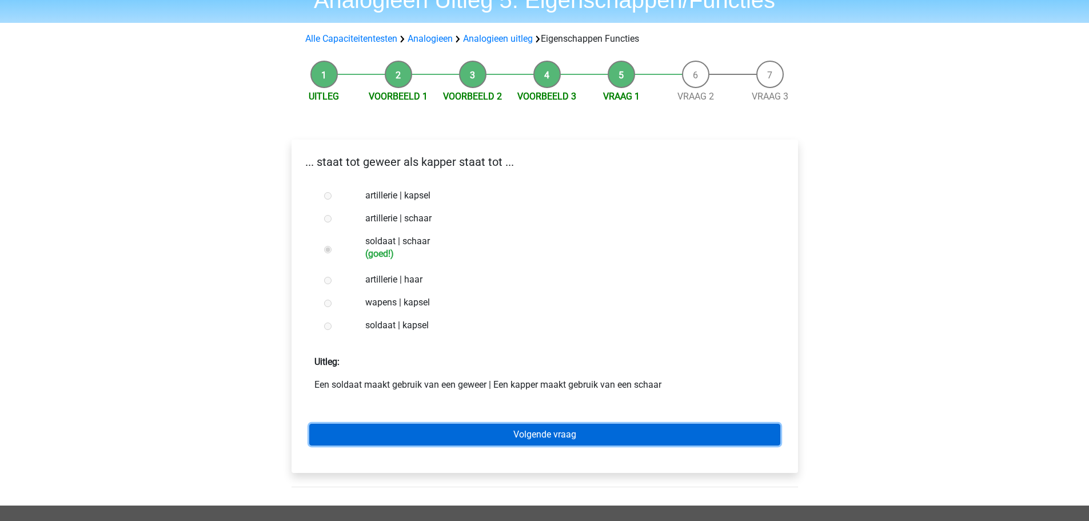
click at [532, 435] on link "Volgende vraag" at bounding box center [544, 435] width 471 height 22
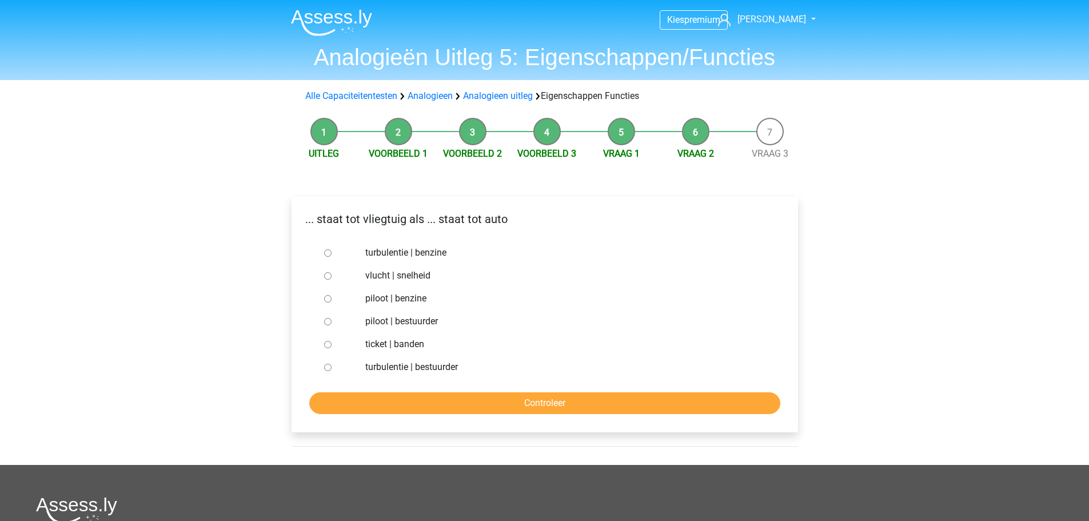
click at [404, 323] on label "piloot | bestuurder" at bounding box center [563, 321] width 396 height 14
click at [331, 323] on input "piloot | bestuurder" at bounding box center [327, 321] width 7 height 7
radio input "true"
click at [472, 404] on input "Controleer" at bounding box center [544, 403] width 471 height 22
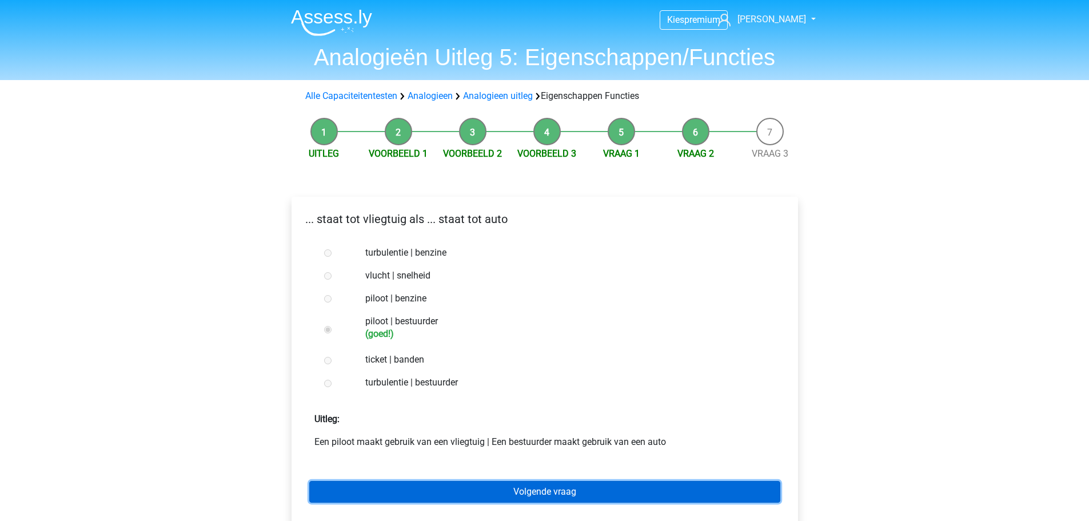
click at [521, 494] on link "Volgende vraag" at bounding box center [544, 492] width 471 height 22
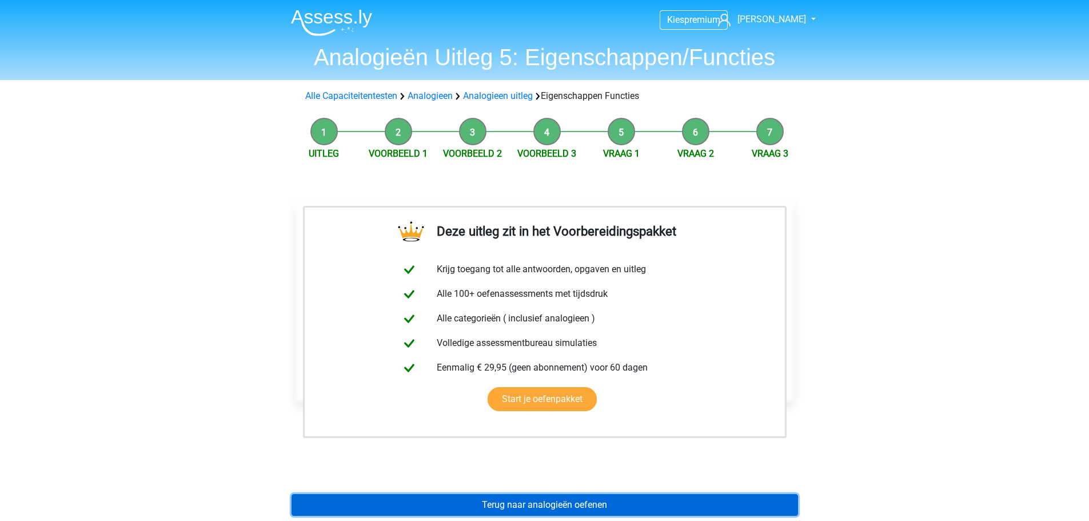
click at [533, 504] on link "Terug naar analogieën oefenen" at bounding box center [544, 505] width 506 height 22
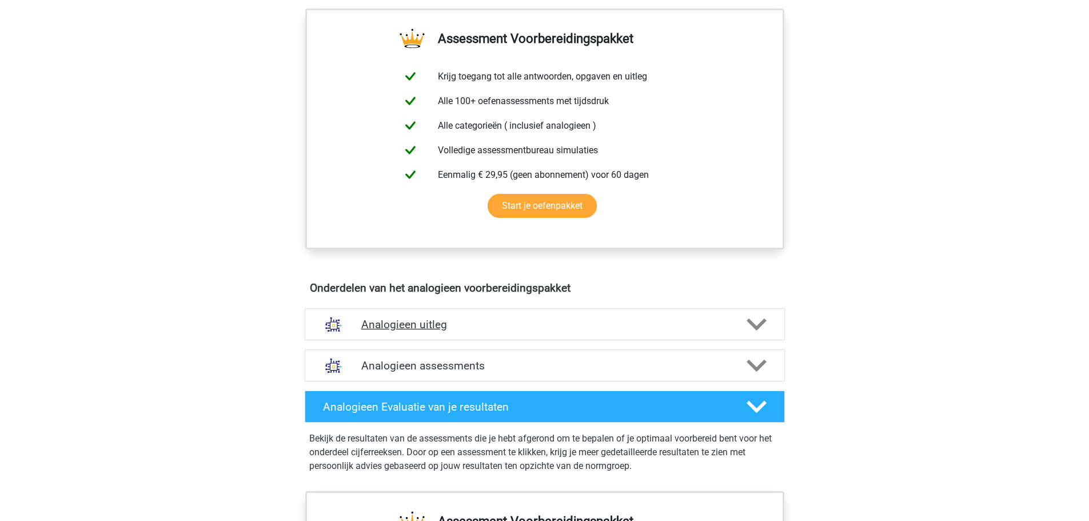
scroll to position [457, 0]
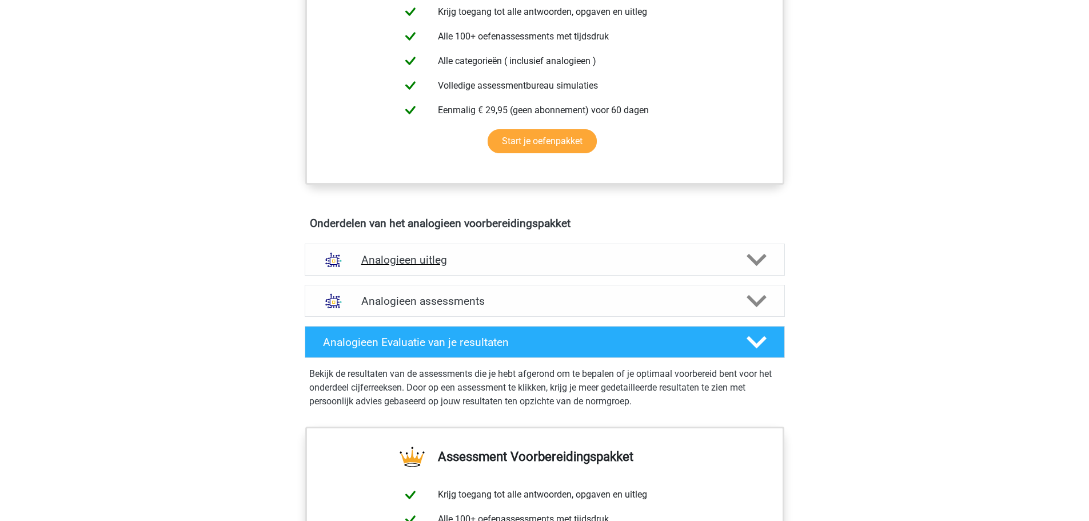
click at [414, 258] on h4 "Analogieen uitleg" at bounding box center [544, 259] width 367 height 13
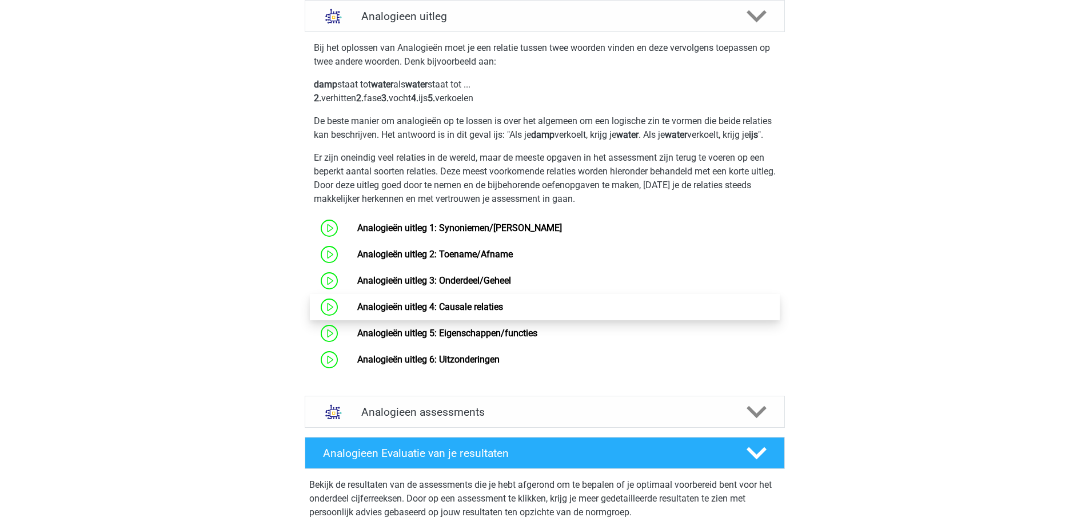
scroll to position [743, 0]
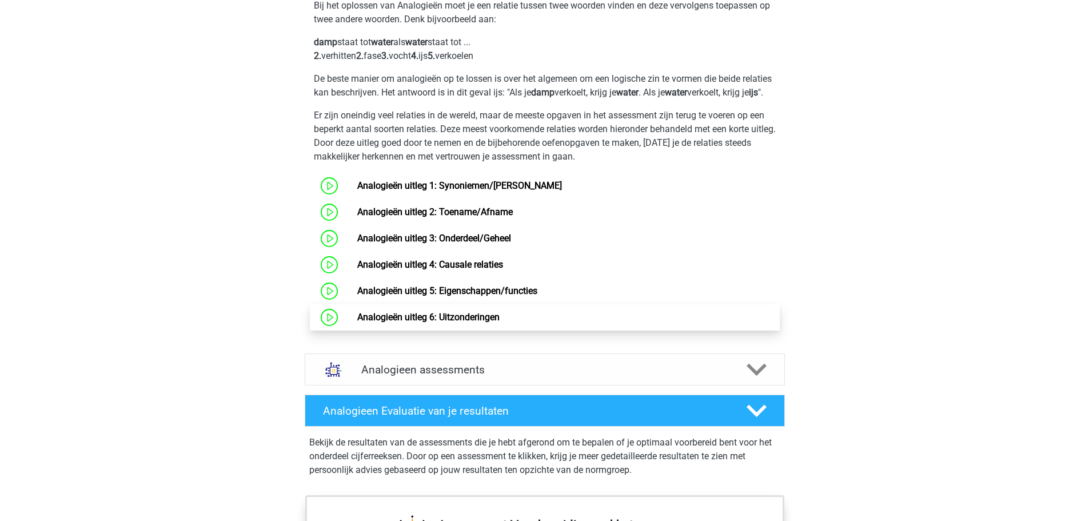
click at [454, 322] on link "Analogieën uitleg 6: Uitzonderingen" at bounding box center [428, 316] width 142 height 11
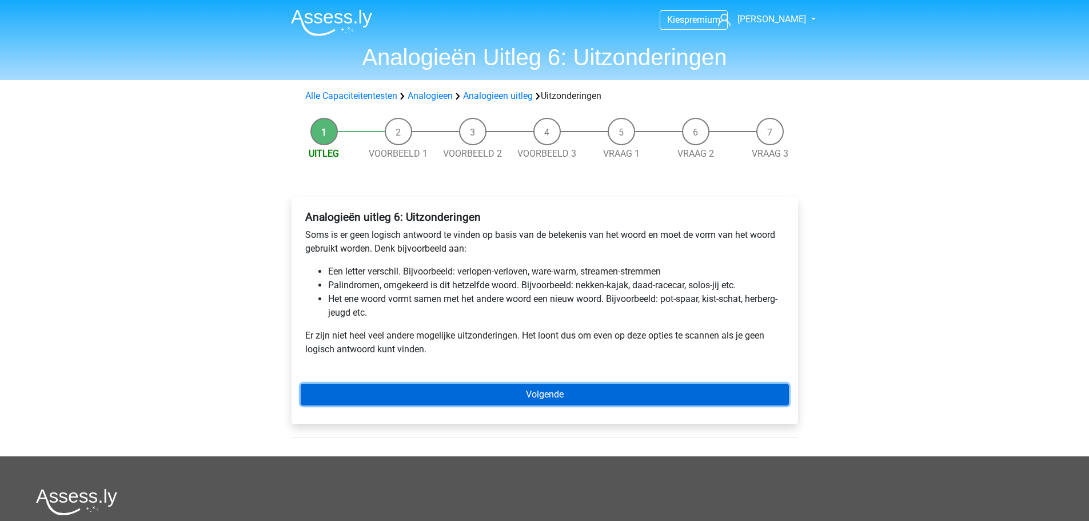
click at [453, 401] on link "Volgende" at bounding box center [545, 395] width 488 height 22
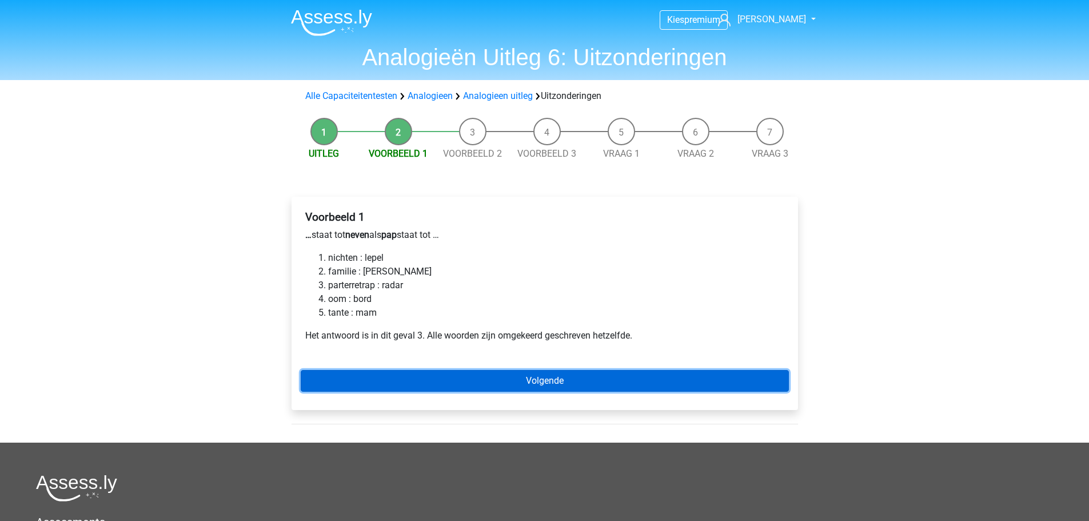
click at [521, 381] on link "Volgende" at bounding box center [545, 381] width 488 height 22
click at [474, 382] on link "Volgende" at bounding box center [545, 381] width 488 height 22
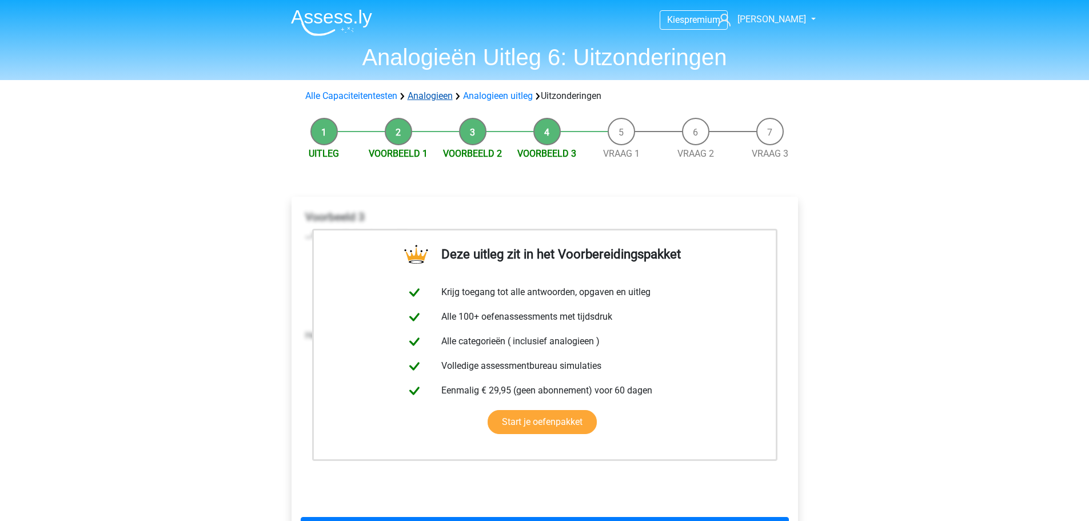
click at [432, 91] on link "Analogieen" at bounding box center [430, 95] width 45 height 11
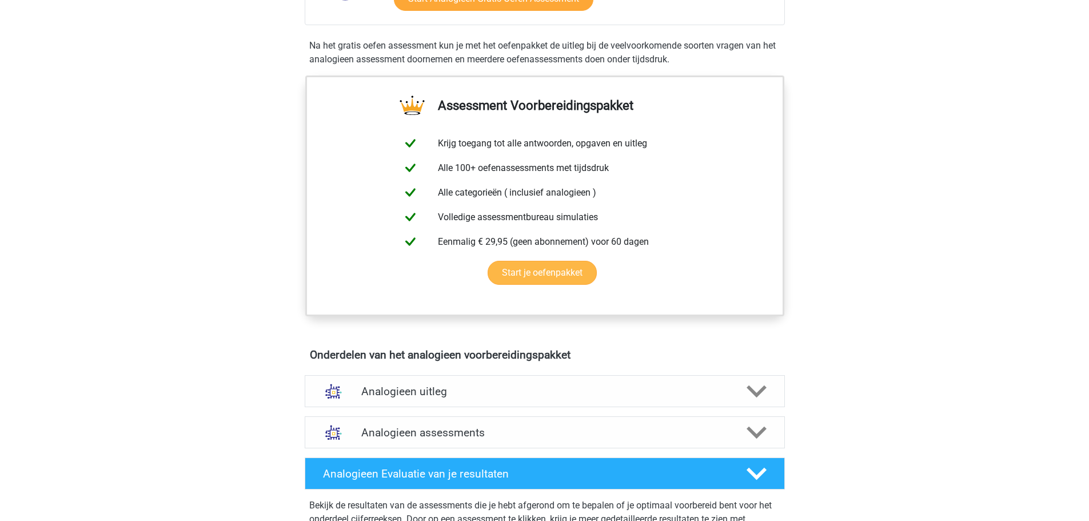
scroll to position [400, 0]
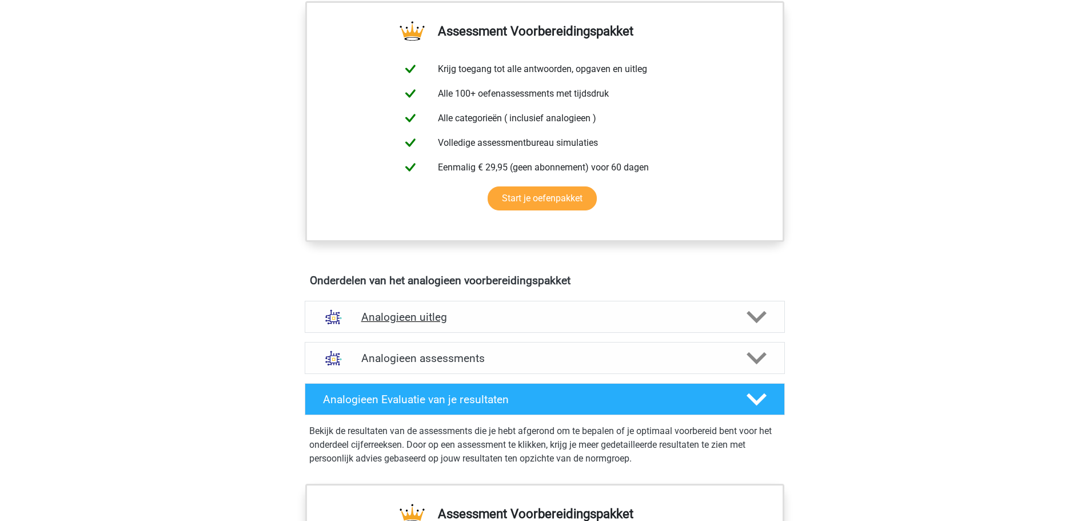
click at [421, 317] on h4 "Analogieen uitleg" at bounding box center [544, 316] width 367 height 13
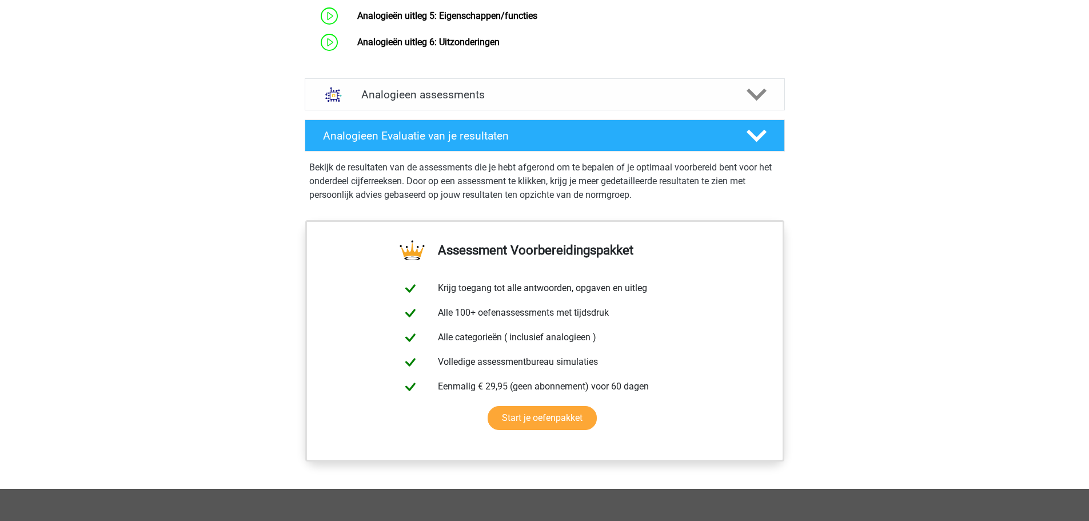
scroll to position [1029, 0]
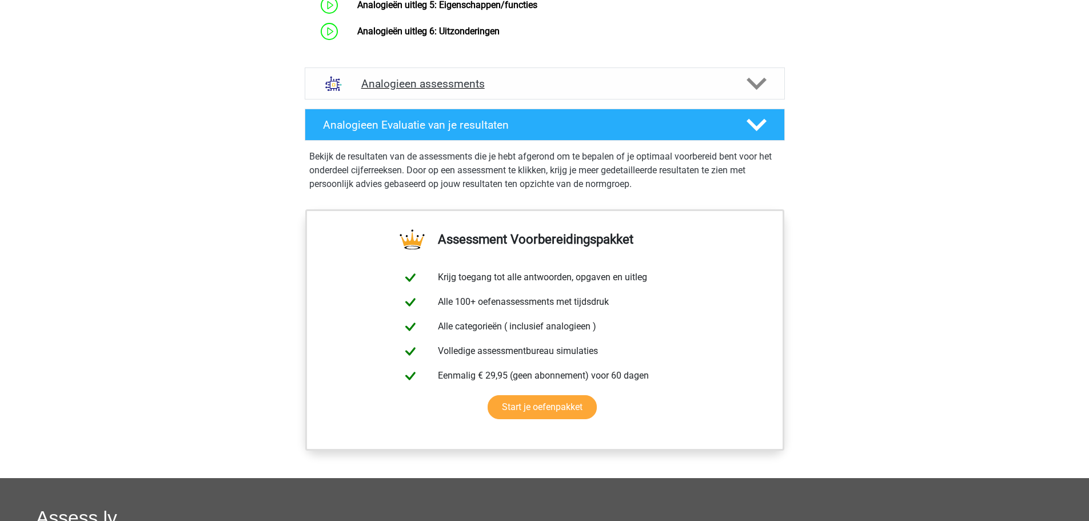
click at [398, 99] on div "Analogieen assessments" at bounding box center [545, 83] width 480 height 32
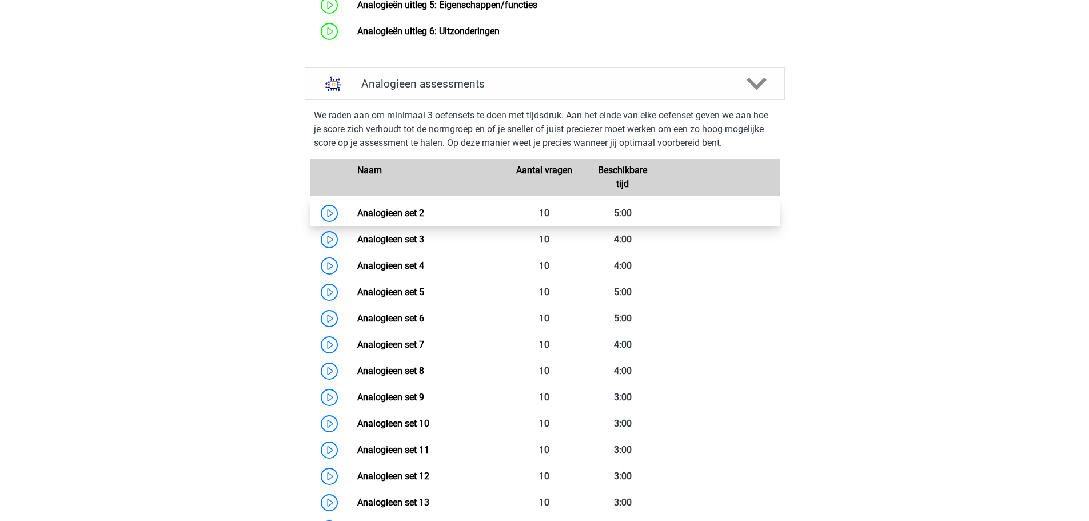
click at [388, 218] on link "Analogieen set 2" at bounding box center [390, 212] width 67 height 11
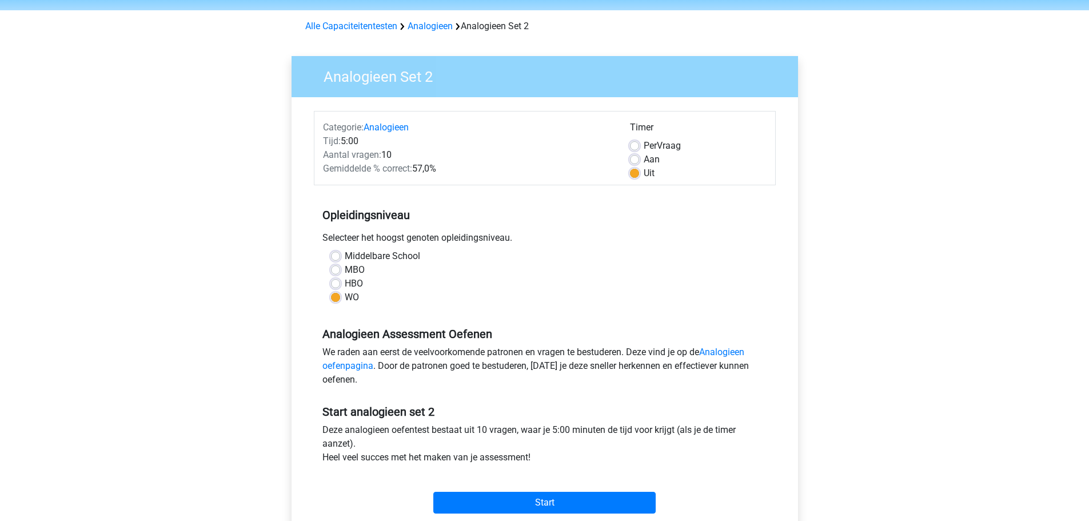
scroll to position [57, 0]
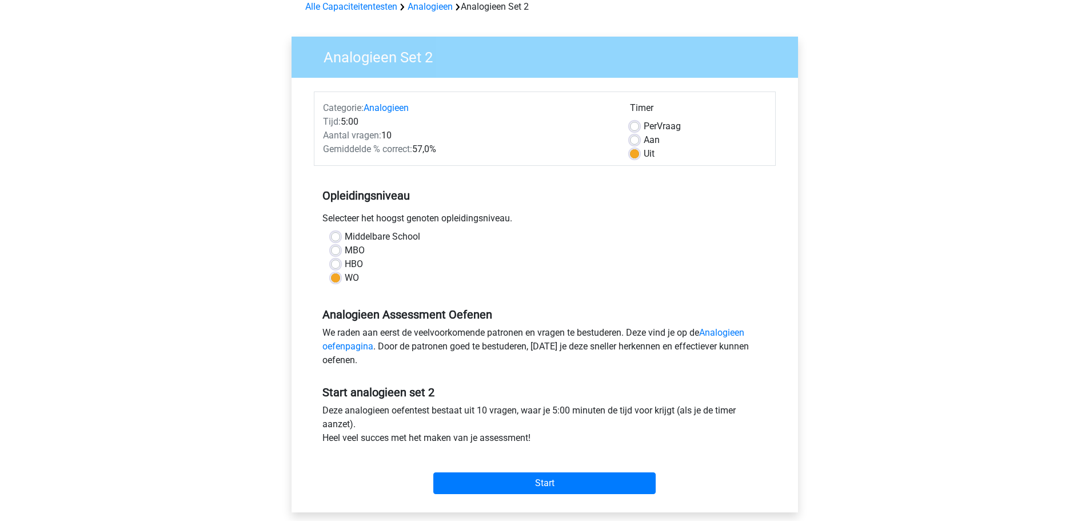
click at [644, 126] on label "Per Vraag" at bounding box center [662, 126] width 37 height 14
click at [634, 126] on input "Per Vraag" at bounding box center [634, 124] width 9 height 11
radio input "true"
click at [644, 142] on label "Aan" at bounding box center [652, 140] width 16 height 14
click at [634, 142] on input "Aan" at bounding box center [634, 138] width 9 height 11
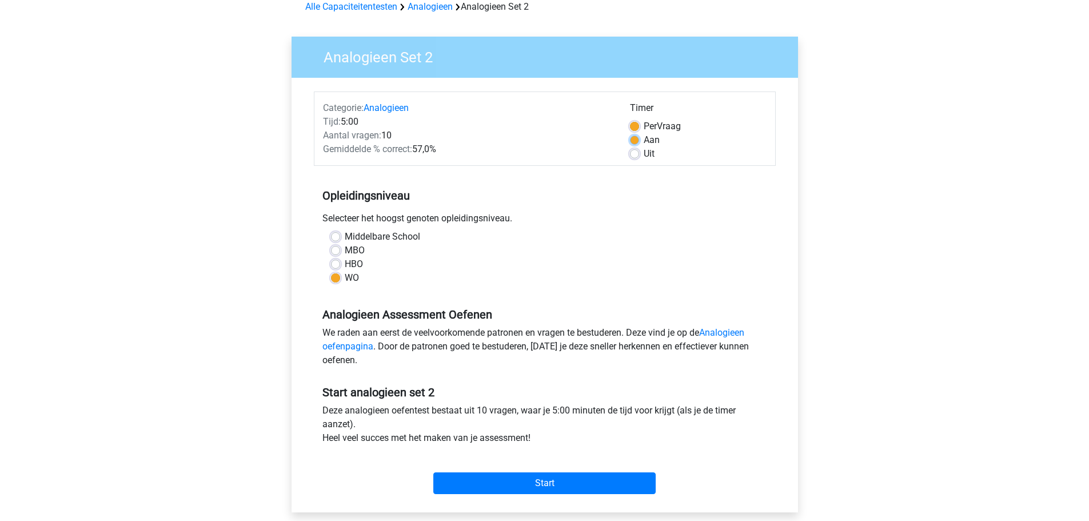
radio input "true"
click at [644, 128] on label "Per Vraag" at bounding box center [662, 126] width 37 height 14
click at [635, 128] on input "Per Vraag" at bounding box center [634, 124] width 9 height 11
radio input "true"
click at [481, 481] on input "Start" at bounding box center [544, 483] width 222 height 22
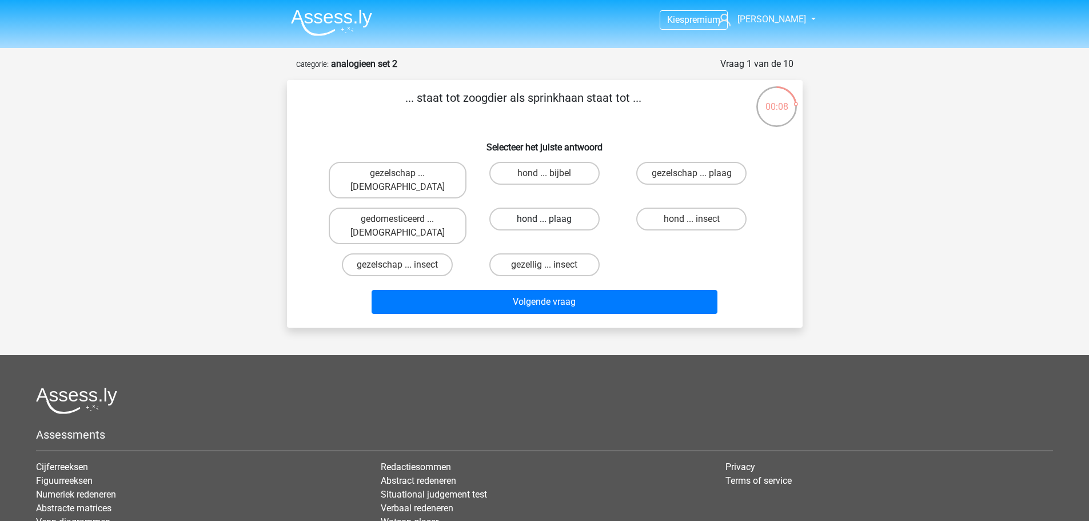
click at [544, 207] on label "hond ... plaag" at bounding box center [544, 218] width 110 height 23
click at [544, 219] on input "hond ... plaag" at bounding box center [547, 222] width 7 height 7
radio input "true"
click at [544, 207] on label "hond ... plaag" at bounding box center [544, 218] width 110 height 23
click at [544, 219] on input "hond ... plaag" at bounding box center [547, 222] width 7 height 7
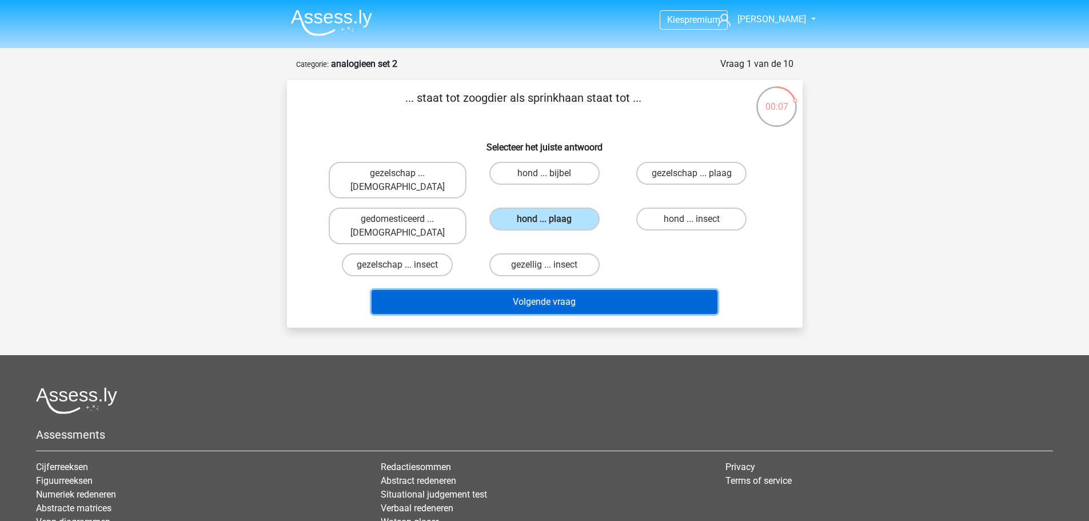
click at [509, 290] on button "Volgende vraag" at bounding box center [544, 302] width 346 height 24
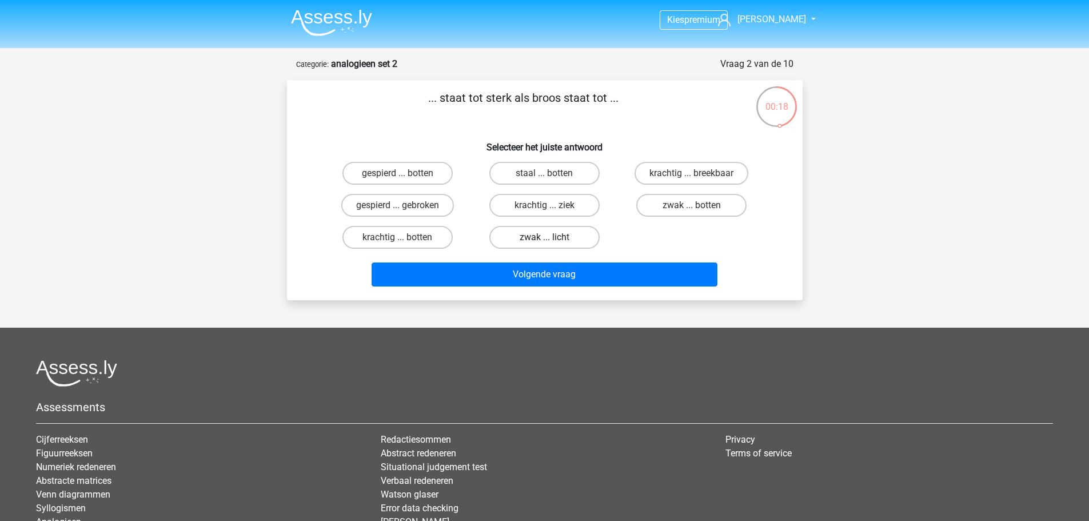
click at [523, 237] on label "zwak ... licht" at bounding box center [544, 237] width 110 height 23
click at [544, 237] on input "zwak ... licht" at bounding box center [547, 240] width 7 height 7
radio input "true"
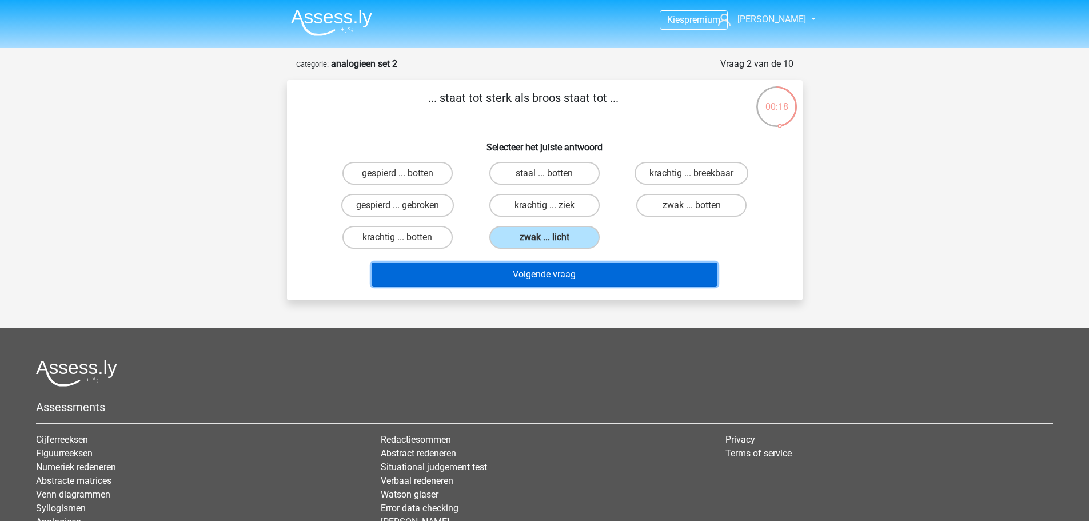
click at [532, 271] on button "Volgende vraag" at bounding box center [544, 274] width 346 height 24
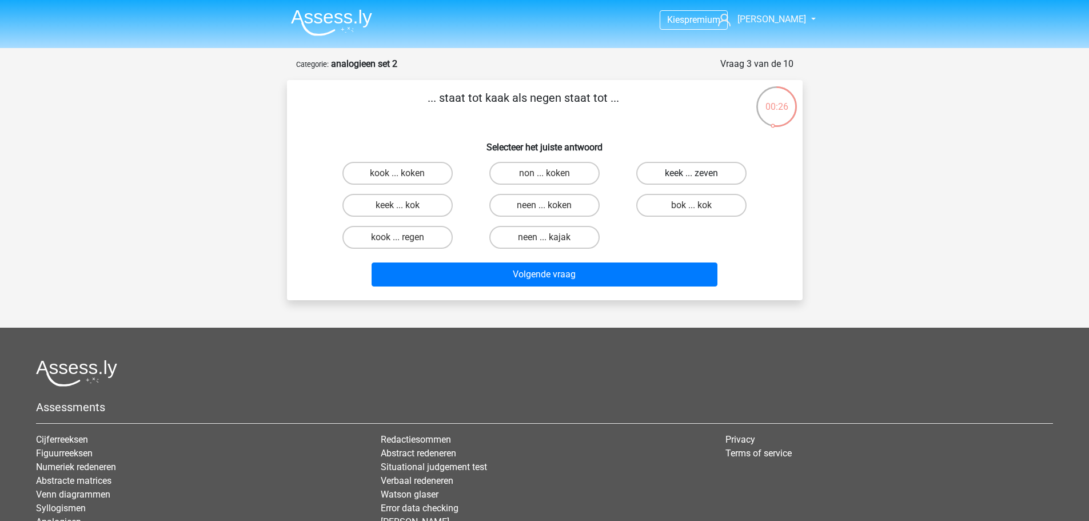
click at [674, 173] on label "keek ... zeven" at bounding box center [691, 173] width 110 height 23
click at [692, 173] on input "keek ... zeven" at bounding box center [695, 176] width 7 height 7
radio input "true"
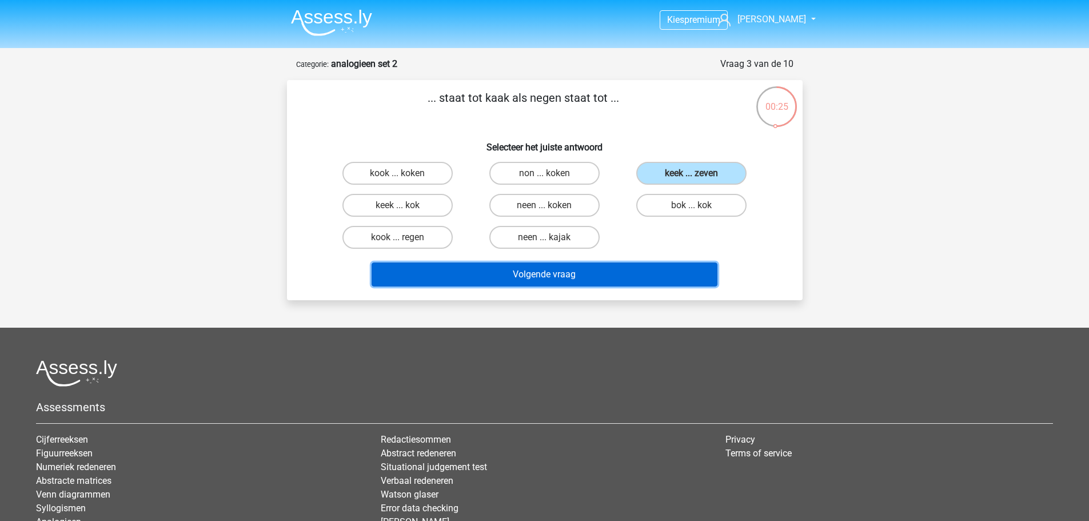
click at [539, 273] on button "Volgende vraag" at bounding box center [544, 274] width 346 height 24
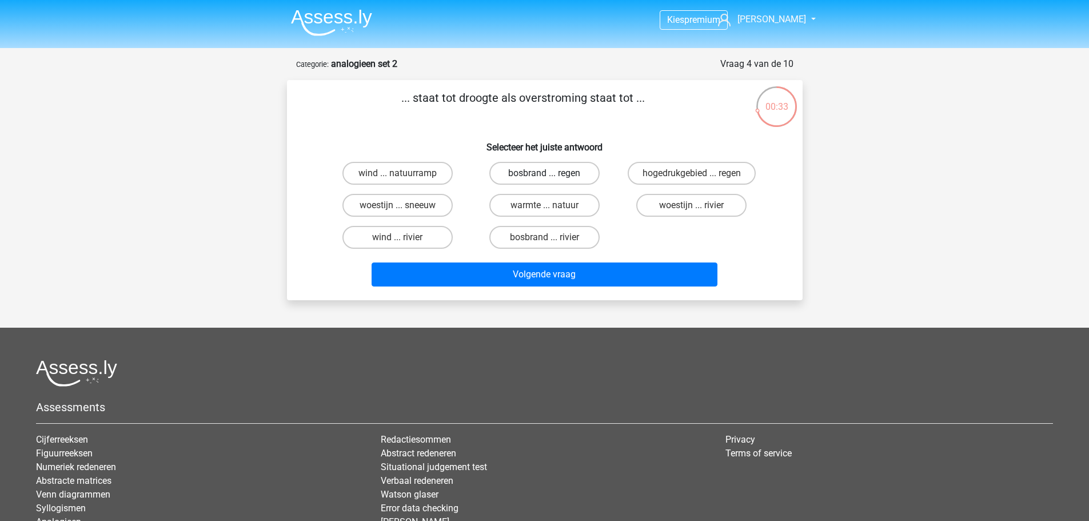
click at [561, 177] on label "bosbrand ... regen" at bounding box center [544, 173] width 110 height 23
click at [552, 177] on input "bosbrand ... regen" at bounding box center [547, 176] width 7 height 7
radio input "true"
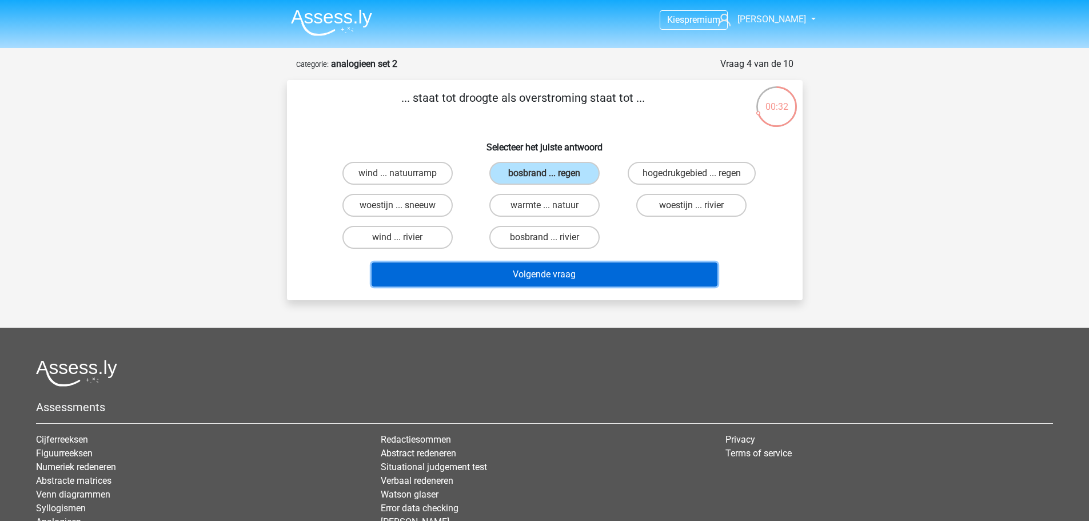
click at [540, 270] on button "Volgende vraag" at bounding box center [544, 274] width 346 height 24
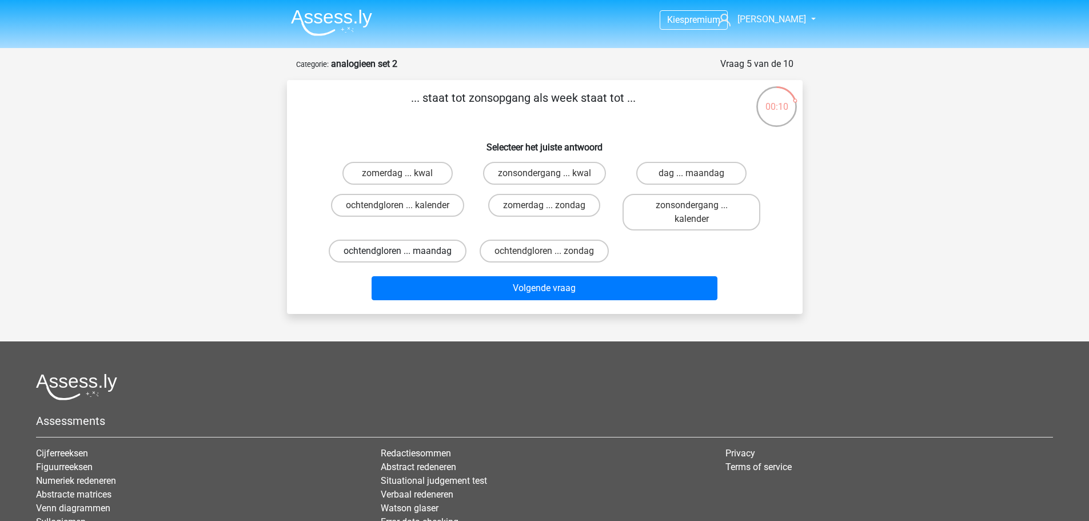
click at [416, 259] on label "ochtendgloren ... maandag" at bounding box center [398, 250] width 138 height 23
click at [405, 258] on input "ochtendgloren ... maandag" at bounding box center [400, 254] width 7 height 7
radio input "true"
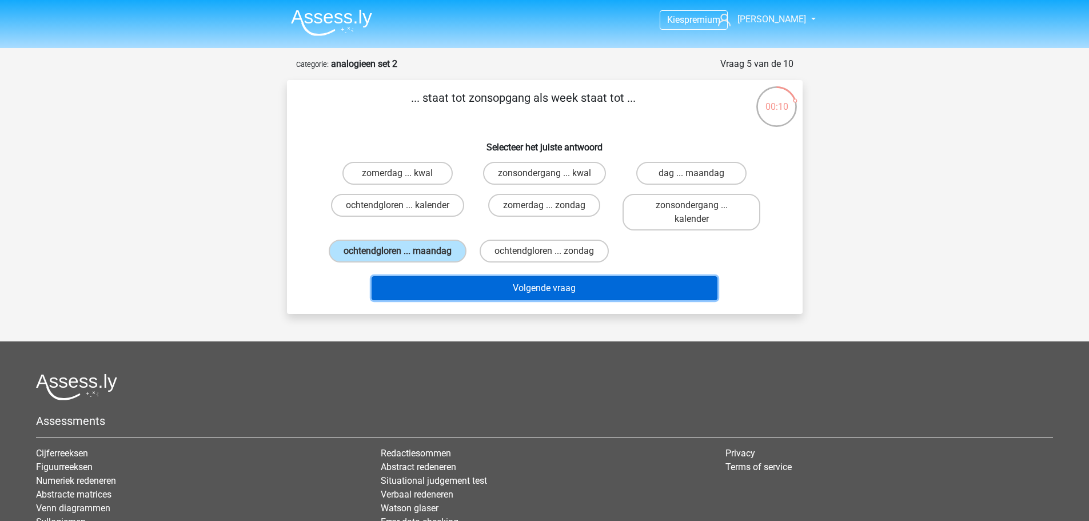
click at [541, 300] on button "Volgende vraag" at bounding box center [544, 288] width 346 height 24
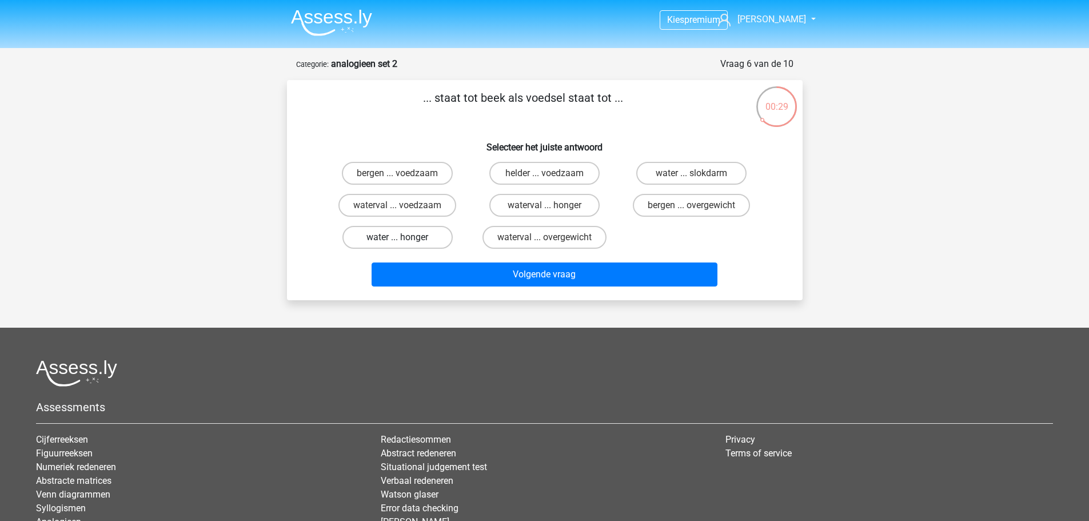
click at [410, 237] on label "water ... honger" at bounding box center [397, 237] width 110 height 23
click at [405, 237] on input "water ... honger" at bounding box center [400, 240] width 7 height 7
radio input "true"
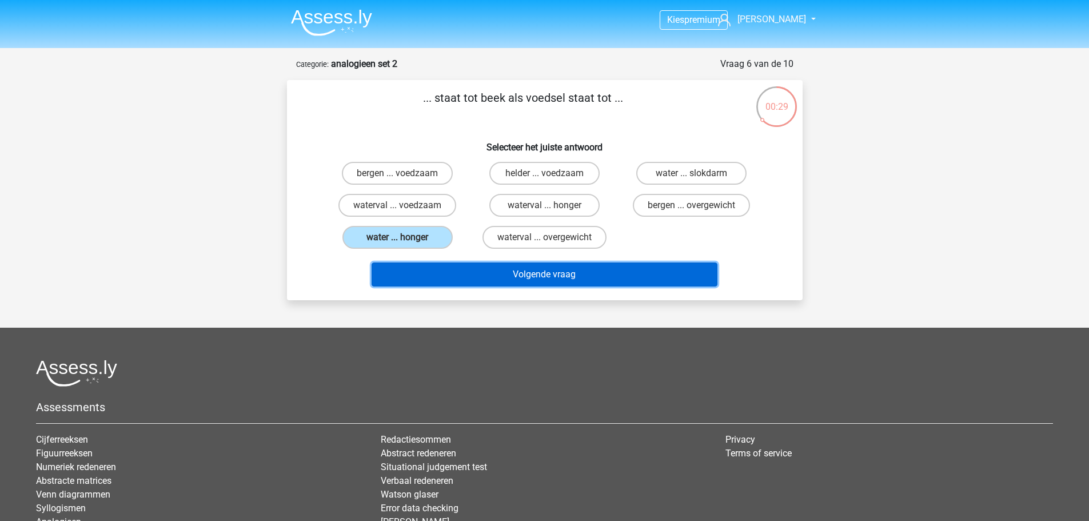
click at [502, 266] on button "Volgende vraag" at bounding box center [544, 274] width 346 height 24
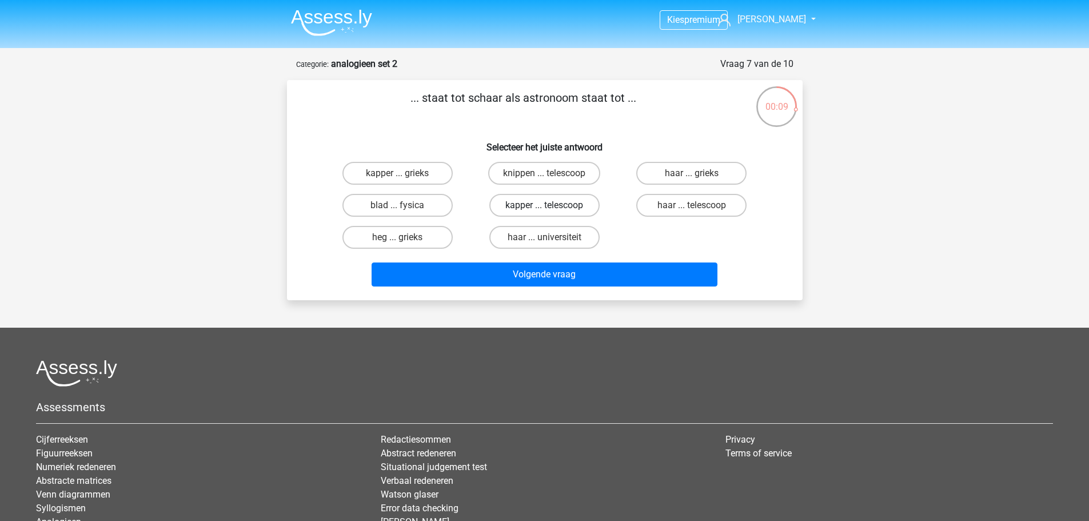
click at [533, 209] on label "kapper ... telescoop" at bounding box center [544, 205] width 110 height 23
click at [544, 209] on input "kapper ... telescoop" at bounding box center [547, 208] width 7 height 7
radio input "true"
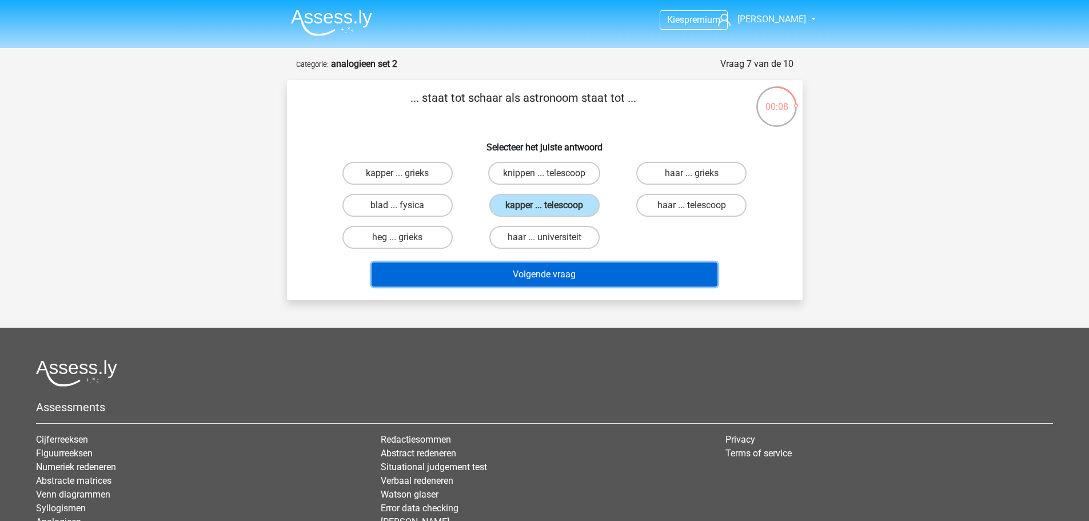
click at [520, 273] on button "Volgende vraag" at bounding box center [544, 274] width 346 height 24
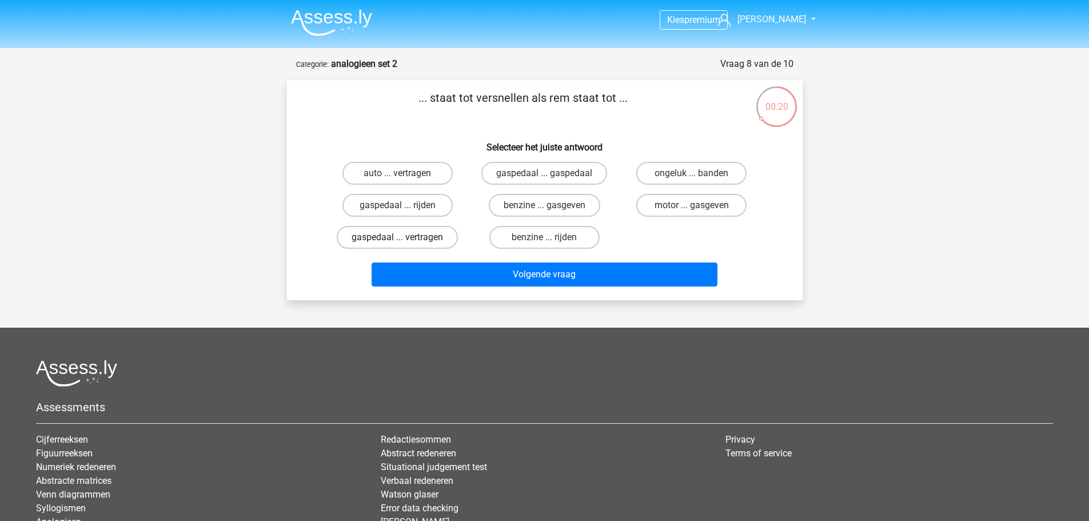
click at [400, 236] on label "gaspedaal ... vertragen" at bounding box center [397, 237] width 121 height 23
click at [400, 237] on input "gaspedaal ... vertragen" at bounding box center [400, 240] width 7 height 7
radio input "true"
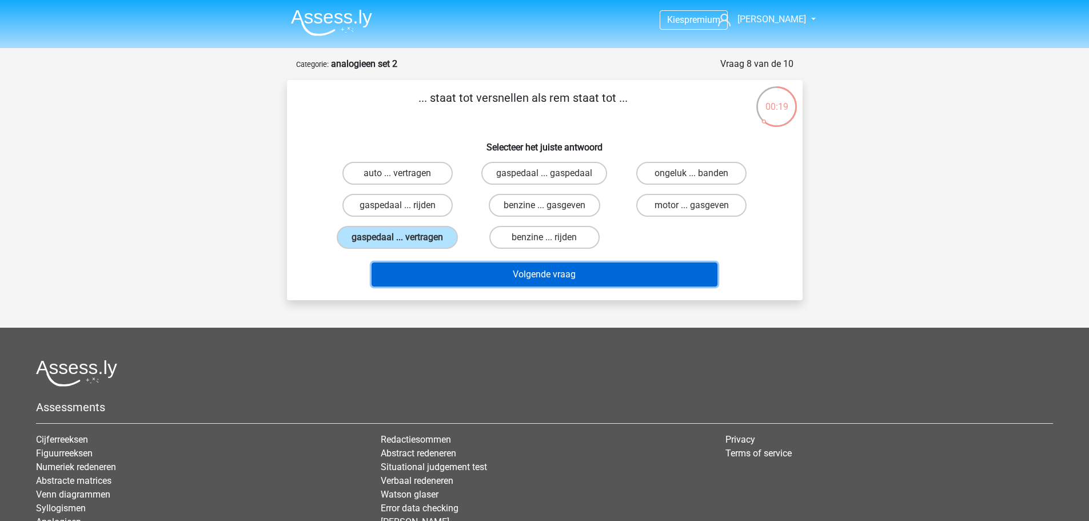
click at [485, 265] on button "Volgende vraag" at bounding box center [544, 274] width 346 height 24
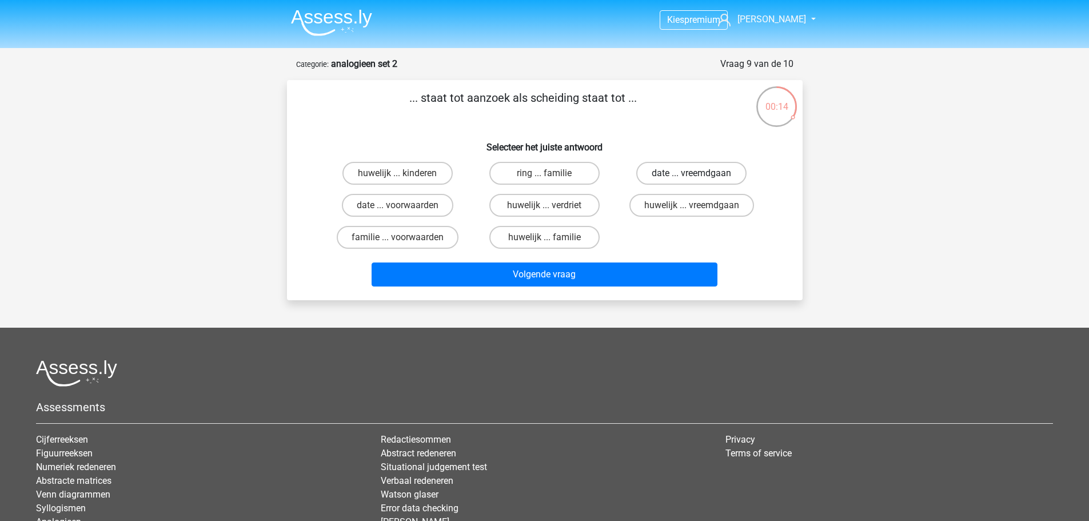
click at [672, 175] on label "date ... vreemdgaan" at bounding box center [691, 173] width 110 height 23
click at [692, 175] on input "date ... vreemdgaan" at bounding box center [695, 176] width 7 height 7
radio input "true"
click at [669, 208] on label "huwelijk ... vreemdgaan" at bounding box center [691, 205] width 125 height 23
click at [692, 208] on input "huwelijk ... vreemdgaan" at bounding box center [695, 208] width 7 height 7
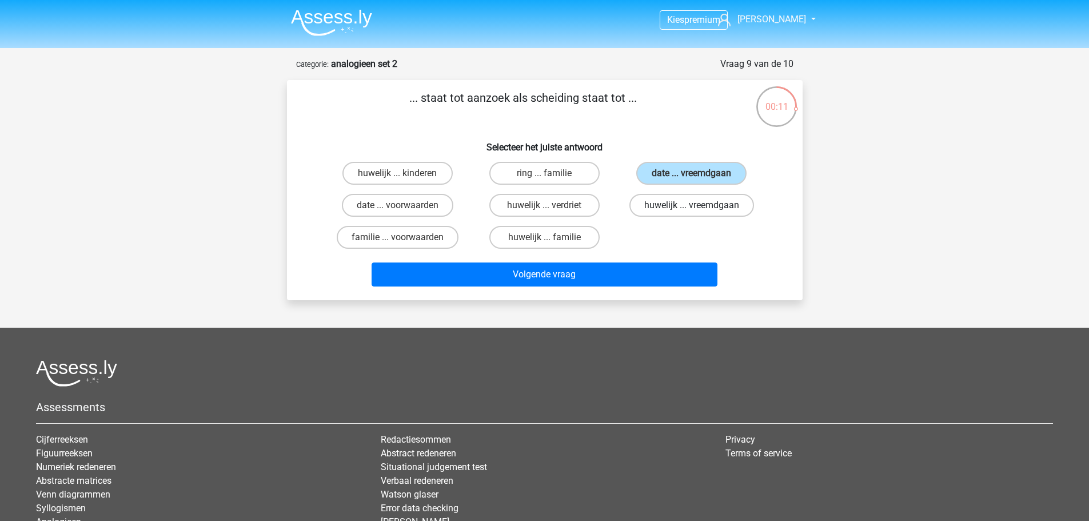
radio input "true"
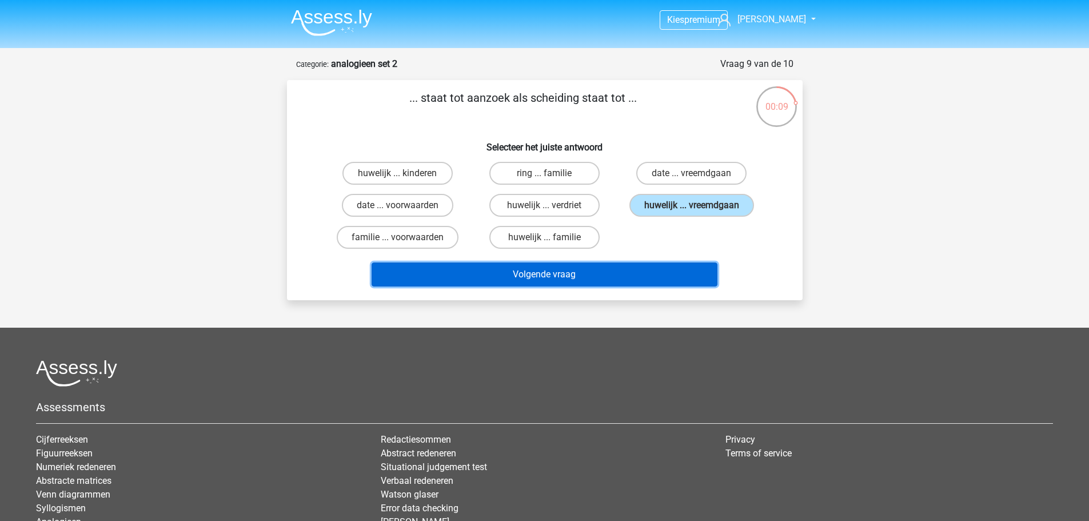
click at [608, 273] on button "Volgende vraag" at bounding box center [544, 274] width 346 height 24
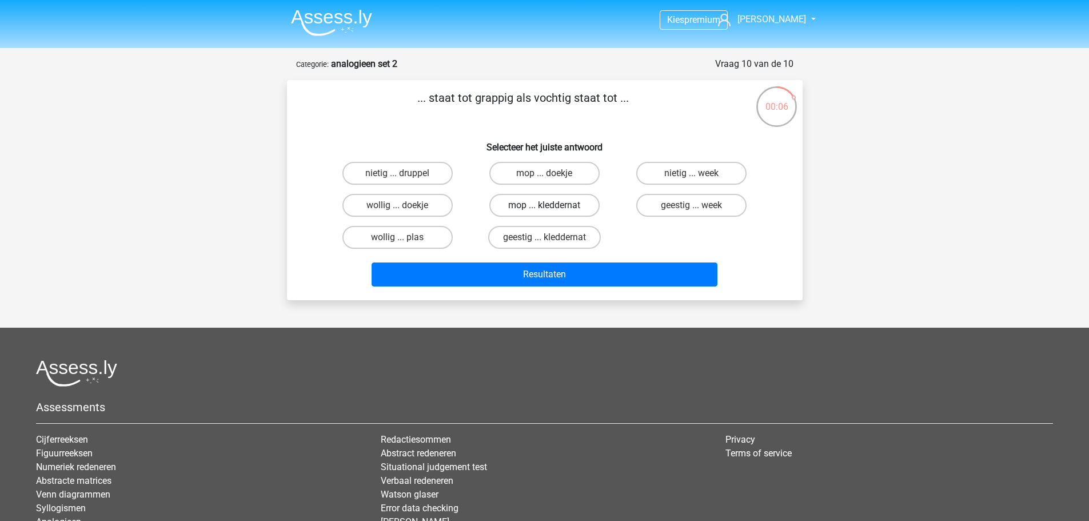
click at [529, 204] on label "mop ... kleddernat" at bounding box center [544, 205] width 110 height 23
click at [544, 205] on input "mop ... kleddernat" at bounding box center [547, 208] width 7 height 7
radio input "true"
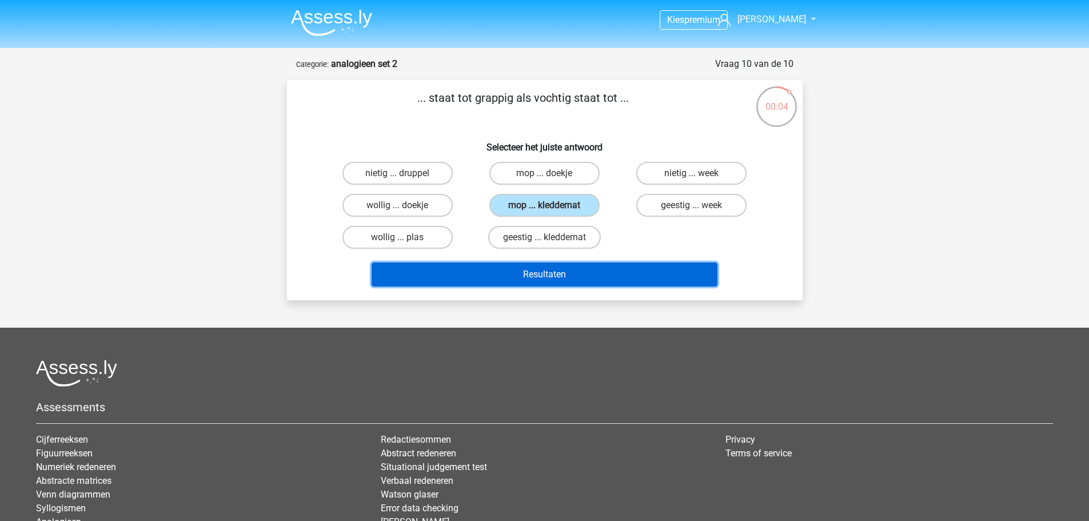
click at [549, 270] on button "Resultaten" at bounding box center [544, 274] width 346 height 24
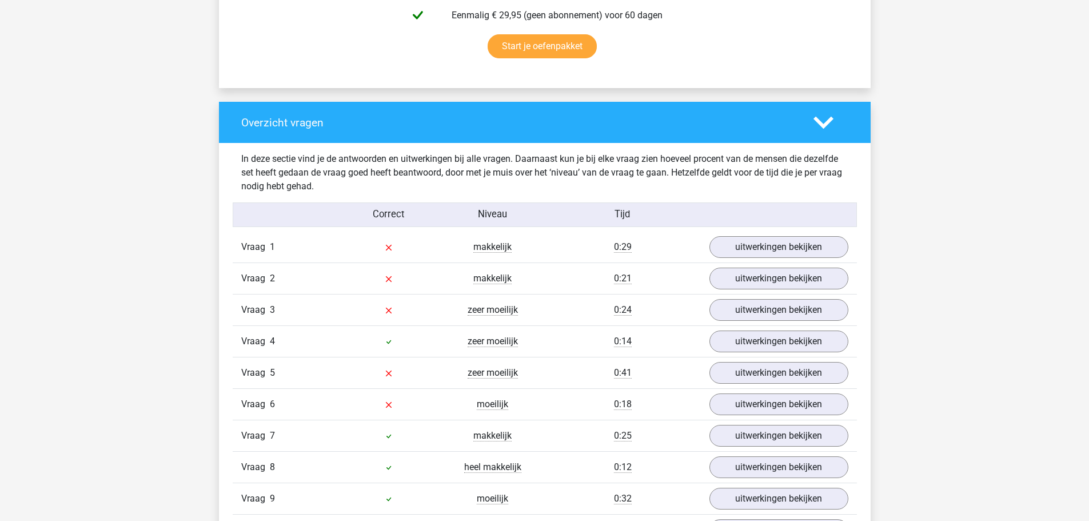
scroll to position [743, 0]
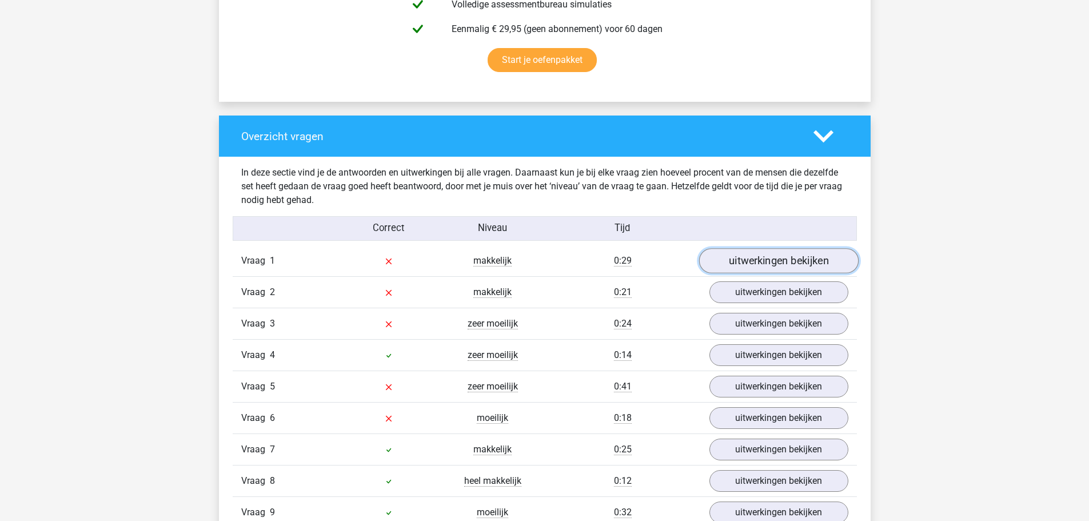
click at [749, 261] on link "uitwerkingen bekijken" at bounding box center [777, 261] width 159 height 25
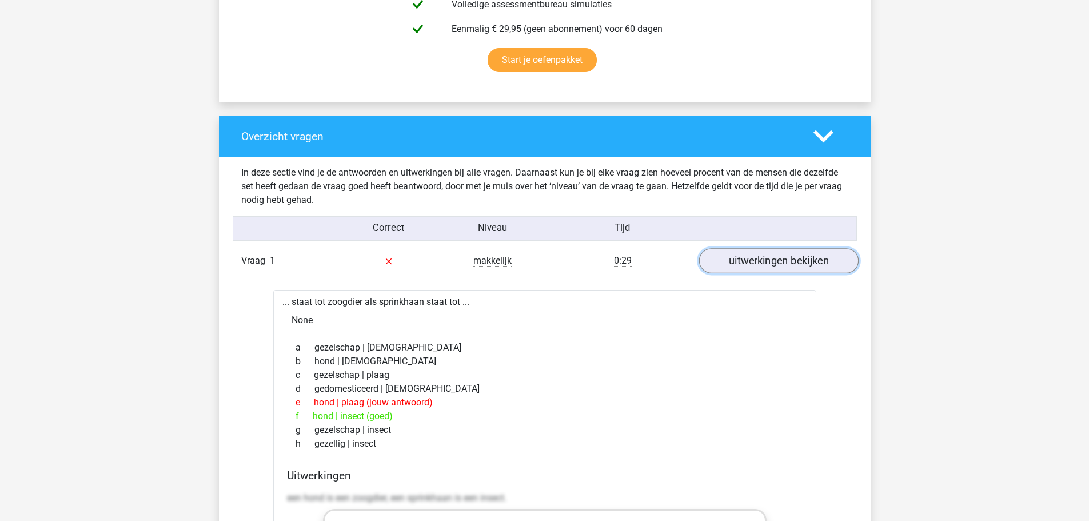
click at [759, 265] on link "uitwerkingen bekijken" at bounding box center [777, 261] width 159 height 25
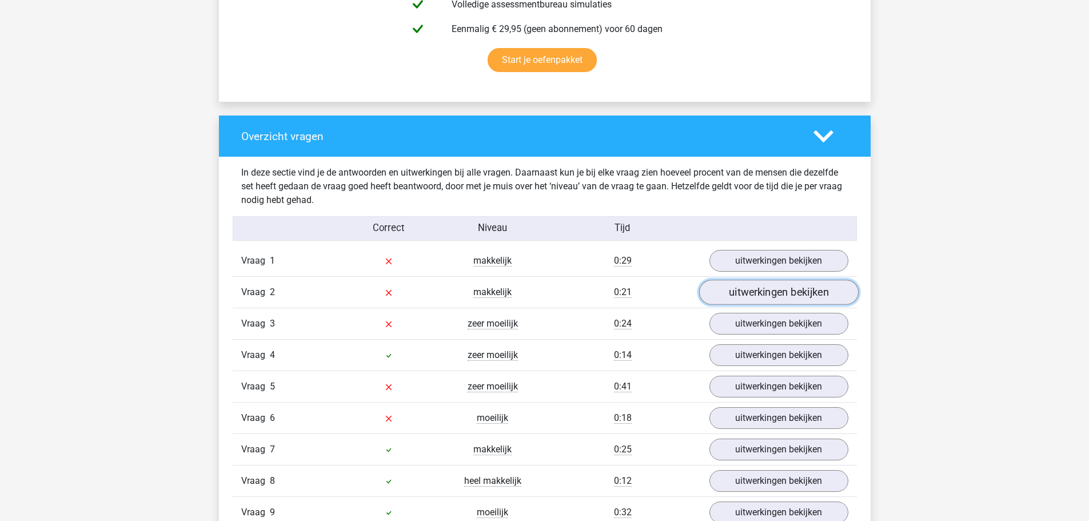
click at [753, 291] on link "uitwerkingen bekijken" at bounding box center [777, 292] width 159 height 25
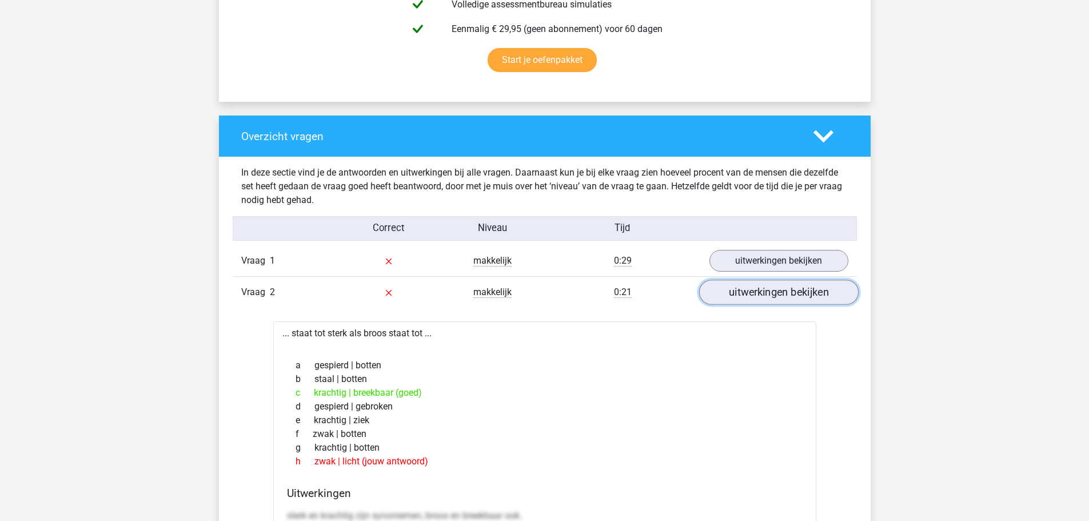
click at [753, 291] on link "uitwerkingen bekijken" at bounding box center [777, 292] width 159 height 25
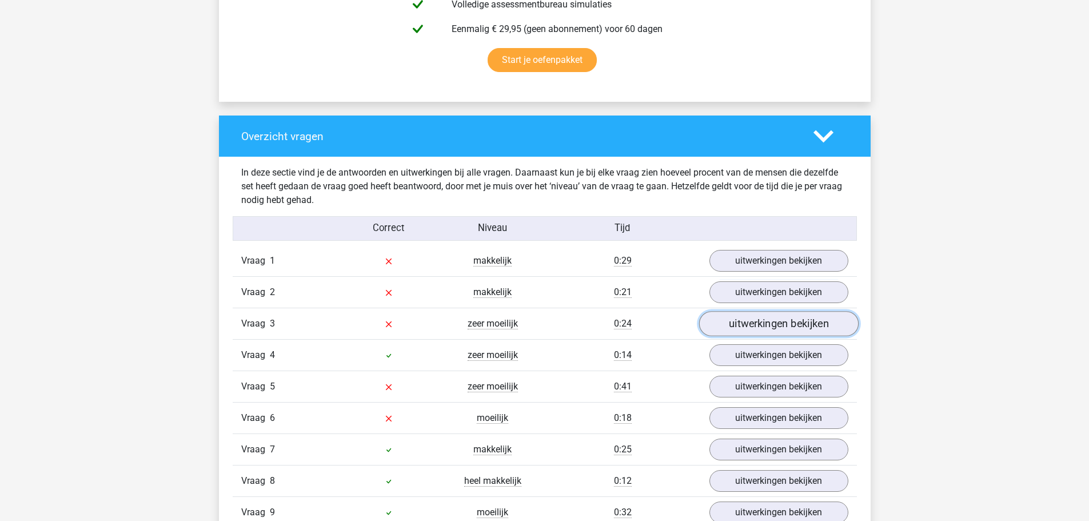
click at [746, 326] on link "uitwerkingen bekijken" at bounding box center [777, 323] width 159 height 25
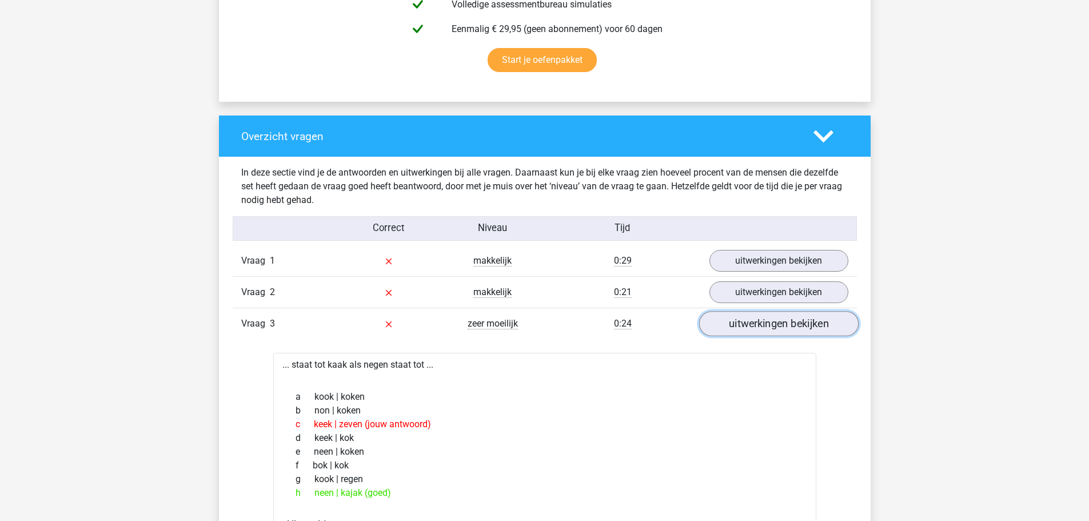
click at [749, 322] on link "uitwerkingen bekijken" at bounding box center [777, 323] width 159 height 25
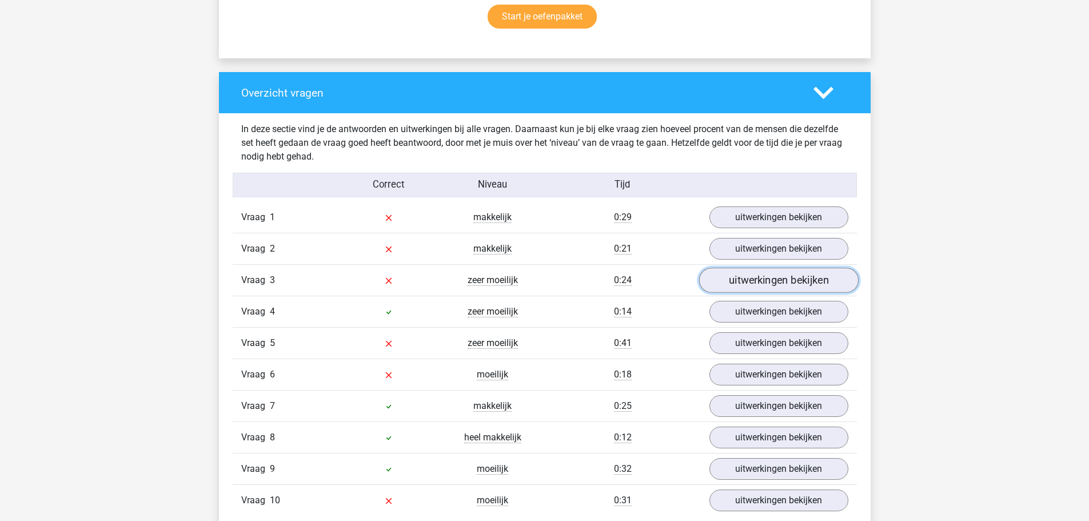
scroll to position [857, 0]
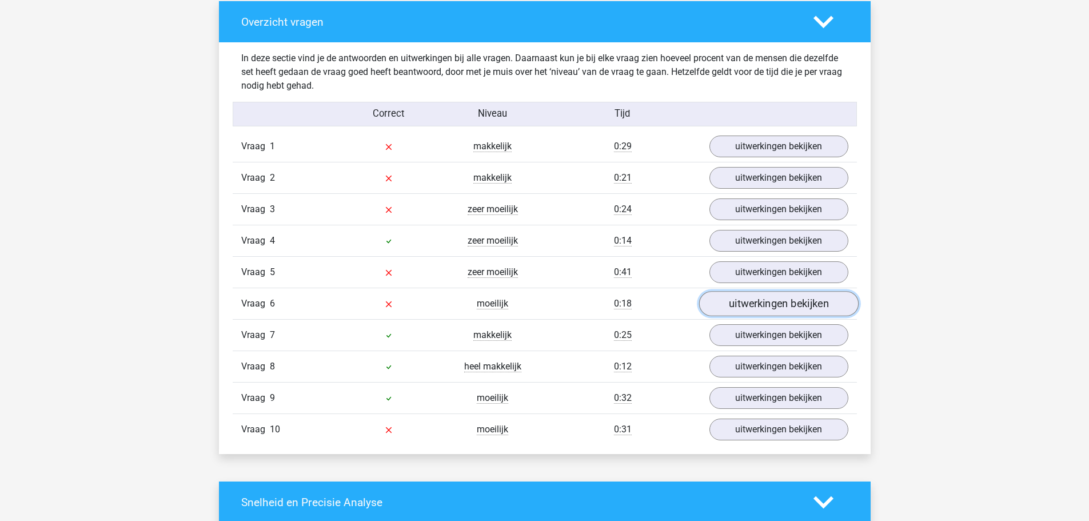
click at [762, 298] on link "uitwerkingen bekijken" at bounding box center [777, 303] width 159 height 25
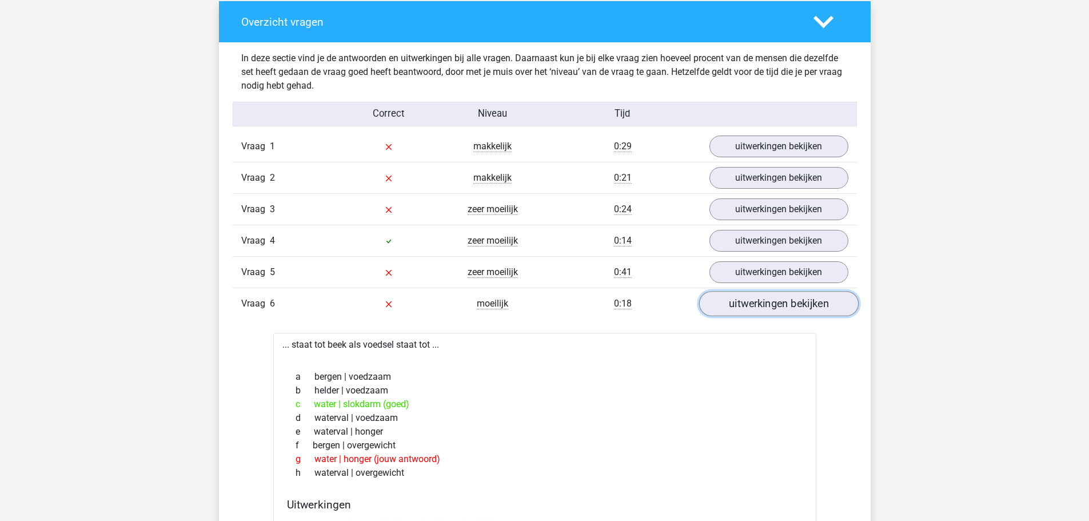
click at [758, 303] on link "uitwerkingen bekijken" at bounding box center [777, 303] width 159 height 25
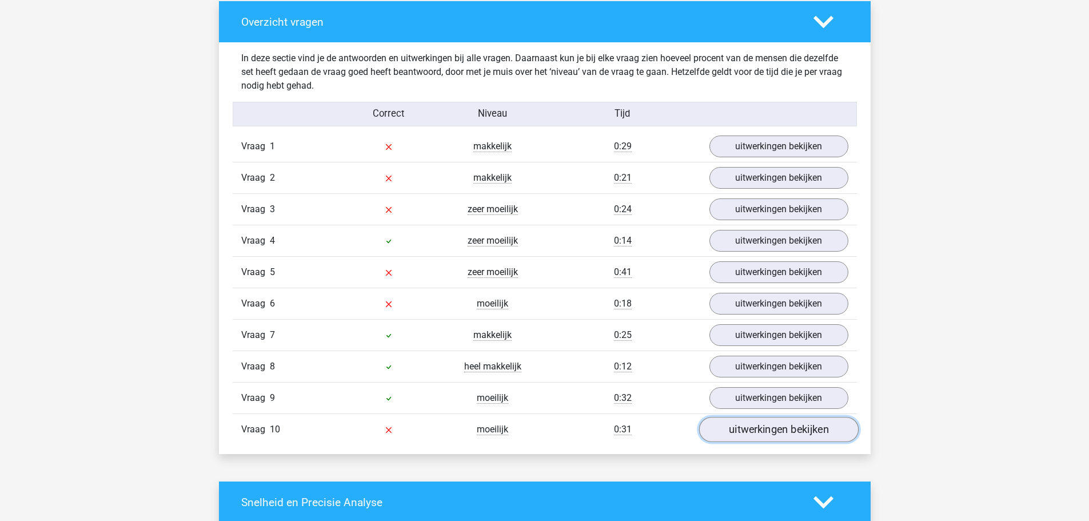
click at [744, 430] on link "uitwerkingen bekijken" at bounding box center [777, 429] width 159 height 25
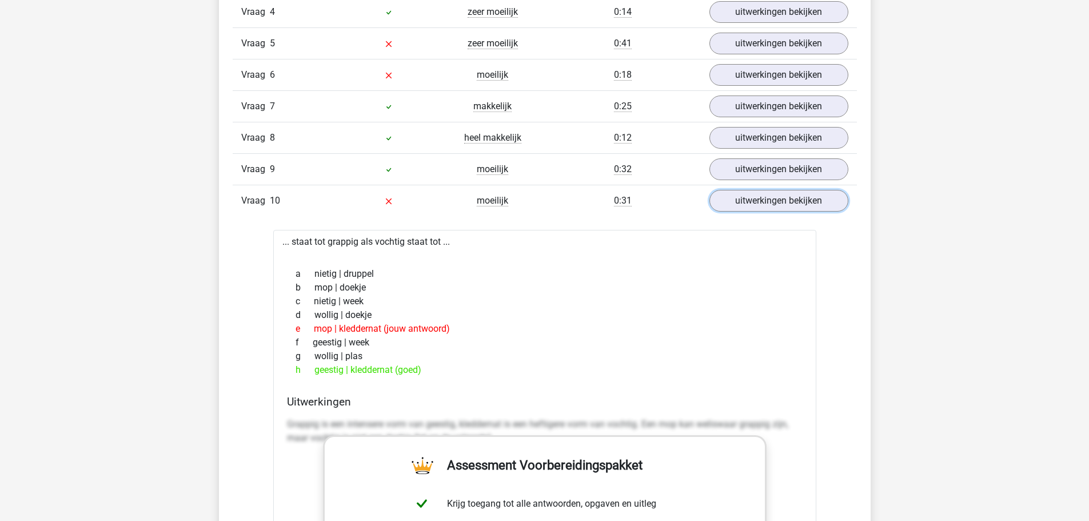
scroll to position [1029, 0]
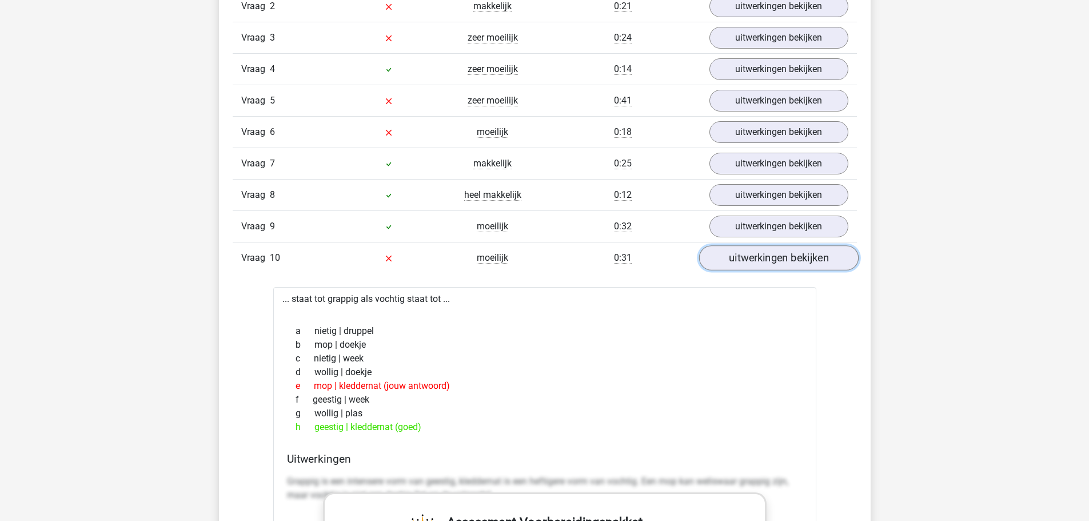
click at [757, 263] on link "uitwerkingen bekijken" at bounding box center [777, 258] width 159 height 25
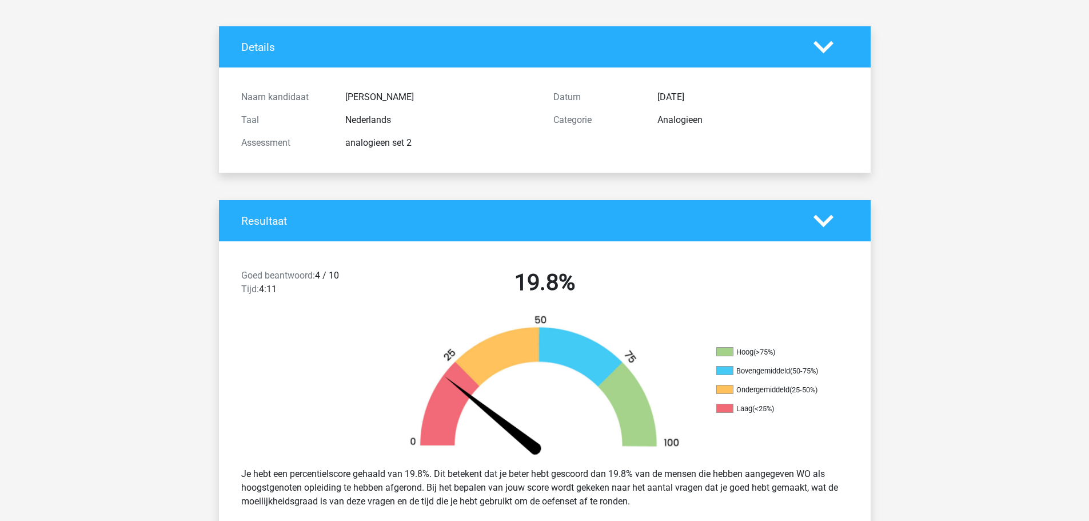
scroll to position [114, 0]
